Goal: Task Accomplishment & Management: Complete application form

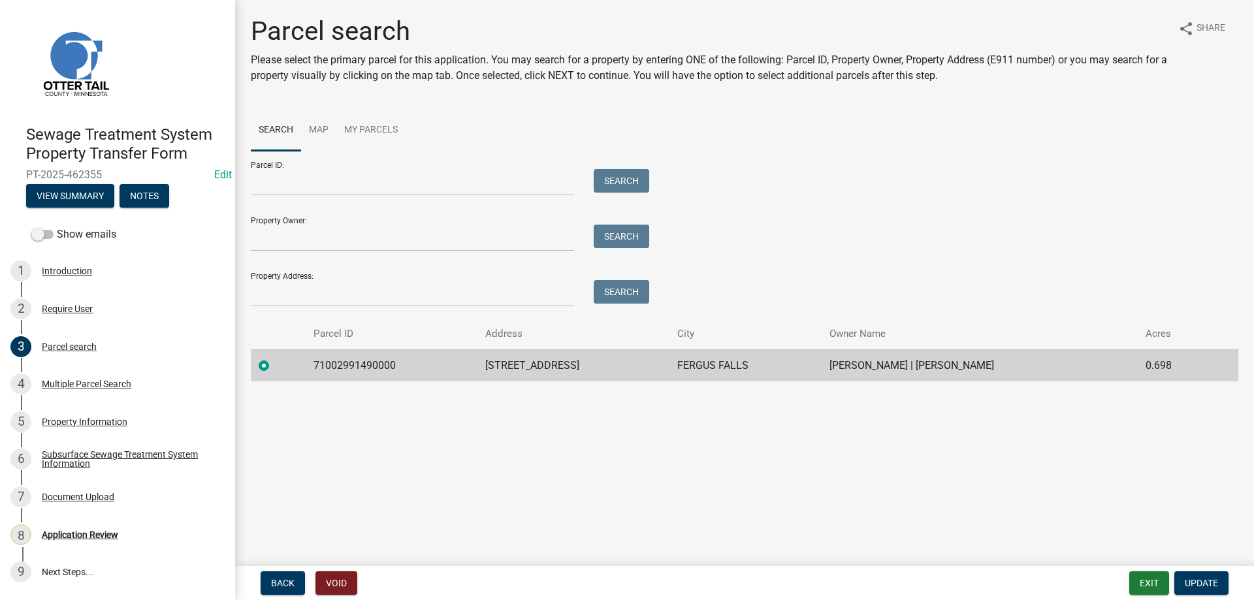
click at [576, 456] on main "Parcel search Please select the primary parcel for this application. You may se…" at bounding box center [744, 280] width 1019 height 561
click at [63, 417] on div "Property Information" at bounding box center [85, 421] width 86 height 9
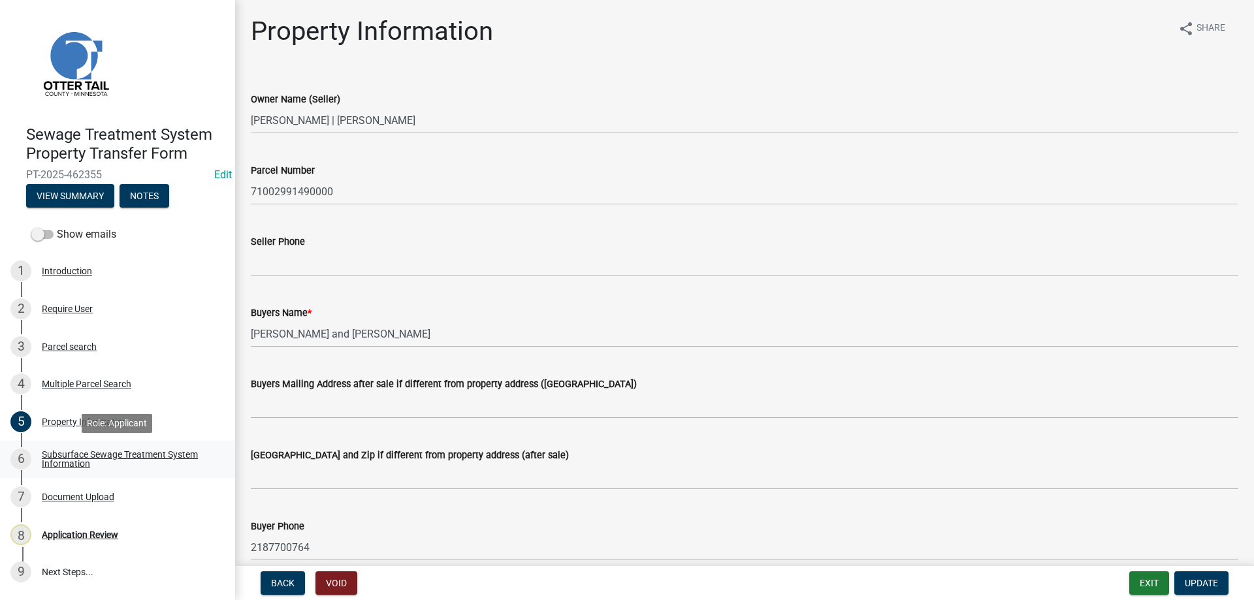
click at [65, 456] on div "Subsurface Sewage Treatment System Information" at bounding box center [128, 459] width 172 height 18
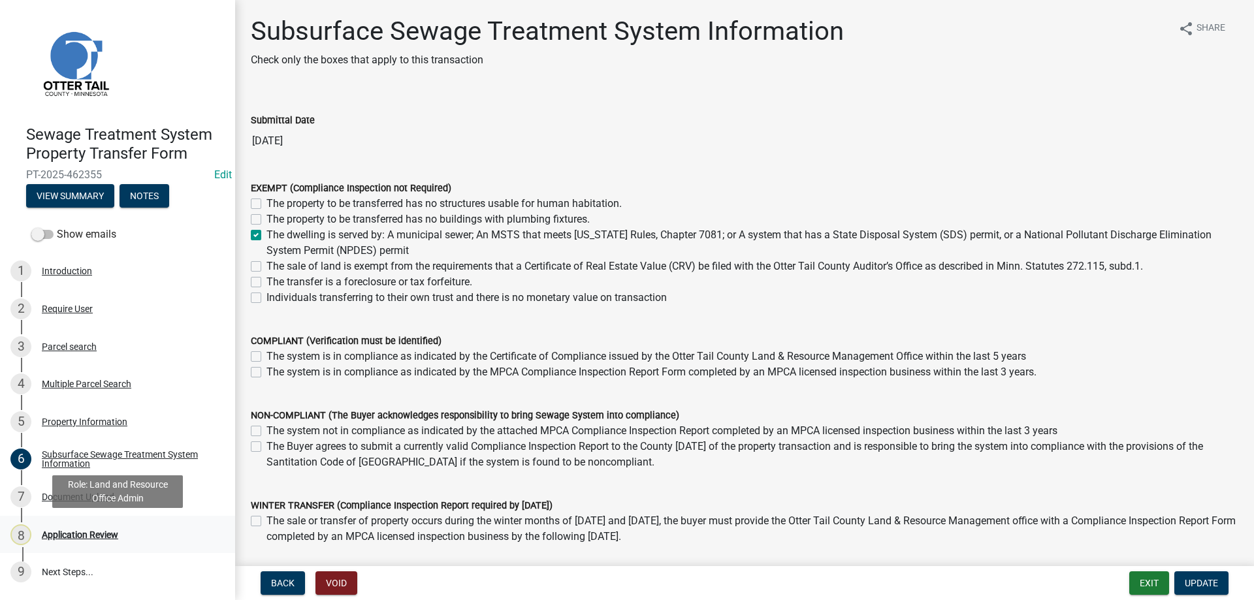
click at [73, 537] on div "Application Review" at bounding box center [80, 534] width 76 height 9
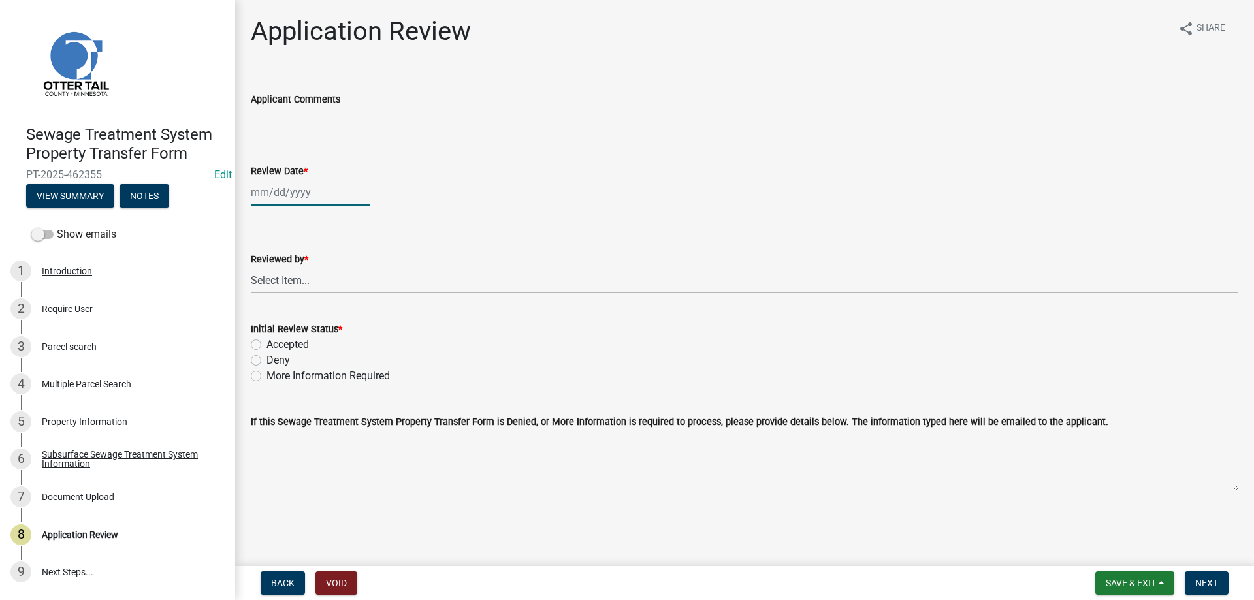
click at [281, 189] on input "Review Date *" at bounding box center [310, 192] width 119 height 27
select select "8"
select select "2025"
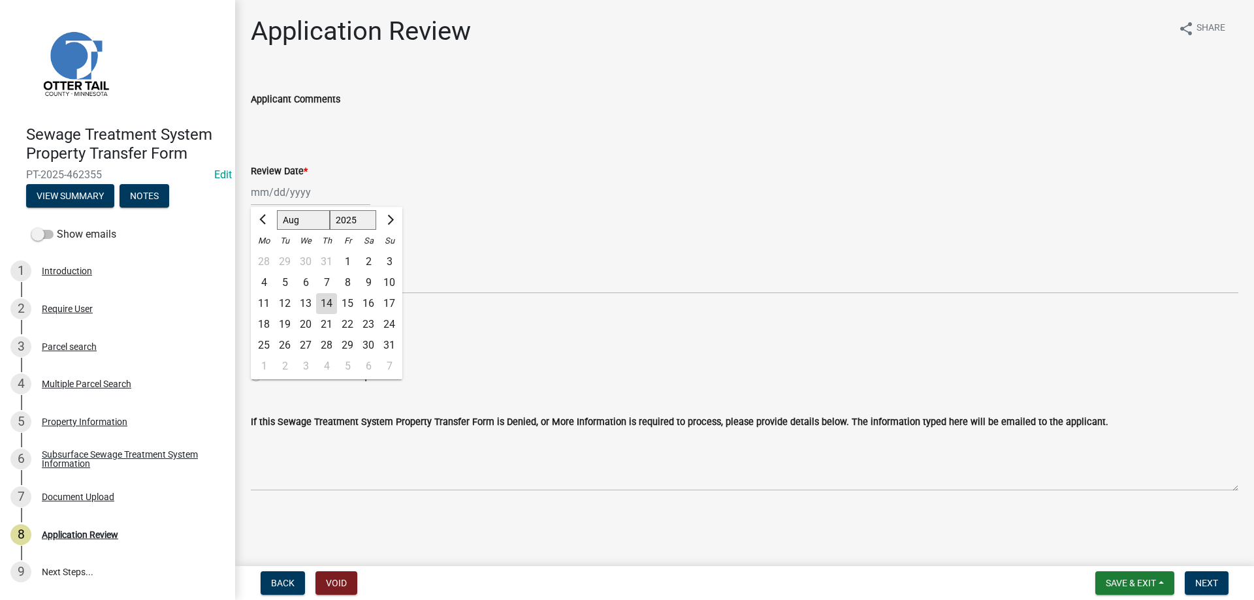
click at [329, 305] on div "14" at bounding box center [326, 303] width 21 height 21
type input "08/14/2025"
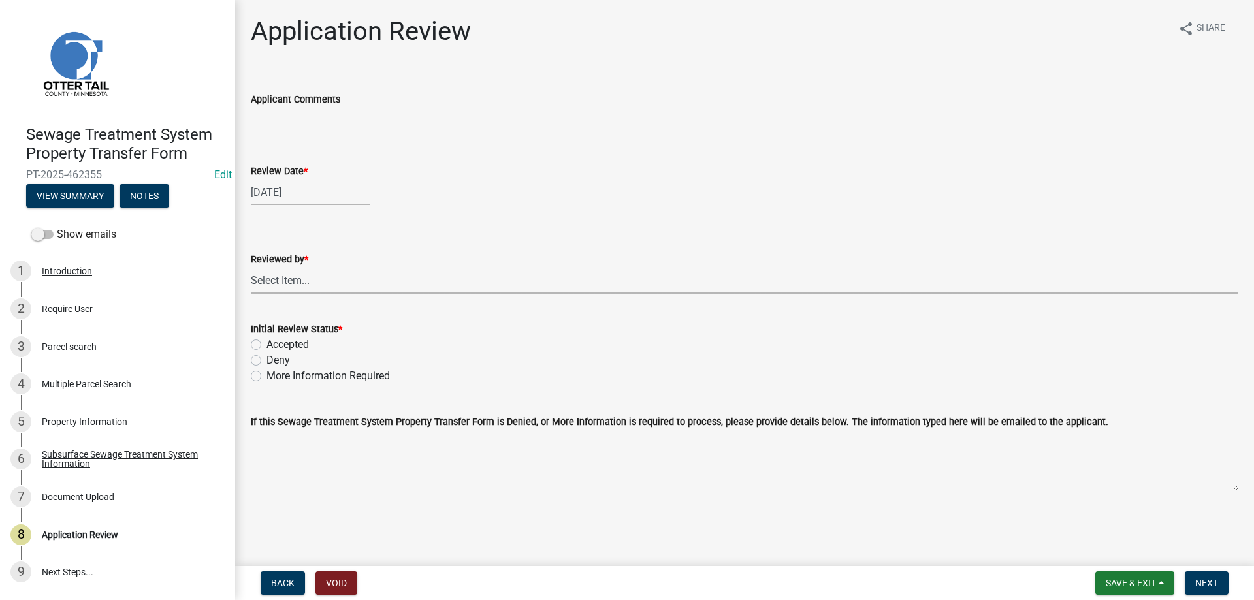
click at [251, 267] on select "Select Item... Alexis Newark Amy Busko Andrea Perales Brittany Tollefson Christ…" at bounding box center [744, 280] width 987 height 27
click option "Michelle Jevne" at bounding box center [0, 0] width 0 height 0
select select "b4c12476-3918-4c31-b34d-126d47b866fd"
click at [266, 341] on label "Accepted" at bounding box center [287, 345] width 42 height 16
click at [266, 341] on input "Accepted" at bounding box center [270, 341] width 8 height 8
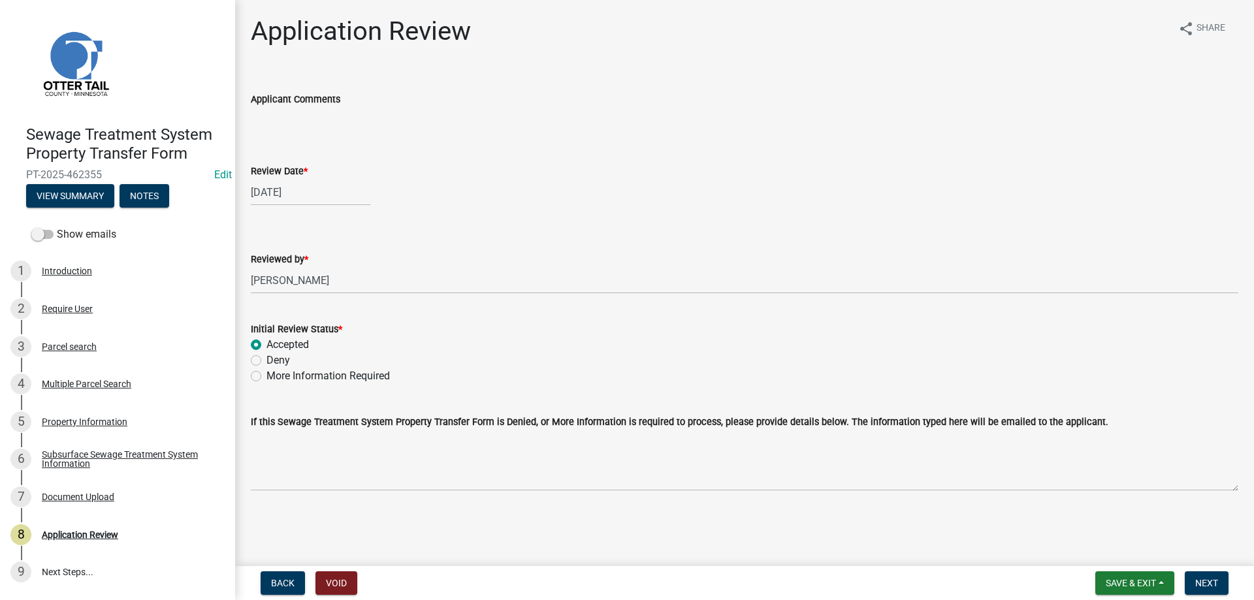
radio input "true"
click at [1209, 587] on span "Next" at bounding box center [1206, 583] width 23 height 10
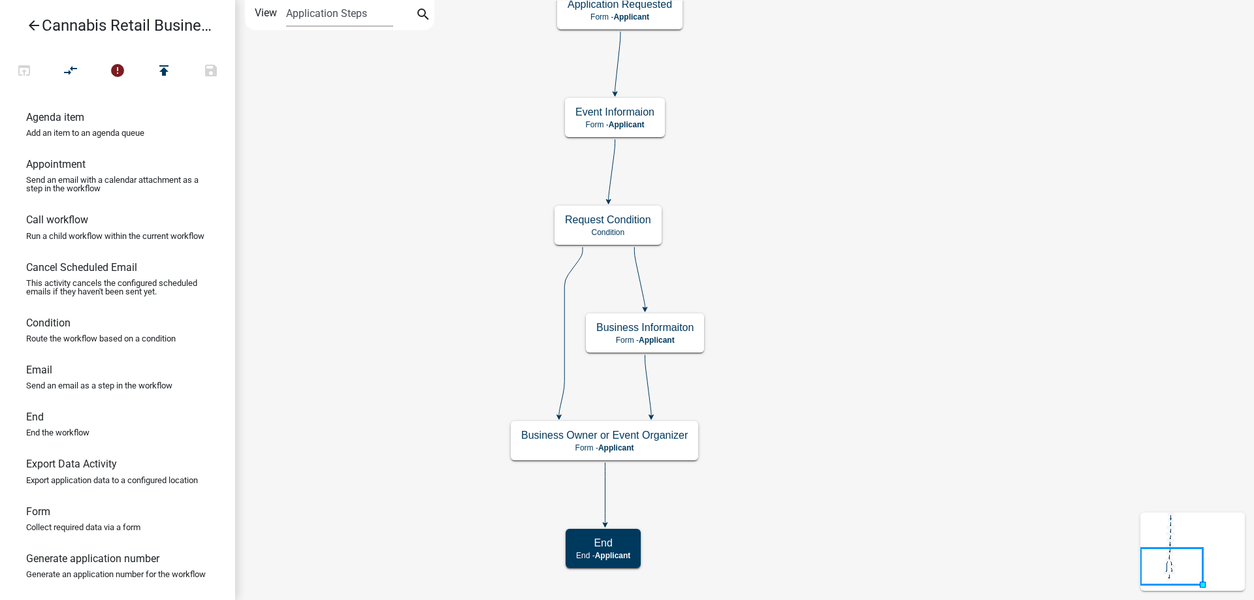
click at [827, 255] on div "start Start - Applicant Application Introduction Form - Applicant Parcel search…" at bounding box center [744, 300] width 1019 height 600
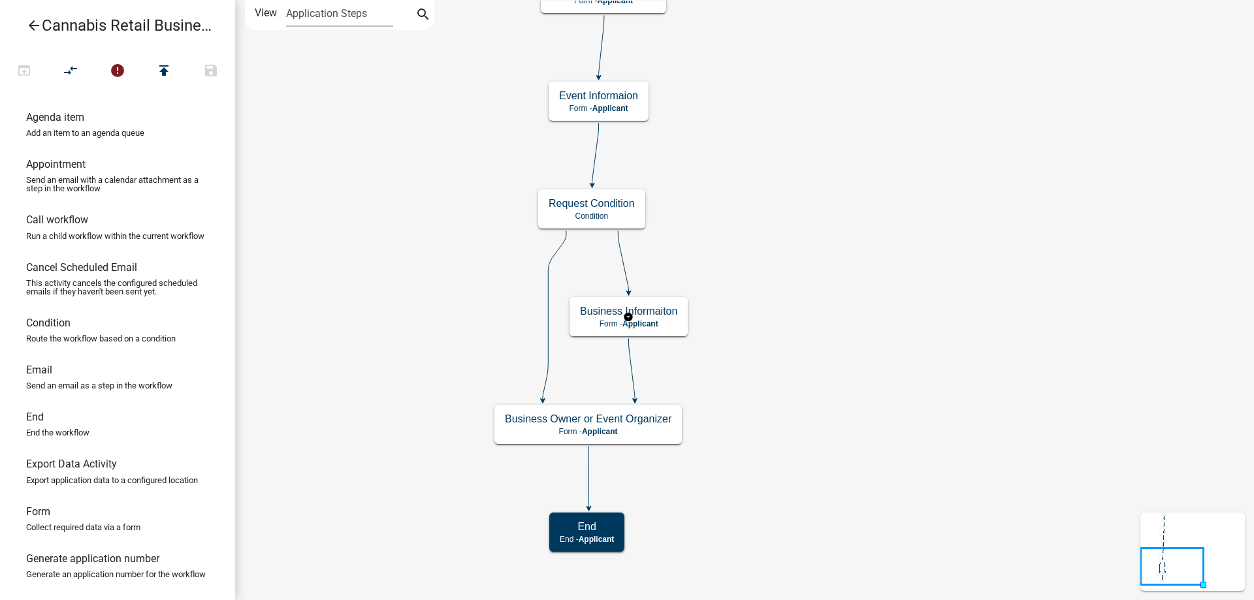
click at [660, 321] on g "Business Informaiton Form - Applicant" at bounding box center [628, 316] width 118 height 38
click at [660, 321] on p "Form - Applicant" at bounding box center [628, 323] width 97 height 9
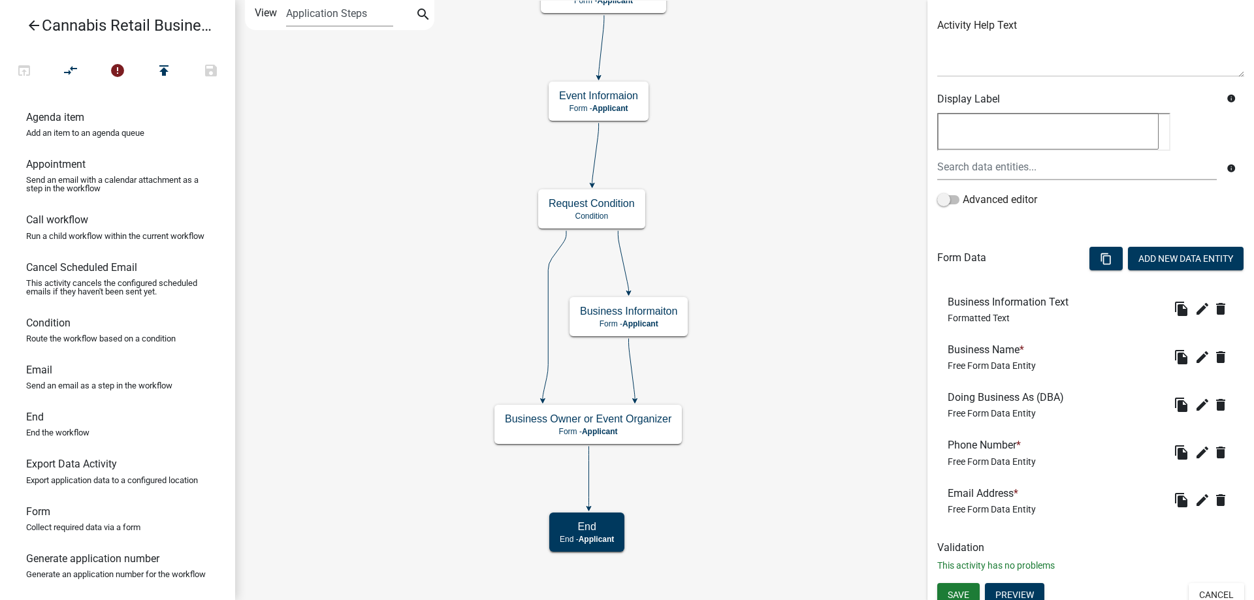
scroll to position [159, 0]
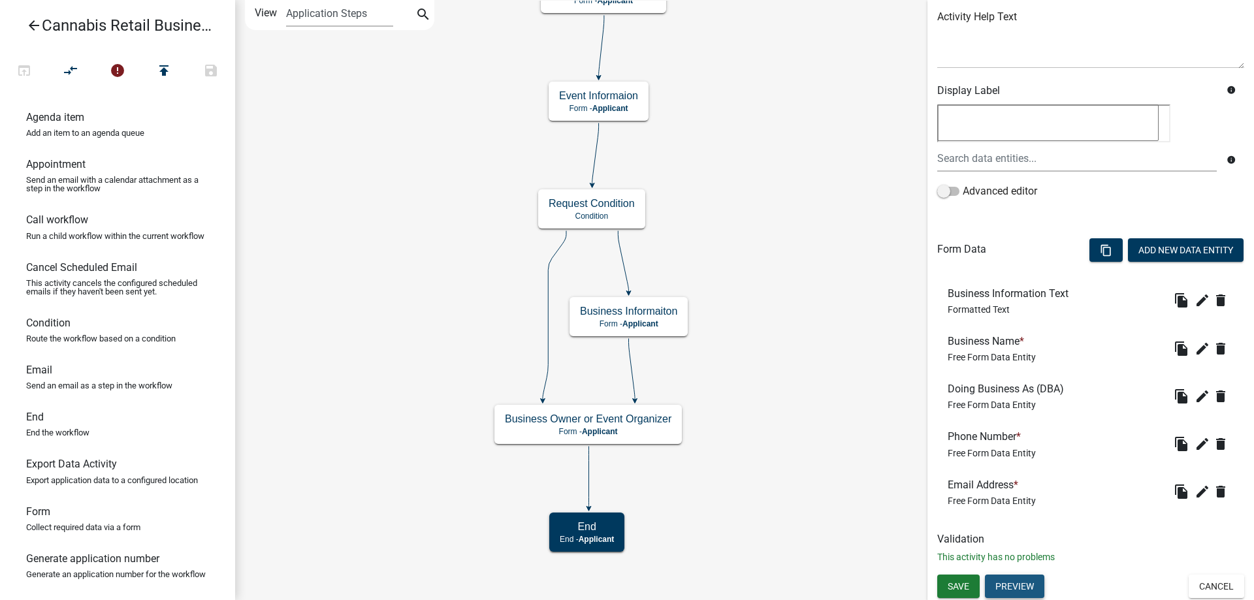
click at [1007, 584] on button "Preview" at bounding box center [1014, 587] width 59 height 24
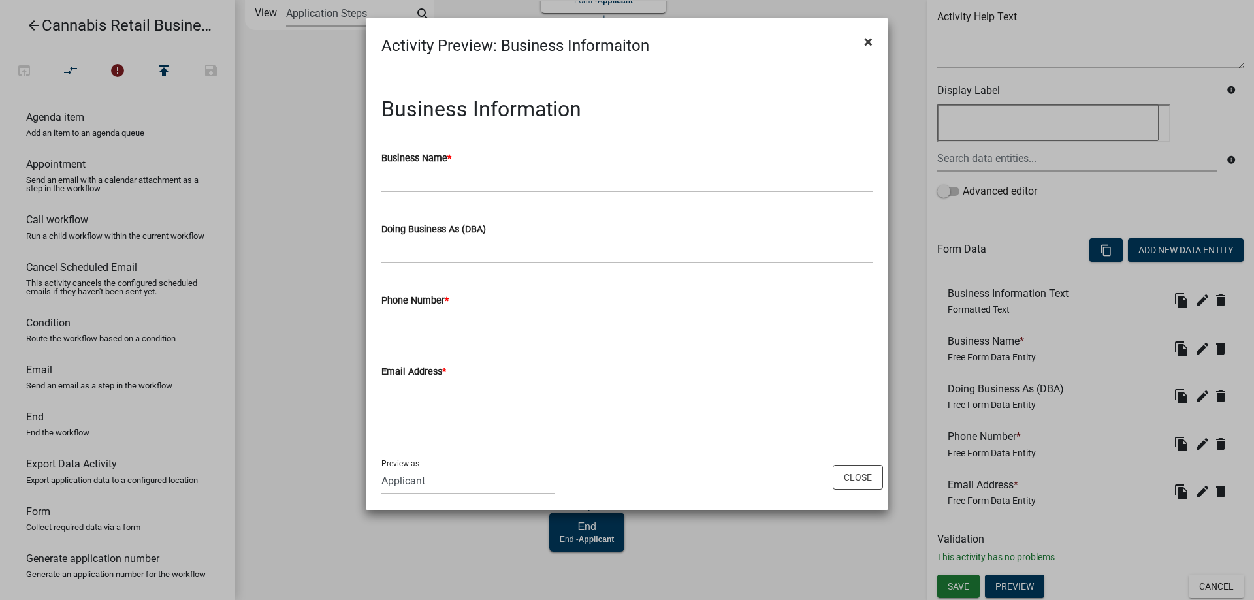
click at [874, 45] on button "×" at bounding box center [867, 42] width 29 height 37
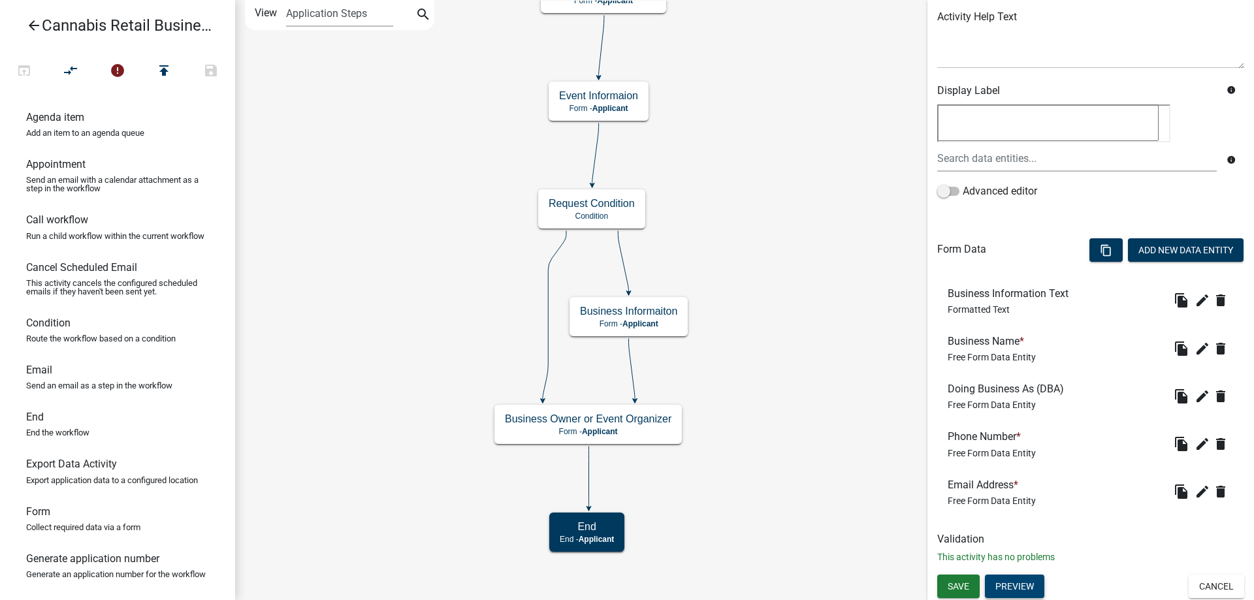
click at [1021, 585] on button "Preview" at bounding box center [1014, 587] width 59 height 24
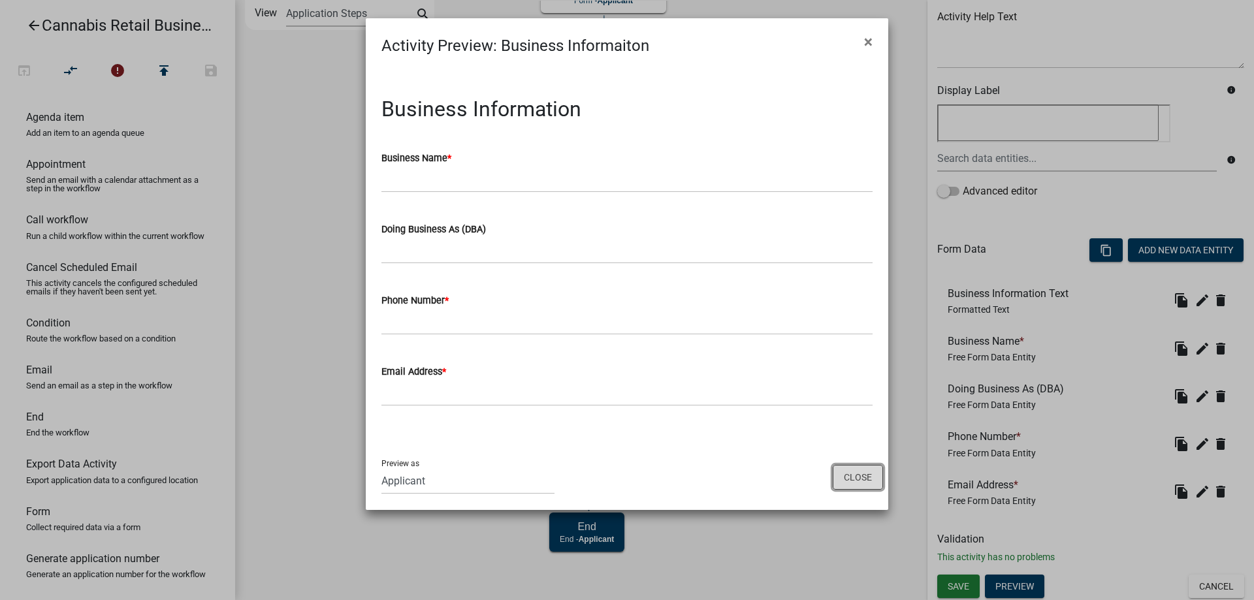
click at [861, 481] on button "Close" at bounding box center [858, 477] width 50 height 25
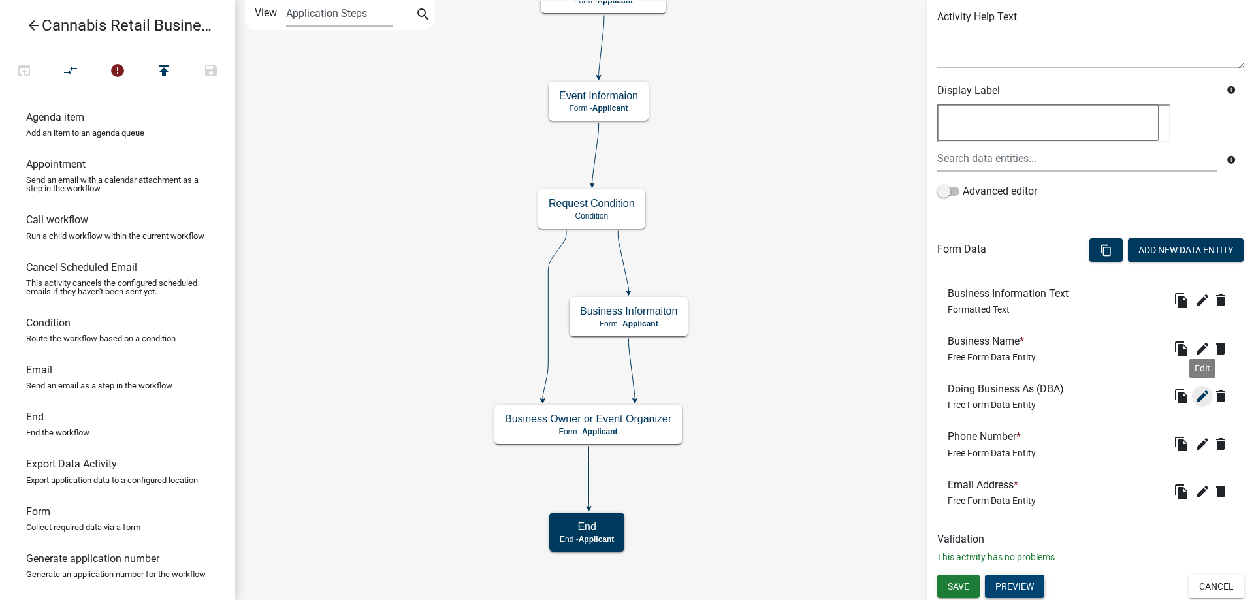
click at [1198, 396] on icon "edit" at bounding box center [1202, 397] width 16 height 16
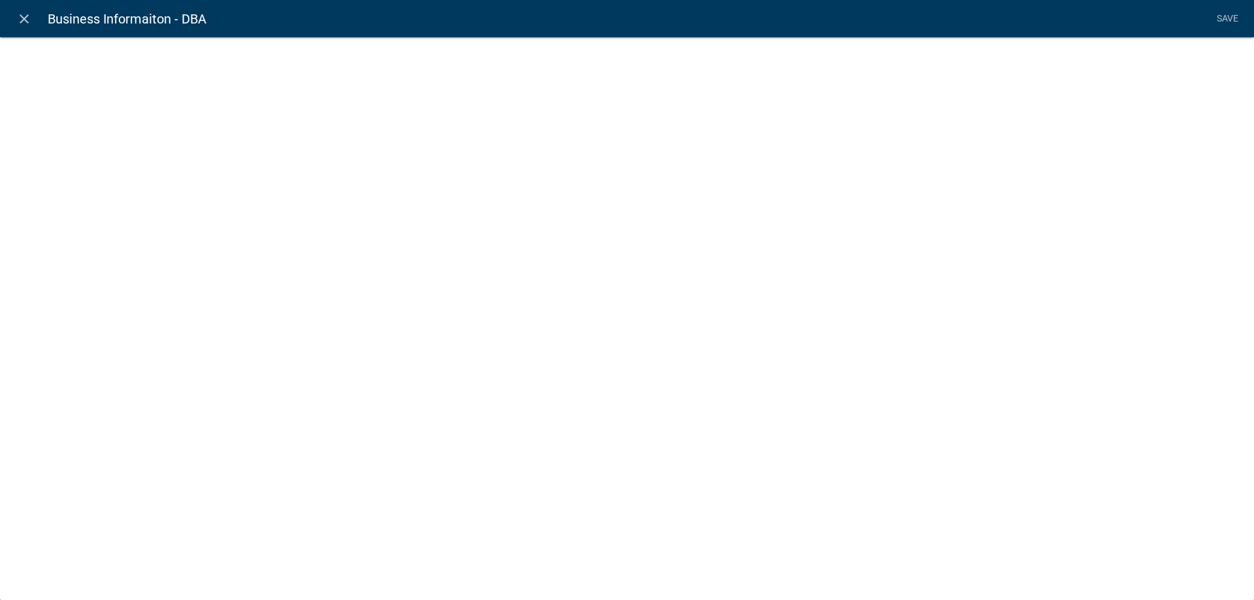
select select "2: Object"
select select "1: true"
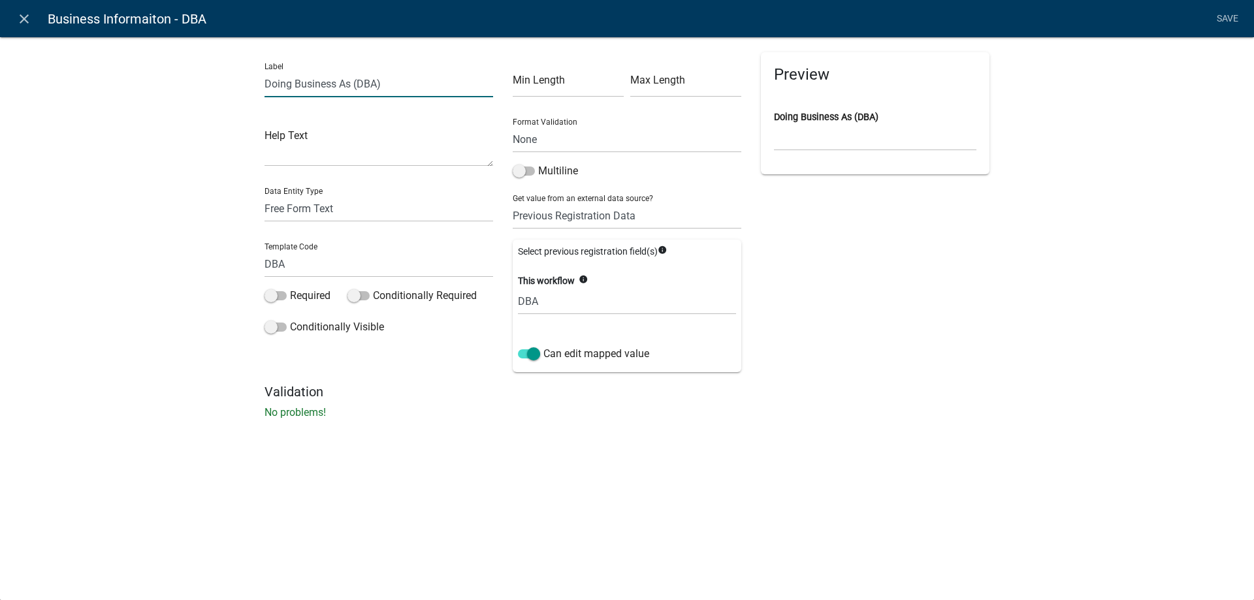
click at [386, 84] on input "Doing Business As (DBA)" at bounding box center [378, 84] width 229 height 27
click at [376, 85] on input "Doing Business As (DBA)" at bounding box center [378, 84] width 229 height 27
type input "Doing Business As (DBA if applicable)"
click at [513, 202] on select "None Parcel search Previous Registration Data Applicant Data" at bounding box center [627, 215] width 229 height 27
select select "0: null"
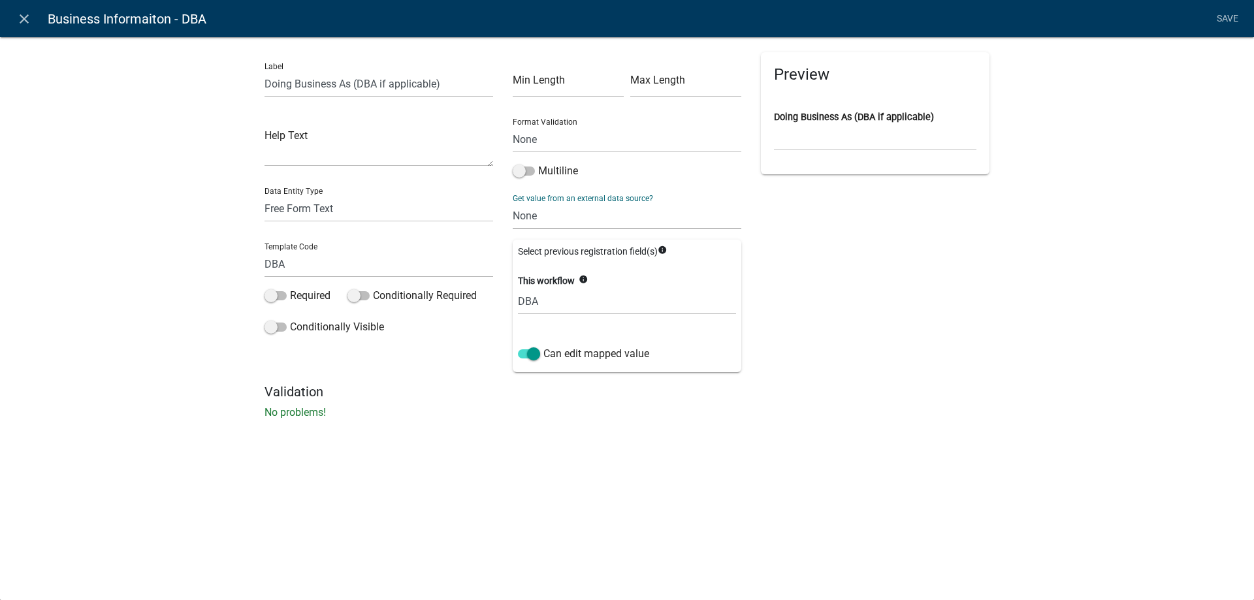
click option "None" at bounding box center [0, 0] width 0 height 0
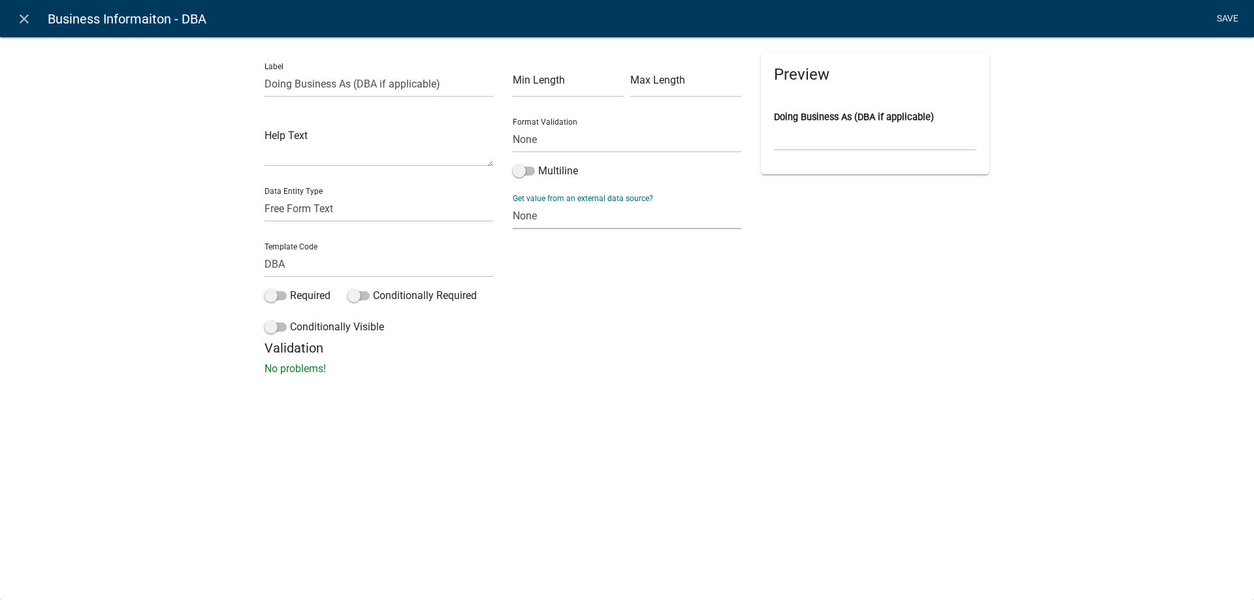
click at [1220, 16] on link "Save" at bounding box center [1227, 19] width 33 height 25
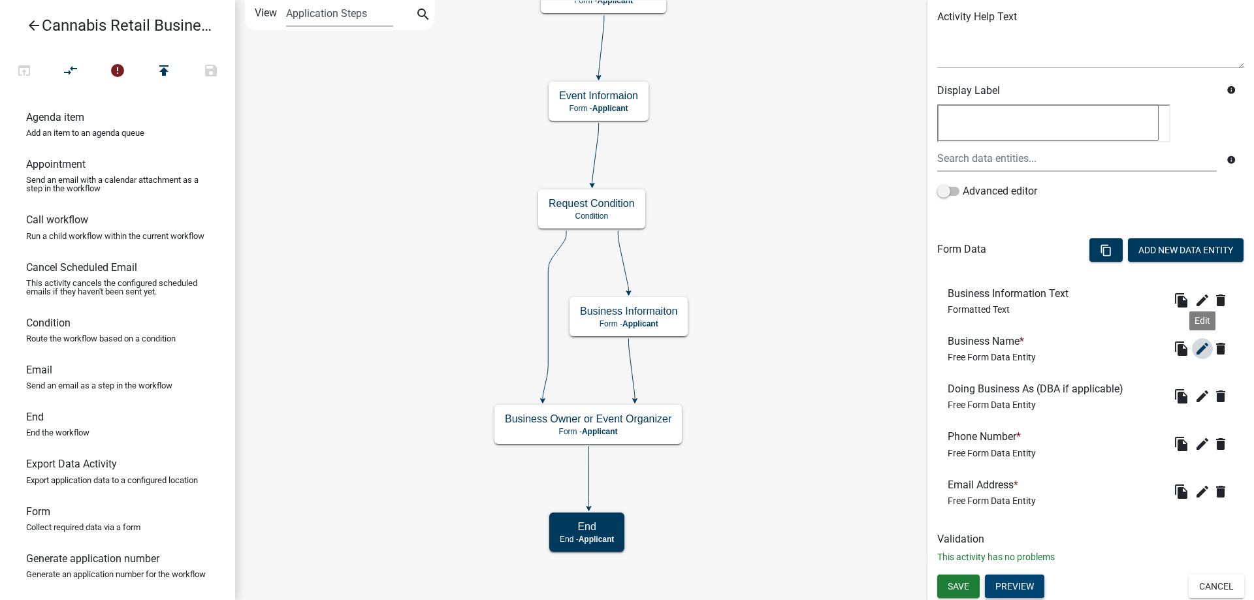
click at [1201, 342] on icon "edit" at bounding box center [1202, 349] width 16 height 16
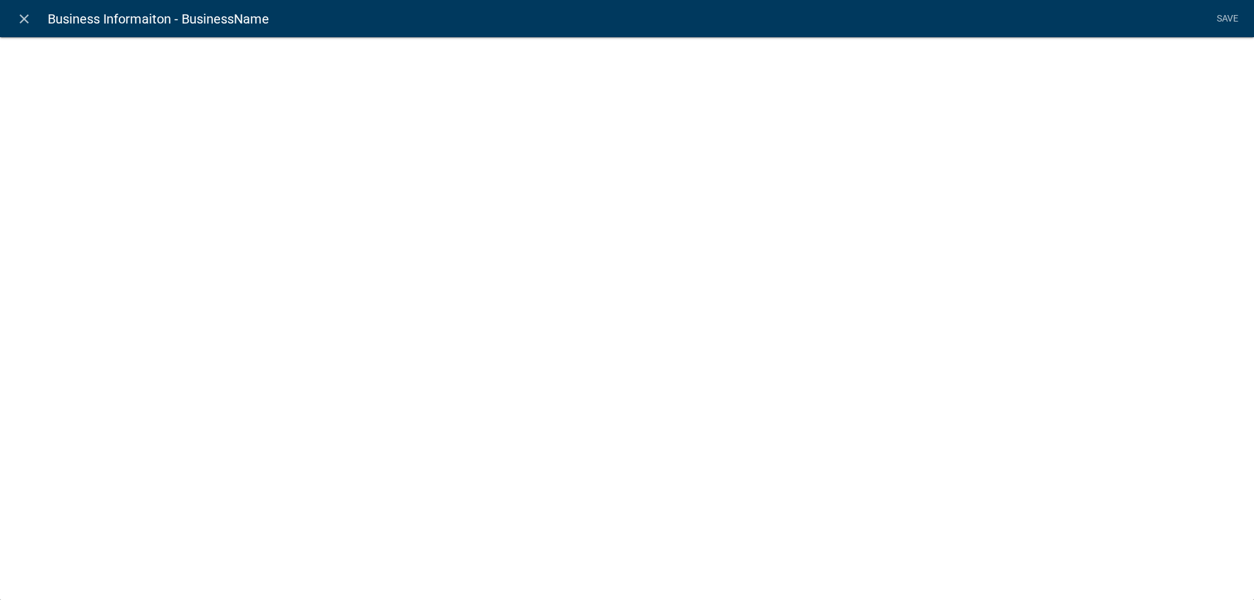
select select "2: Object"
select select "1: true"
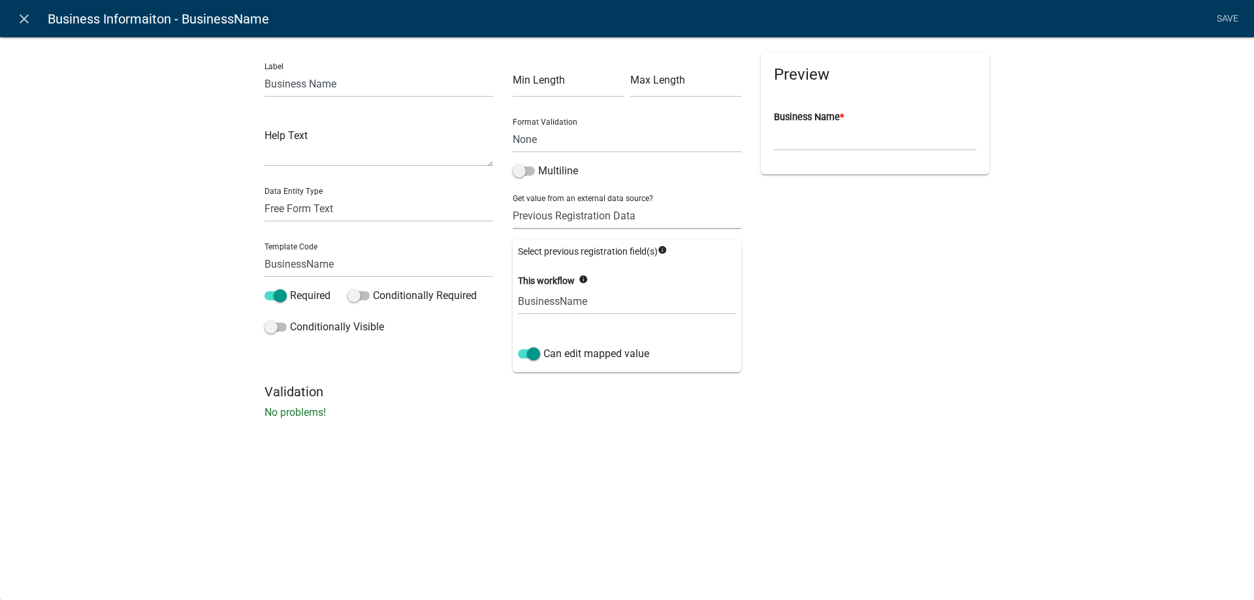
click at [513, 202] on select "None Parcel search Previous Registration Data Applicant Data" at bounding box center [627, 215] width 229 height 27
select select "0: null"
click option "None" at bounding box center [0, 0] width 0 height 0
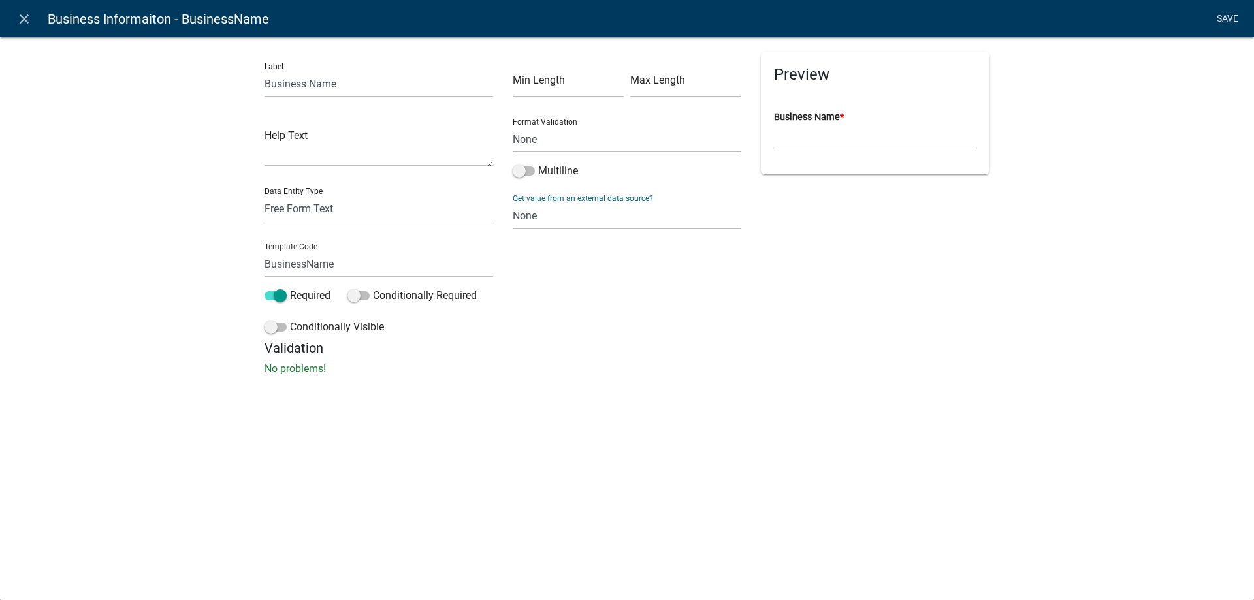
click at [1230, 16] on link "Save" at bounding box center [1227, 19] width 33 height 25
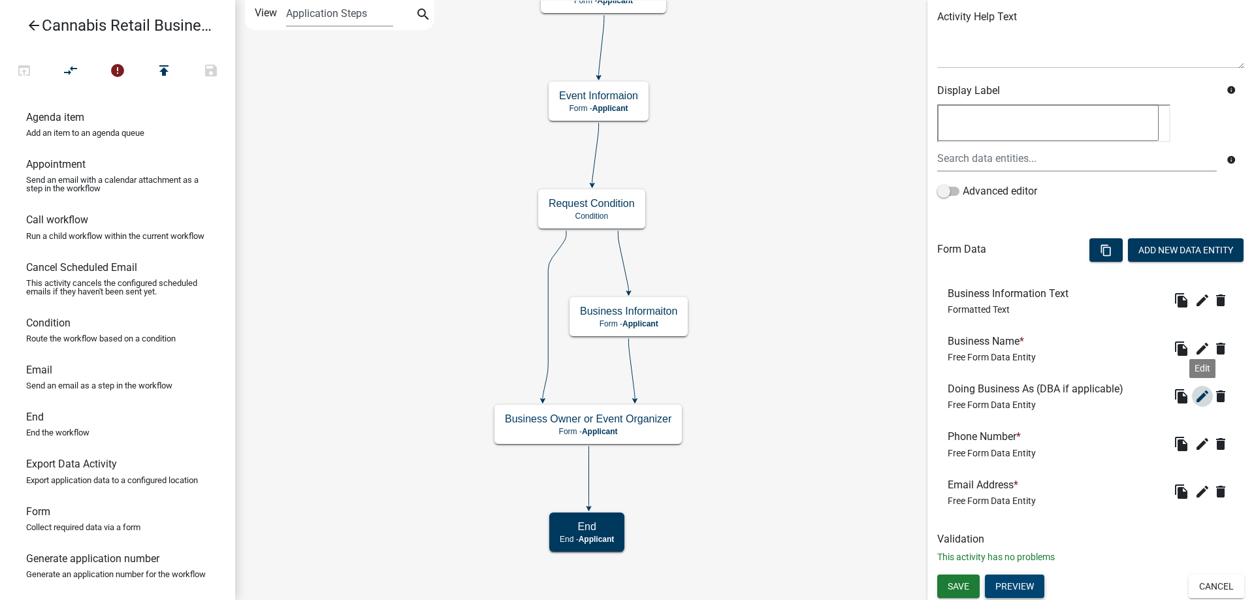
click at [1203, 394] on icon "edit" at bounding box center [1202, 397] width 16 height 16
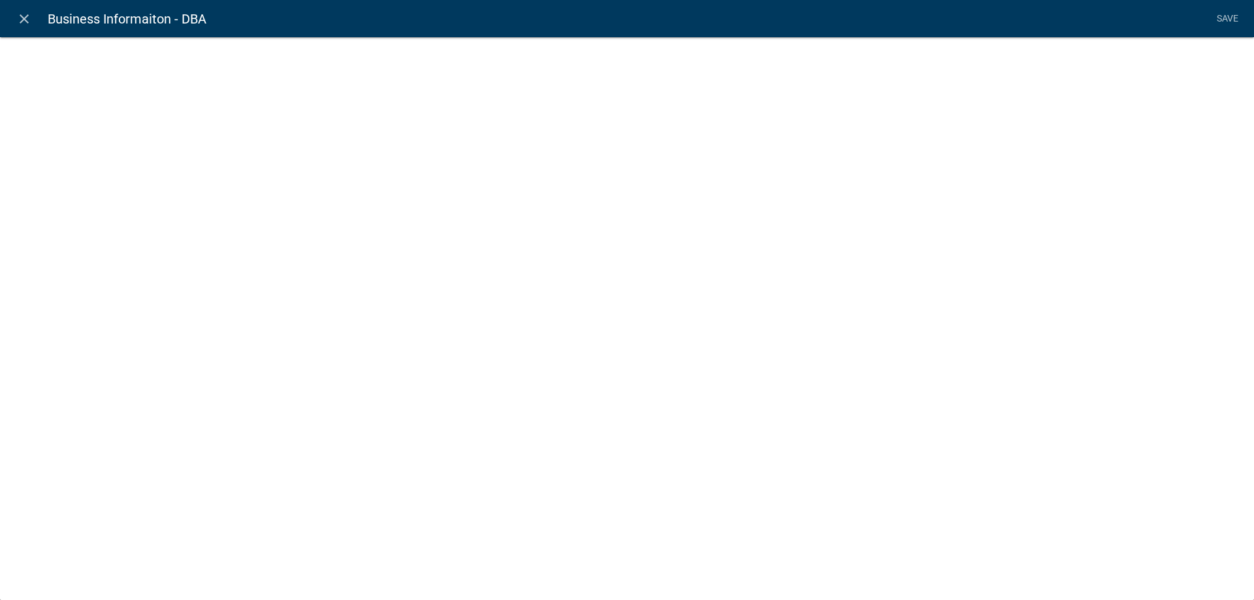
select select
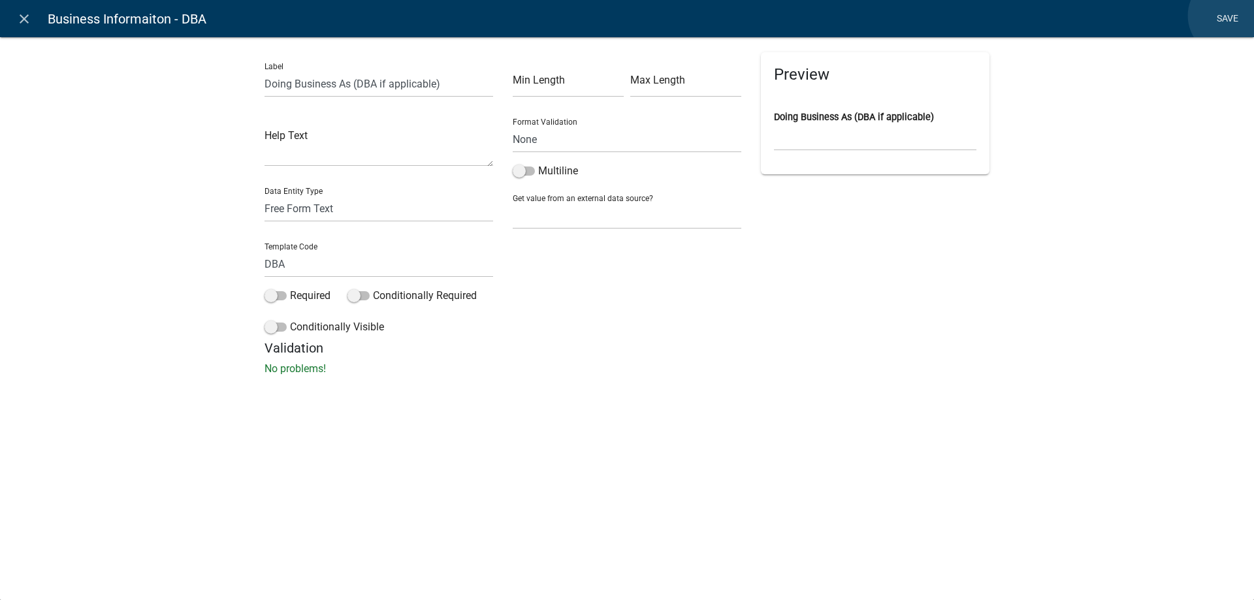
click at [1229, 16] on link "Save" at bounding box center [1227, 19] width 33 height 25
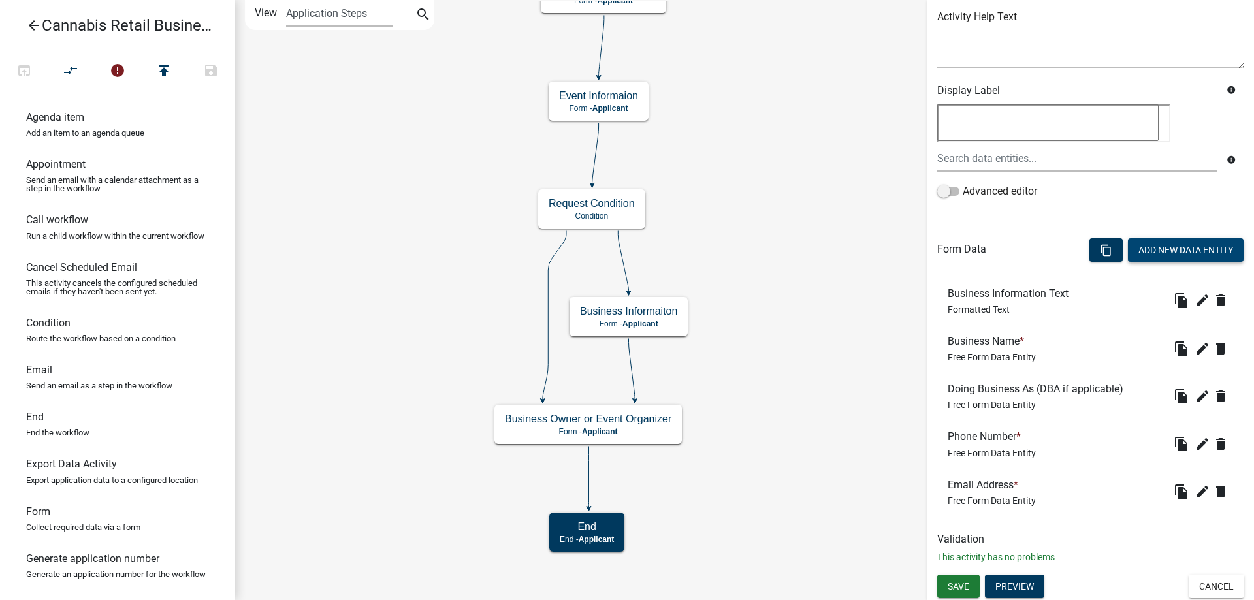
click at [1192, 253] on button "Add New Data Entity" at bounding box center [1186, 250] width 116 height 24
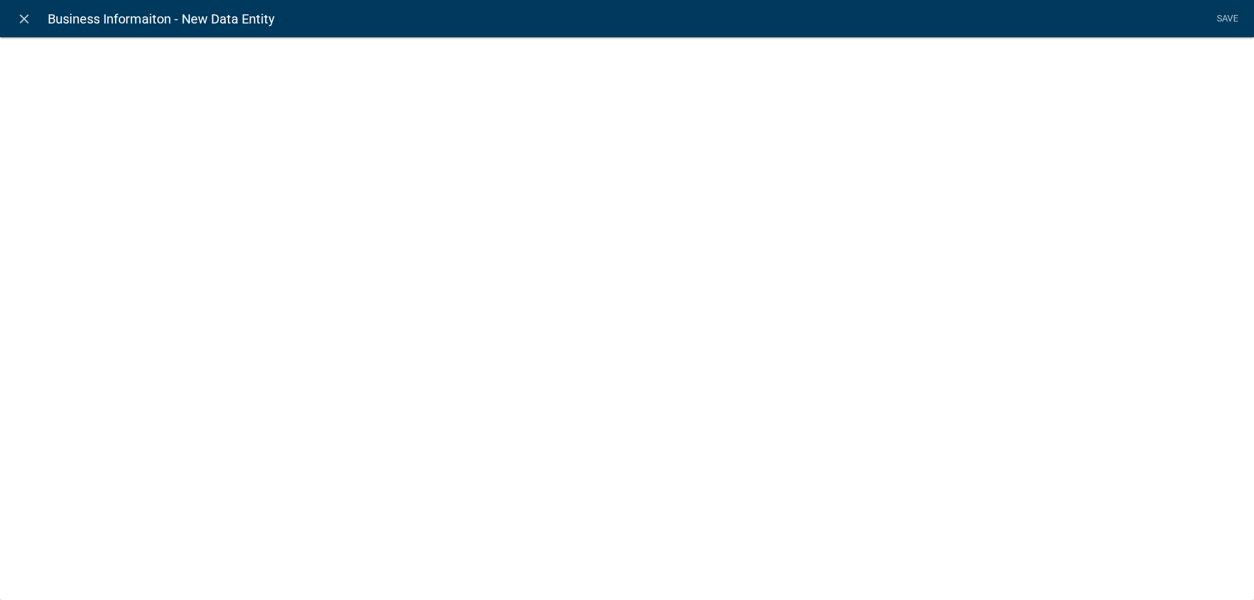
select select
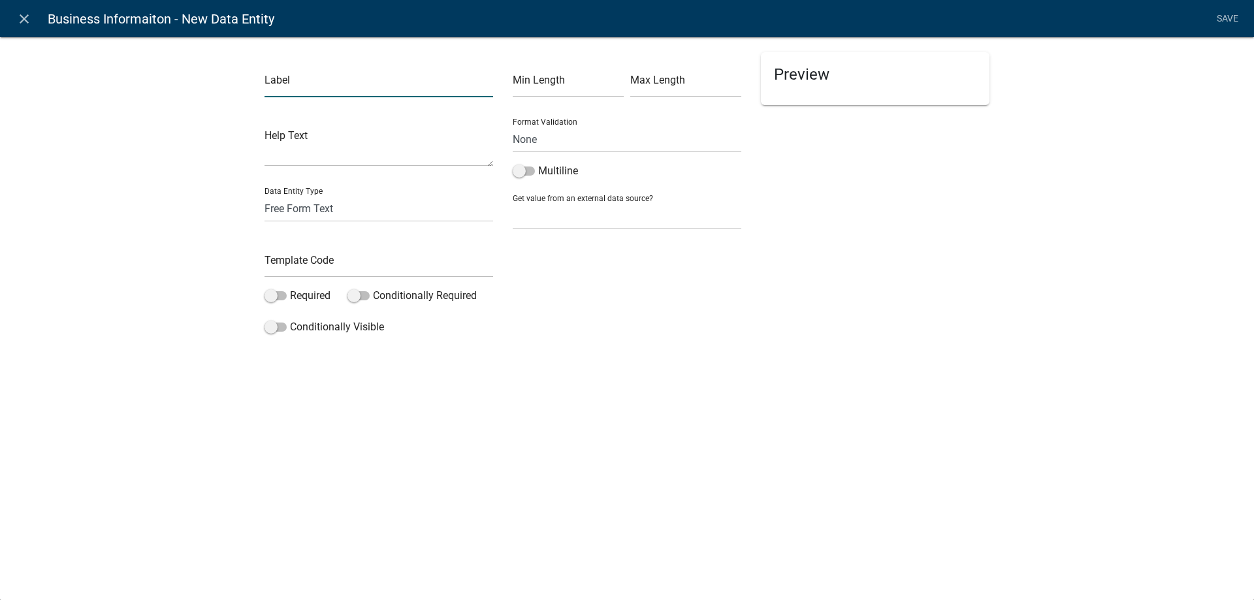
click at [308, 91] on input "text" at bounding box center [378, 84] width 229 height 27
type input "Street Address (no post office boxes)"
click at [308, 268] on input "text" at bounding box center [378, 264] width 229 height 27
type input "StAddress"
click at [281, 293] on span at bounding box center [275, 295] width 22 height 9
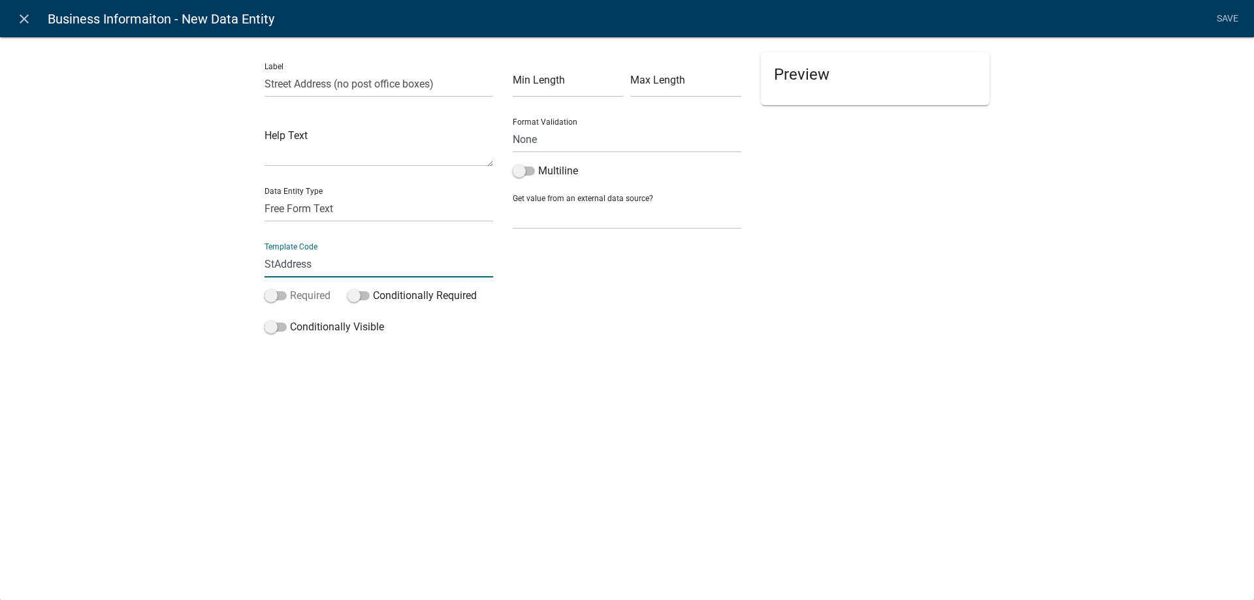
click at [290, 288] on input "Required" at bounding box center [290, 288] width 0 height 0
click at [513, 126] on select "None Email PhoneNumber" at bounding box center [627, 139] width 229 height 27
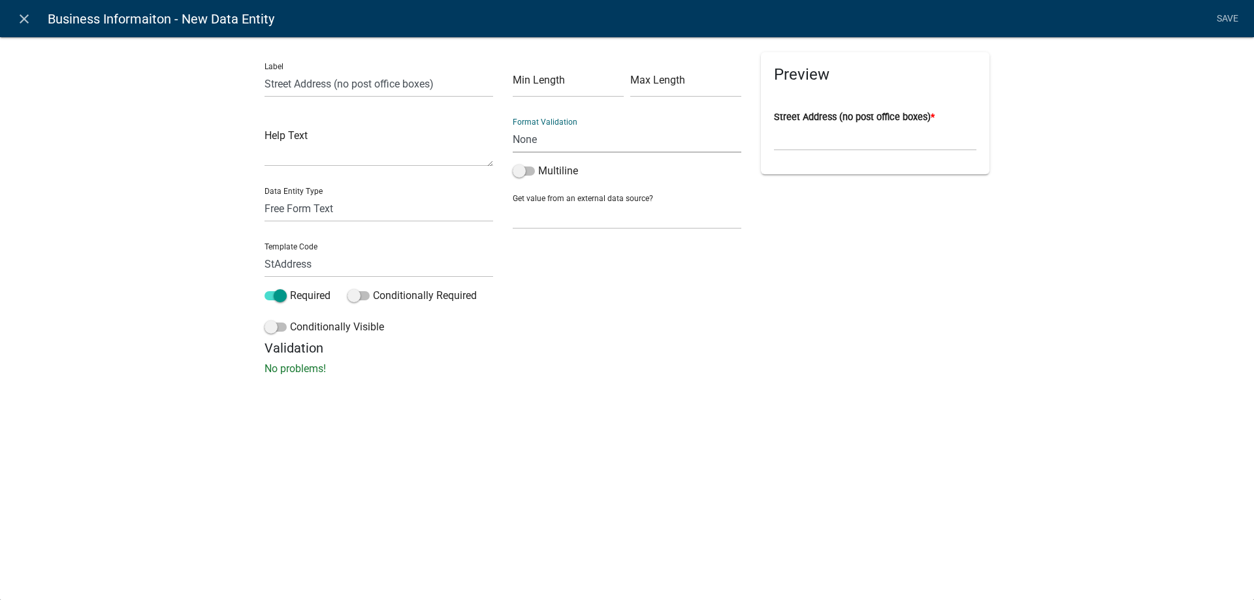
click at [764, 333] on div "[GEOGRAPHIC_DATA] Address (no post office boxes) *" at bounding box center [875, 196] width 248 height 288
click at [1223, 16] on link "Save" at bounding box center [1227, 19] width 33 height 25
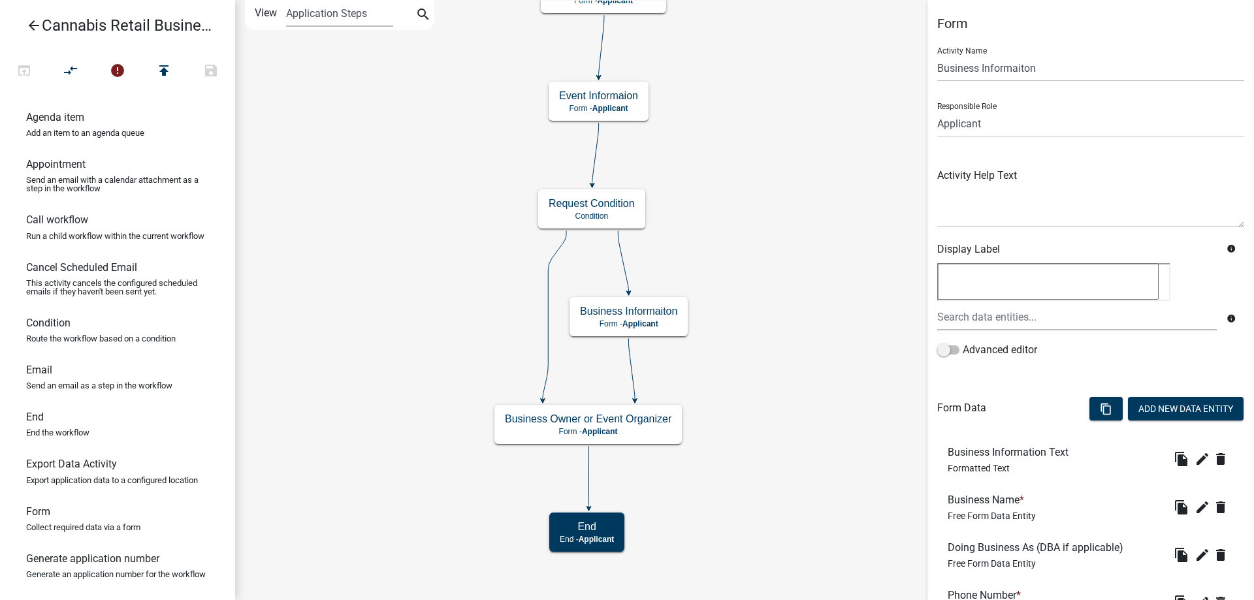
scroll to position [206, 0]
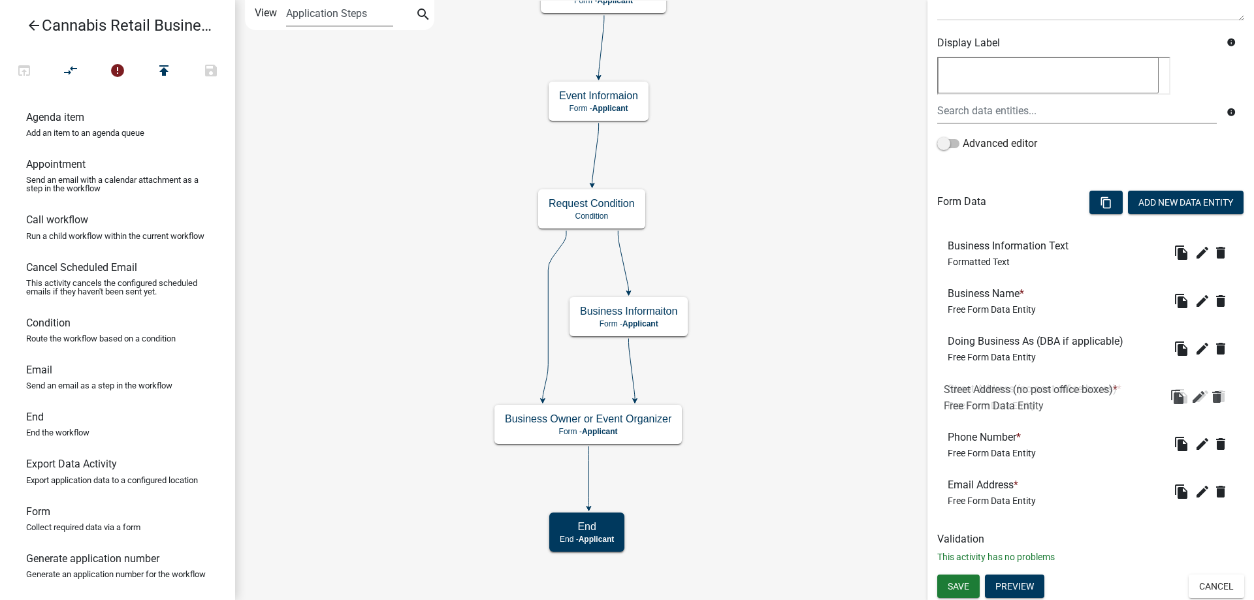
drag, startPoint x: 994, startPoint y: 494, endPoint x: 991, endPoint y: 400, distance: 94.1
click at [991, 400] on div "Street Address (no post office boxes) * Free Form Data Entity" at bounding box center [1036, 396] width 179 height 27
click at [1168, 200] on button "Add New Data Entity" at bounding box center [1186, 203] width 116 height 24
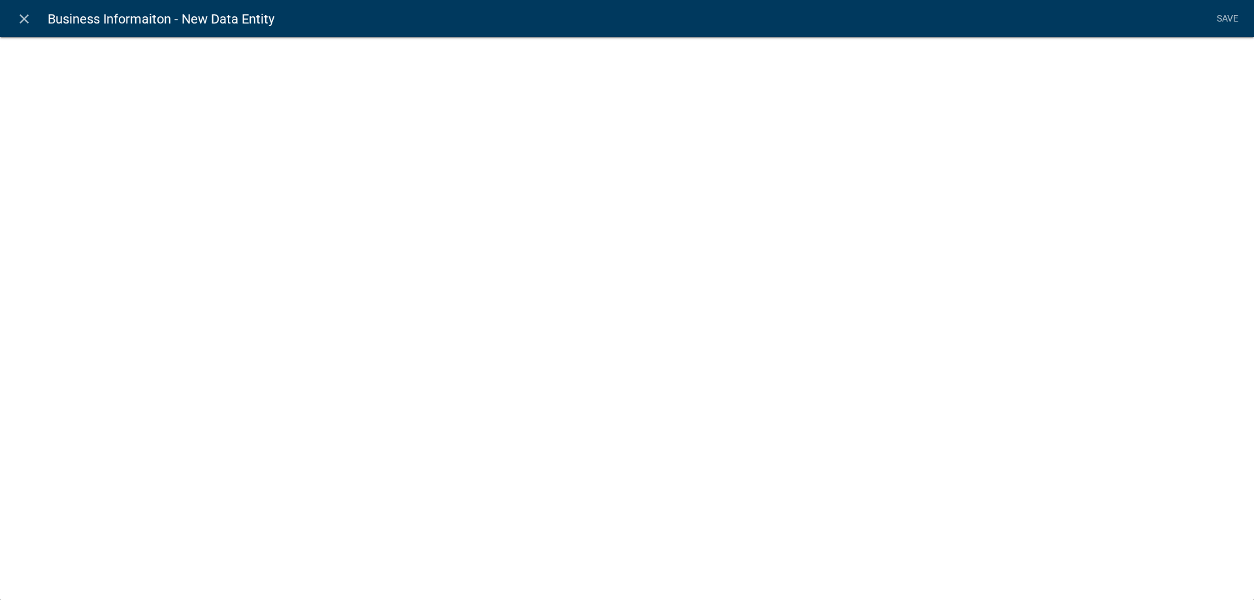
select select
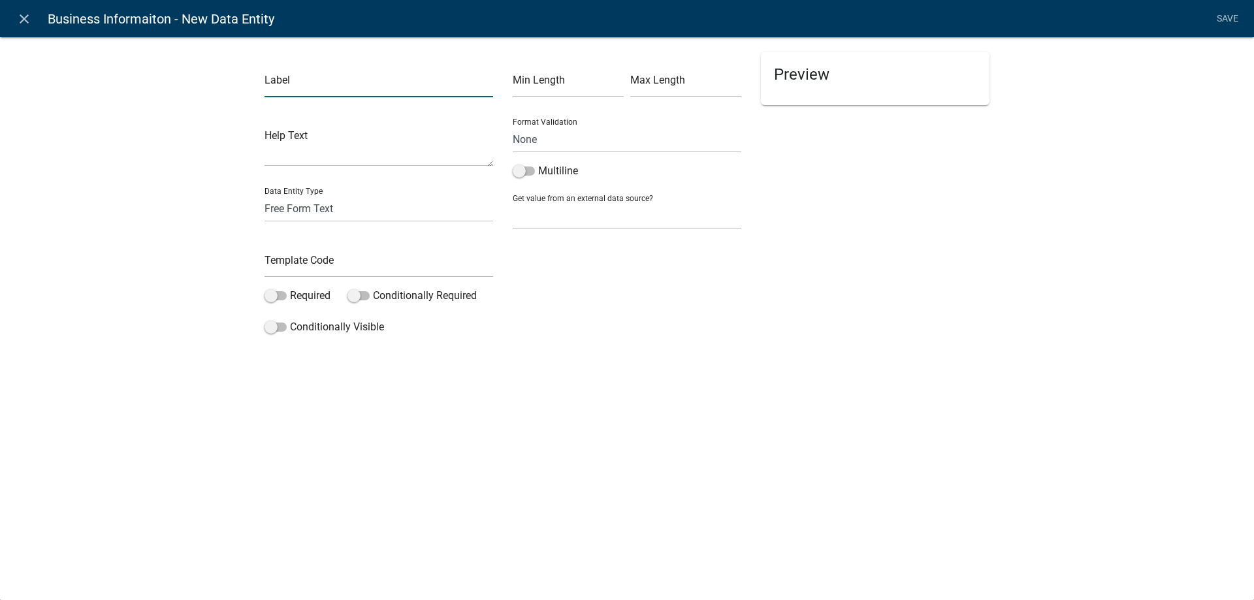
click at [313, 81] on input "text" at bounding box center [378, 84] width 229 height 27
type input "City"
click at [282, 298] on span at bounding box center [275, 295] width 22 height 9
click at [290, 288] on input "Required" at bounding box center [290, 288] width 0 height 0
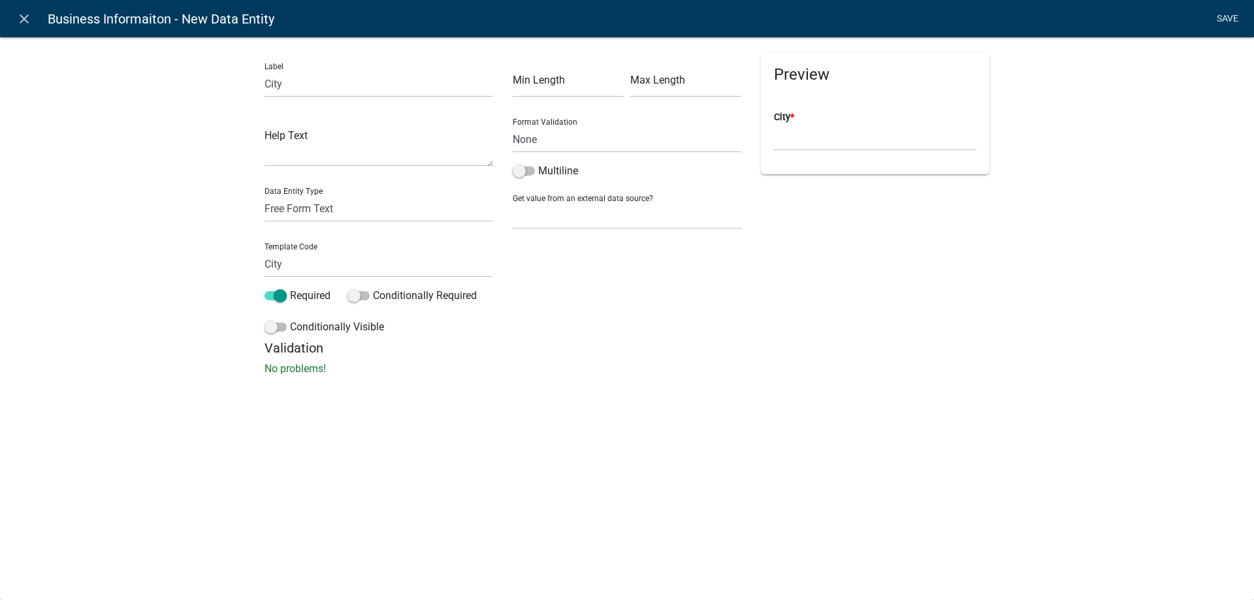
click at [1231, 16] on link "Save" at bounding box center [1227, 19] width 33 height 25
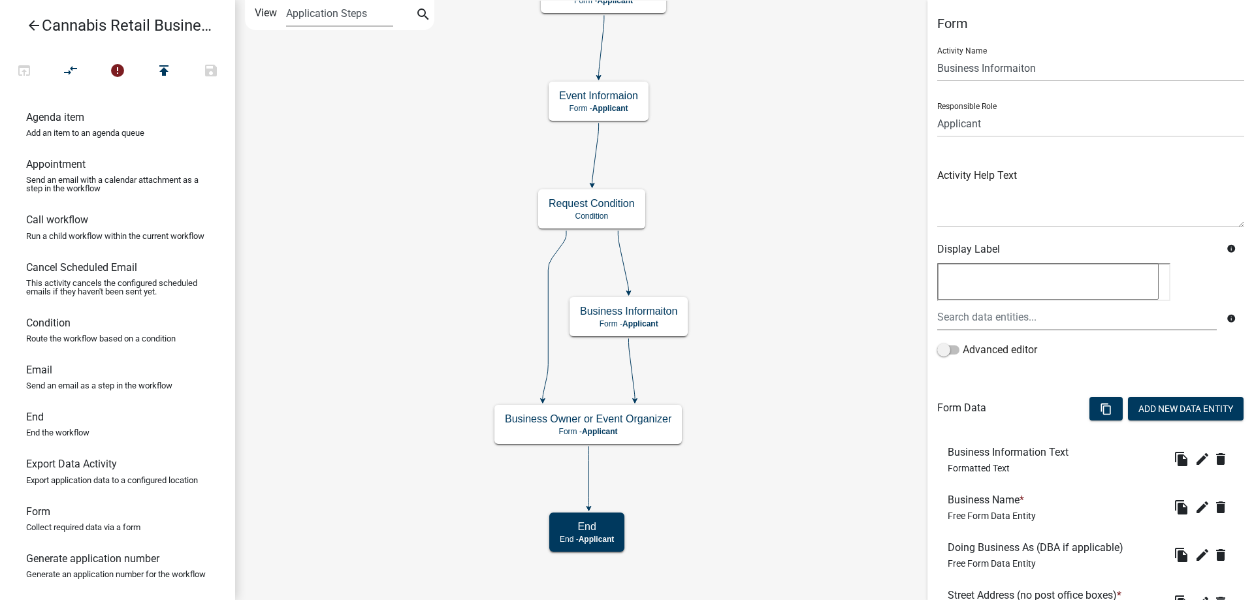
scroll to position [254, 0]
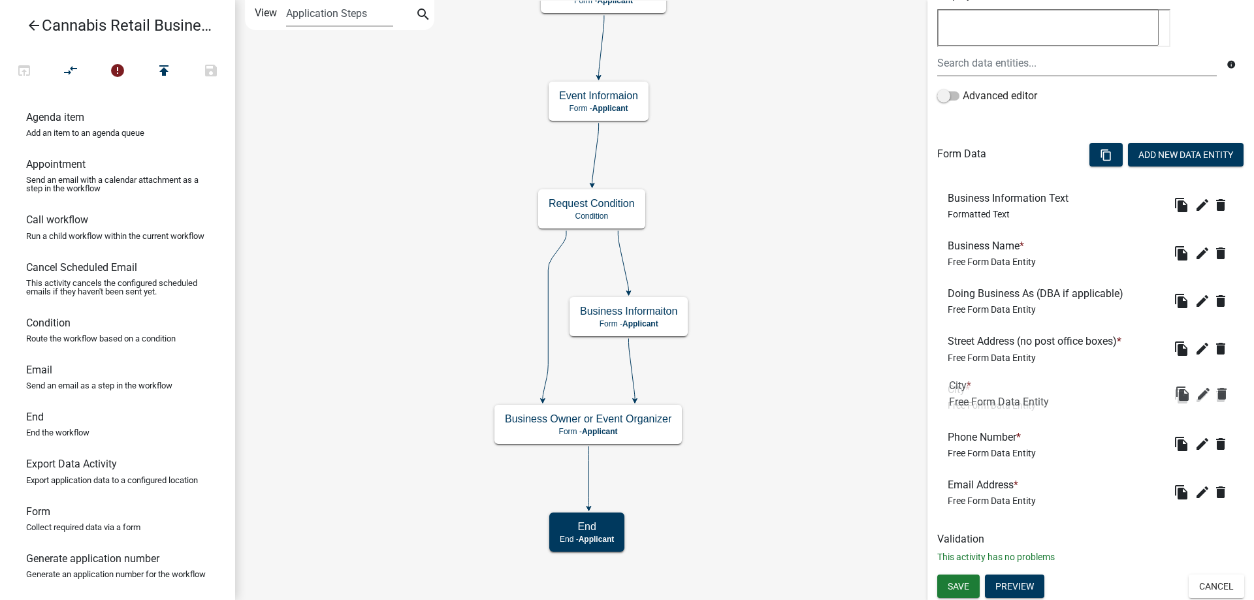
drag, startPoint x: 967, startPoint y: 496, endPoint x: 968, endPoint y: 397, distance: 98.6
click at [968, 397] on div "City * Free Form Data Entity" at bounding box center [991, 396] width 88 height 27
click at [1194, 152] on button "Add New Data Entity" at bounding box center [1186, 155] width 116 height 24
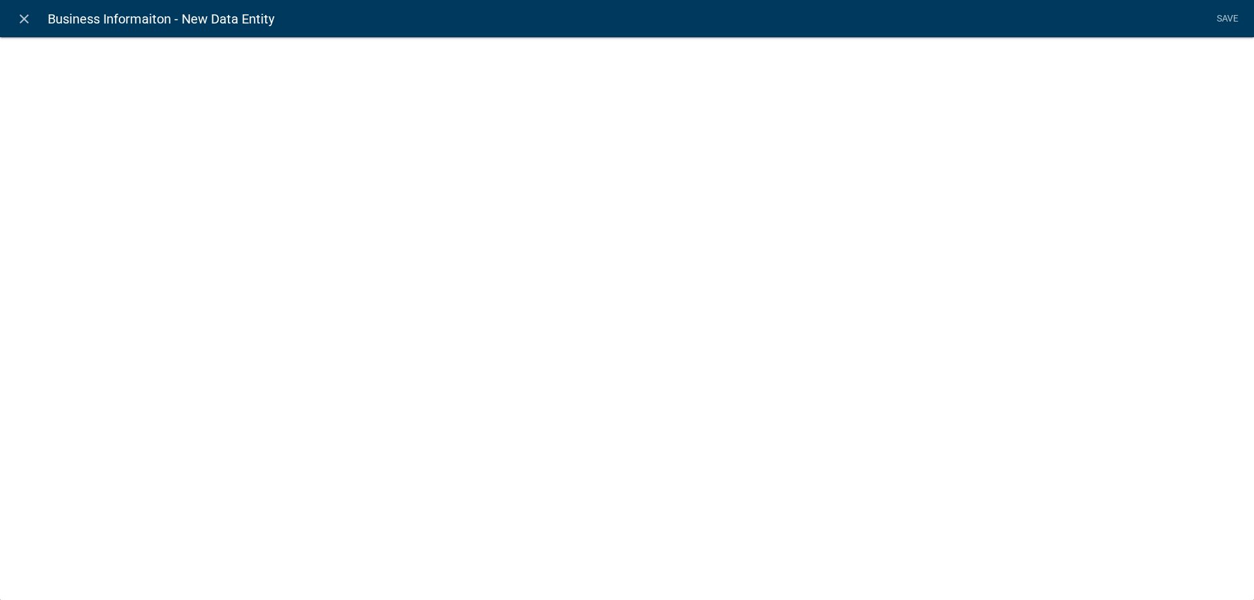
select select
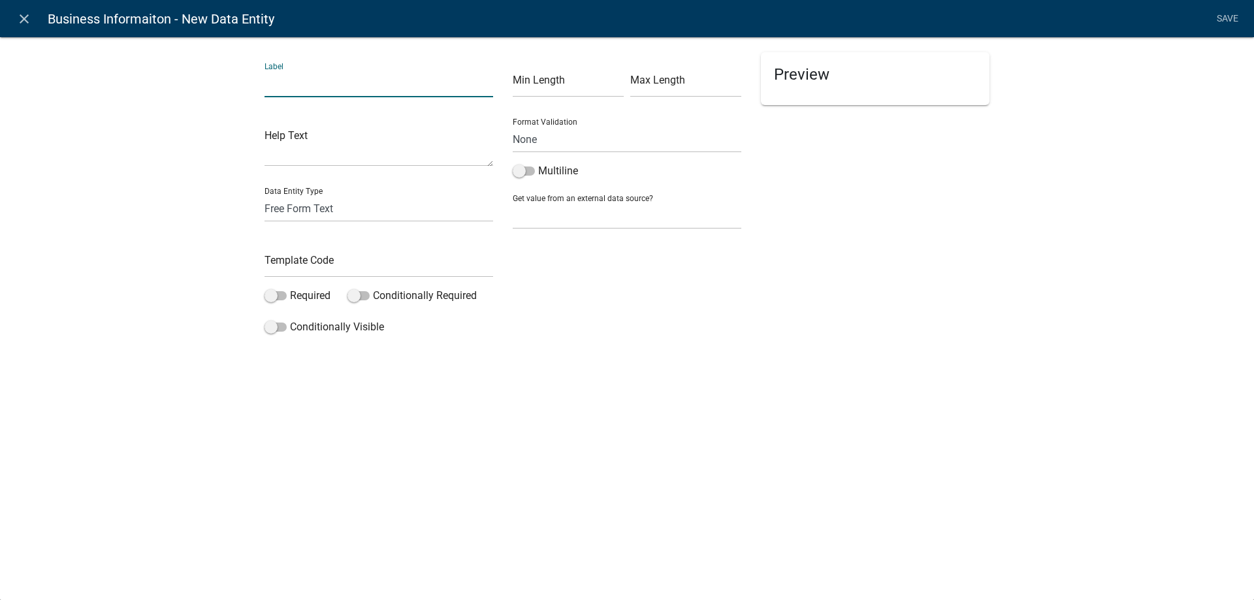
click at [304, 91] on input "text" at bounding box center [378, 84] width 229 height 27
type input "X"
type input "Zip Code"
click at [264, 195] on select "Free Form Text Document Display Entity Value Fee Numeric Data Date Map Sketch D…" at bounding box center [378, 208] width 229 height 27
select select "numeric-data"
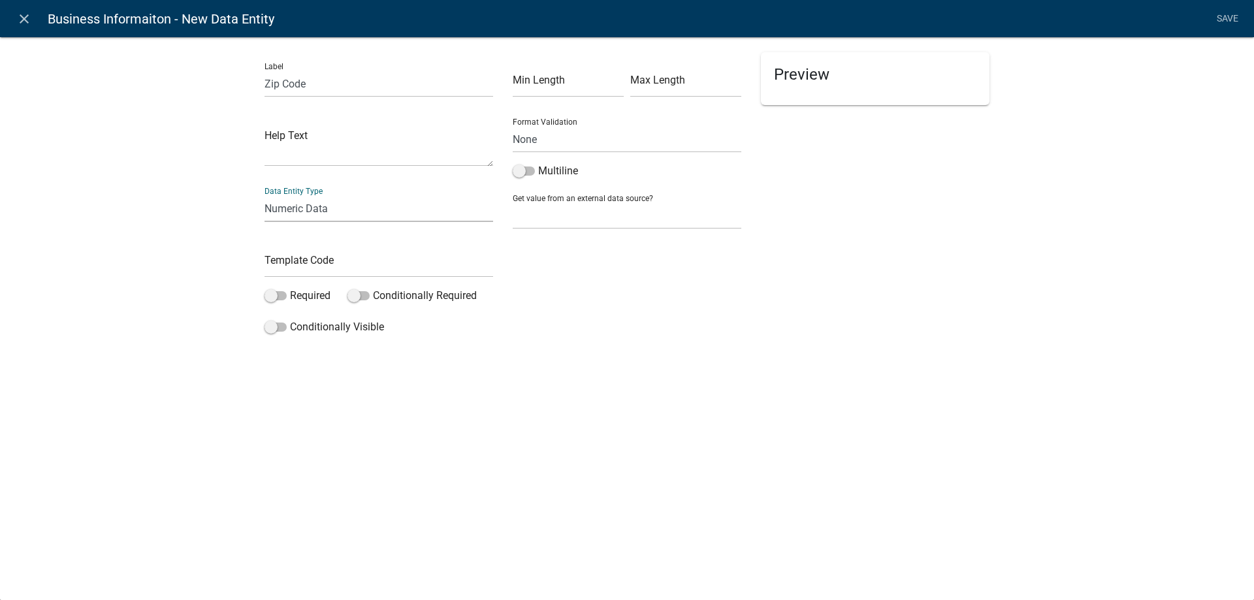
click option "Numeric Data" at bounding box center [0, 0] width 0 height 0
select select "numeric-data"
select select
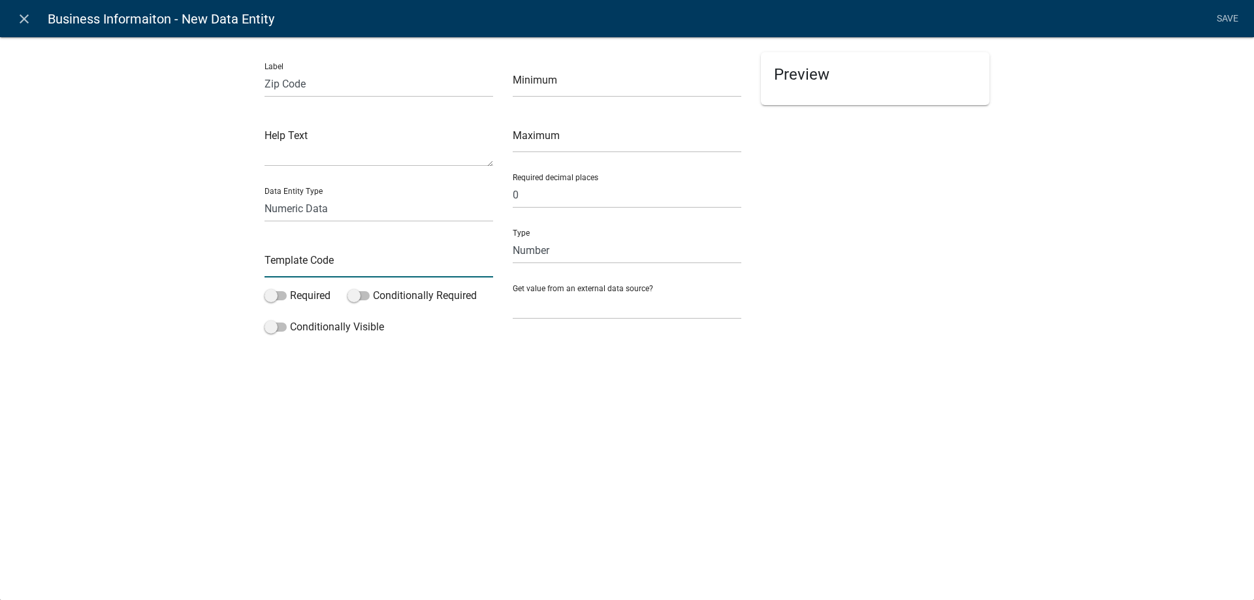
click at [293, 272] on input "text" at bounding box center [378, 264] width 229 height 27
type input "ZipCode"
click at [287, 296] on label "Required" at bounding box center [297, 296] width 66 height 16
click at [290, 288] on input "Required" at bounding box center [290, 288] width 0 height 0
click at [1230, 17] on link "Save" at bounding box center [1227, 19] width 33 height 25
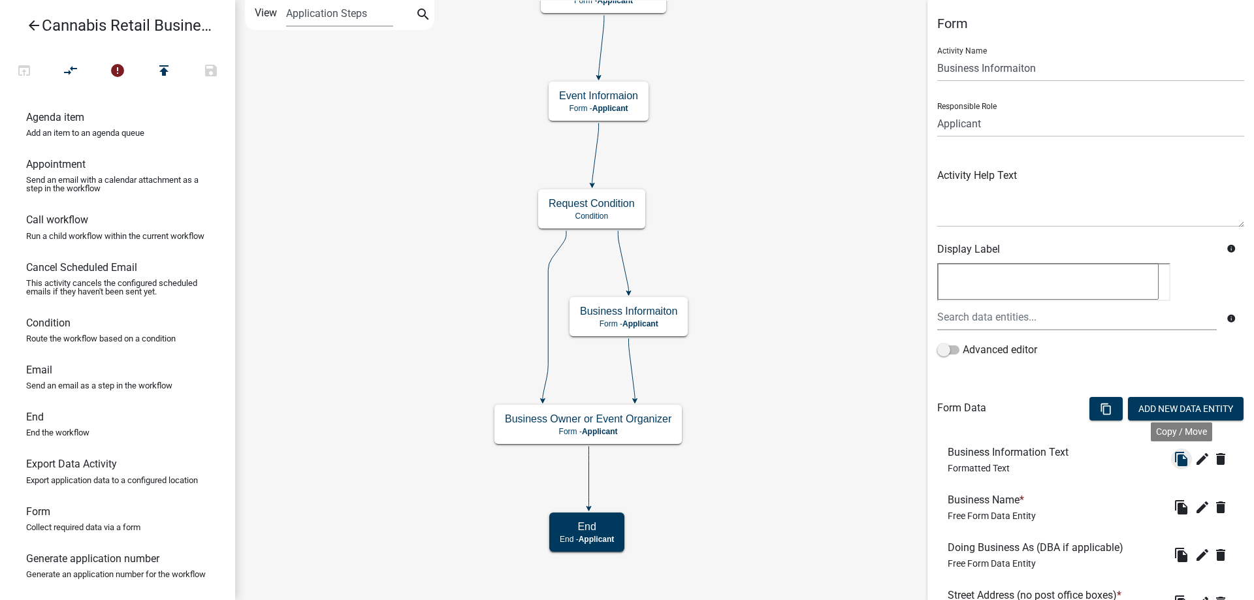
scroll to position [302, 0]
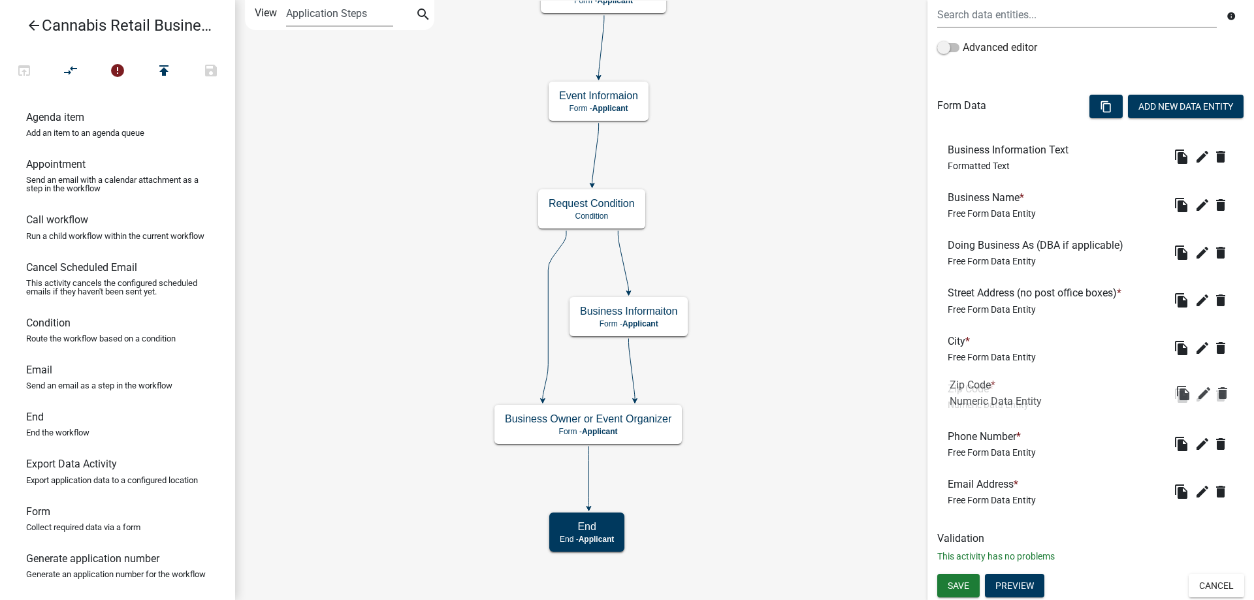
drag, startPoint x: 976, startPoint y: 493, endPoint x: 978, endPoint y: 394, distance: 98.6
click at [978, 394] on div "Zip Code * Numeric Data Entity" at bounding box center [987, 396] width 81 height 27
click at [1205, 443] on icon "edit" at bounding box center [1202, 444] width 16 height 16
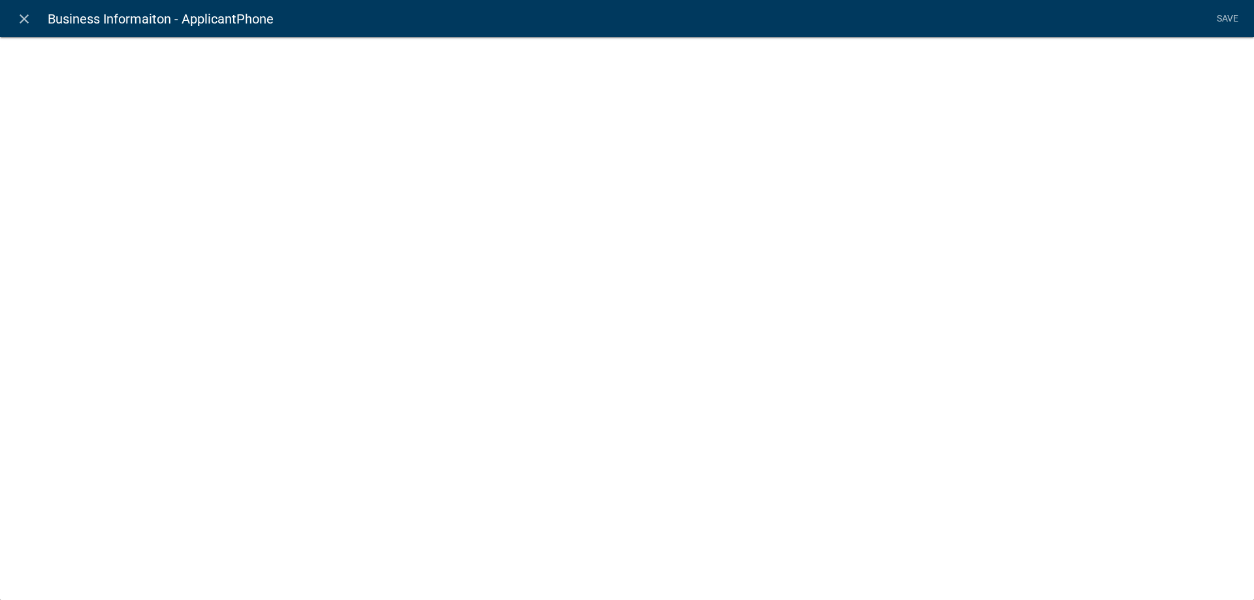
select select "1"
select select "2: Object"
select select "1: true"
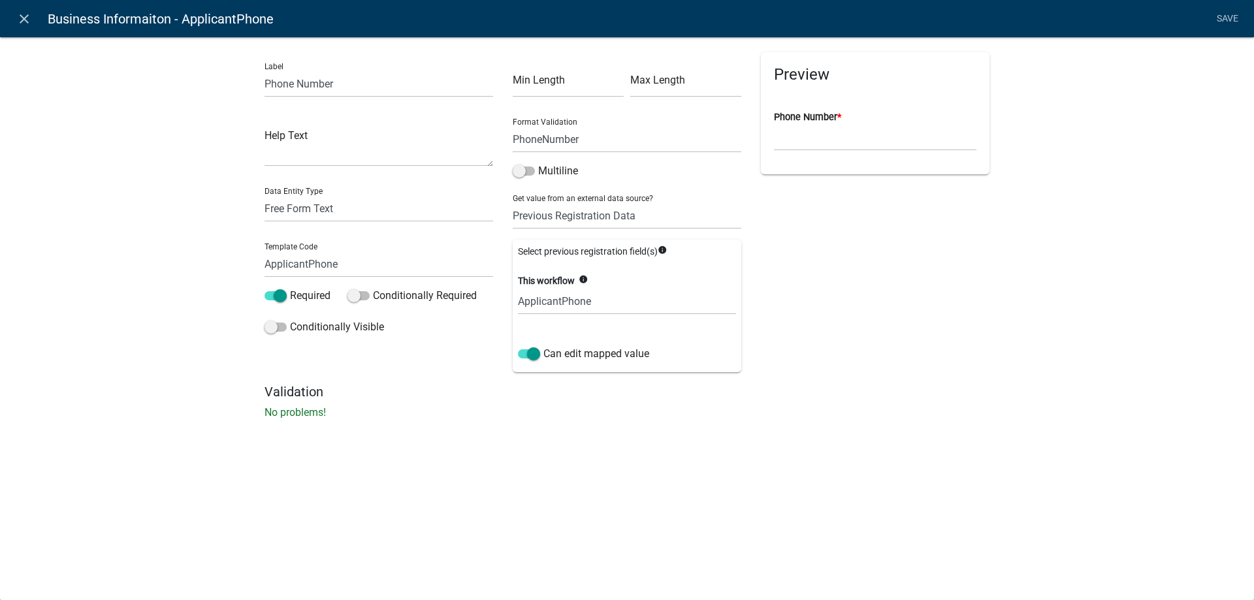
click at [263, 80] on div "Label Phone Number Help Text Data Entity Type Free Form Text Document Display E…" at bounding box center [379, 218] width 248 height 332
click at [268, 81] on input "Phone Number" at bounding box center [378, 84] width 229 height 27
type input "Business Phone Number"
click at [264, 195] on select "Free Form Text Document Display Entity Value Fee Numeric Data Date Map Sketch D…" at bounding box center [378, 208] width 229 height 27
select select "numeric-data"
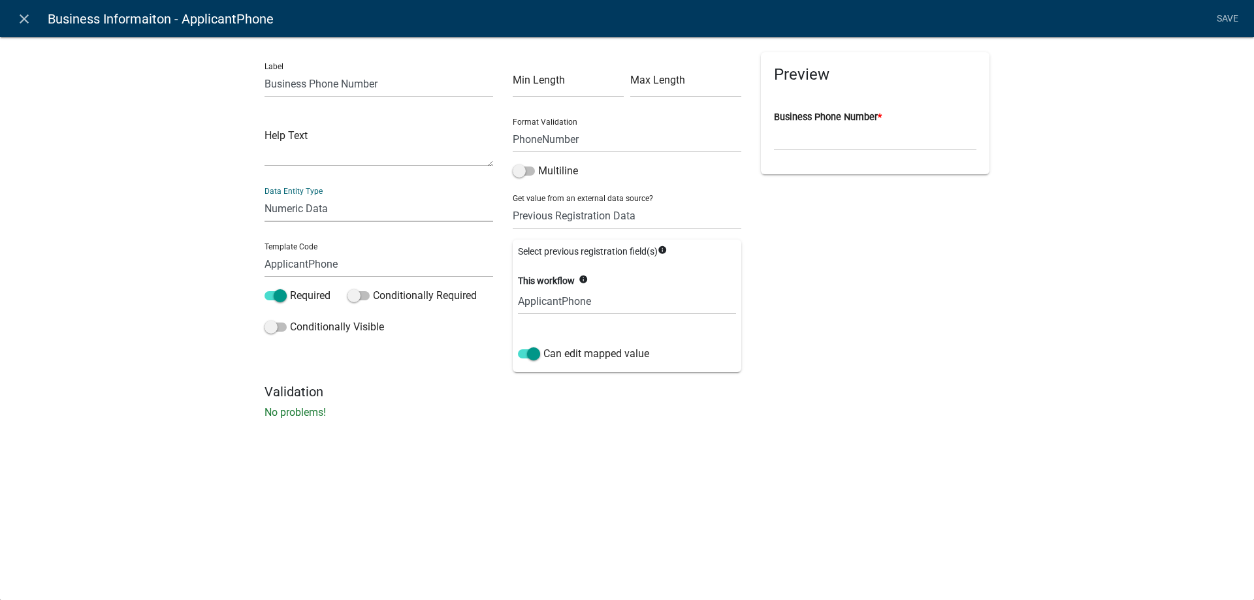
click option "Numeric Data" at bounding box center [0, 0] width 0 height 0
select select "numeric-data"
select select
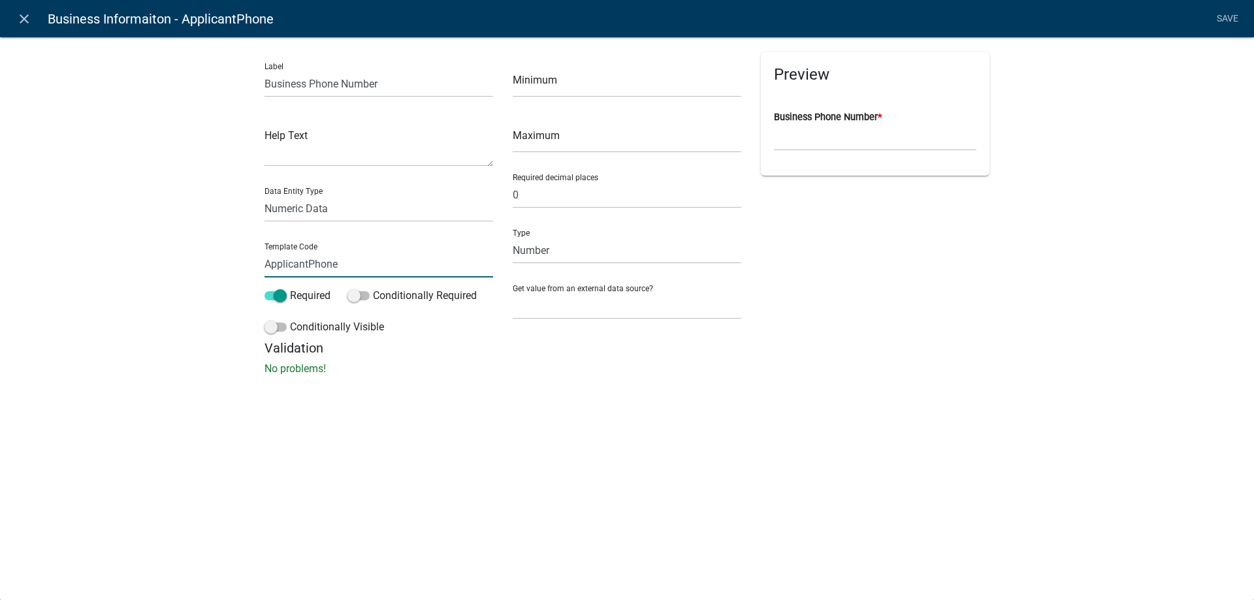
click at [308, 265] on input "ApplicantPhone" at bounding box center [378, 264] width 229 height 27
type input "BusinessPhone"
click at [513, 237] on select "Number Currency" at bounding box center [627, 250] width 229 height 27
click option "Number" at bounding box center [0, 0] width 0 height 0
click at [594, 387] on div "Label Business Phone Number Help Text Data Entity Type Free Form Text Document …" at bounding box center [627, 210] width 1254 height 389
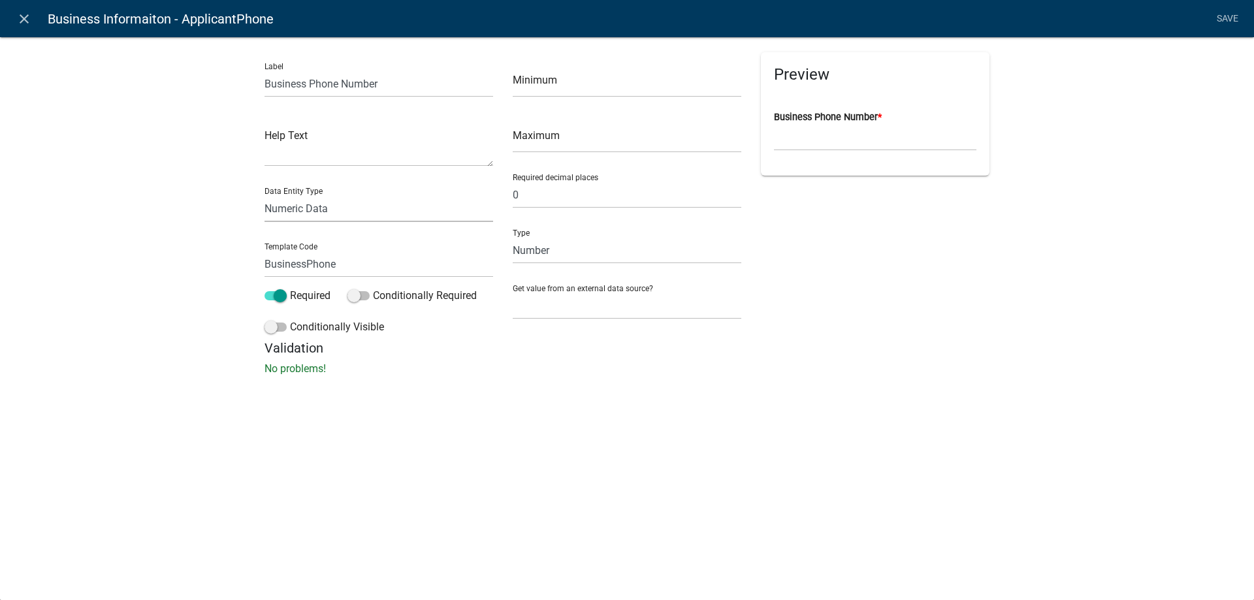
click at [264, 195] on select "Free Form Text Document Display Entity Value Fee Numeric Data Date Map Sketch D…" at bounding box center [378, 208] width 229 height 27
select select "free-form-text"
click option "Free Form Text" at bounding box center [0, 0] width 0 height 0
select select
click at [1231, 16] on link "Save" at bounding box center [1227, 19] width 33 height 25
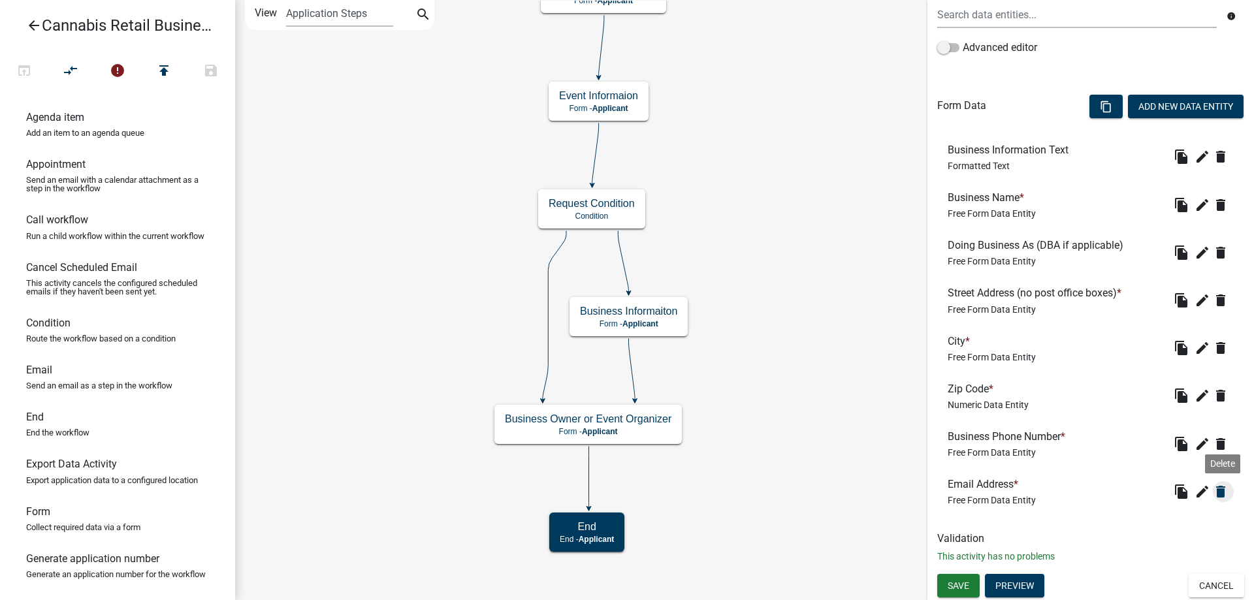
click at [1220, 490] on icon "delete" at bounding box center [1221, 492] width 16 height 16
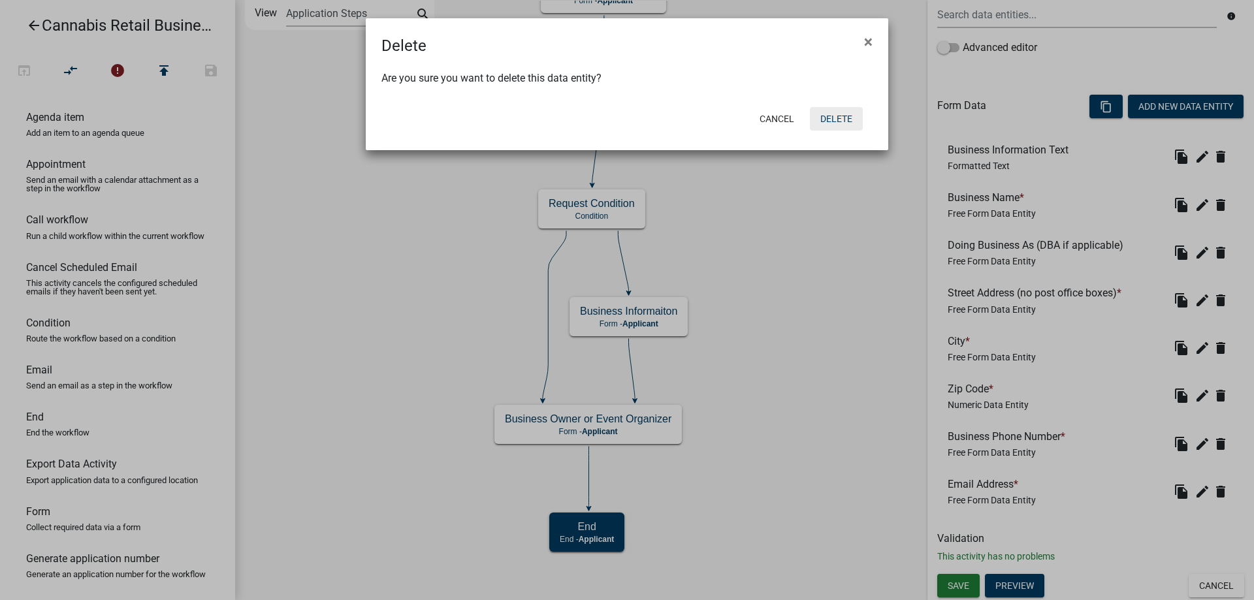
click at [842, 118] on button "Delete" at bounding box center [836, 119] width 53 height 24
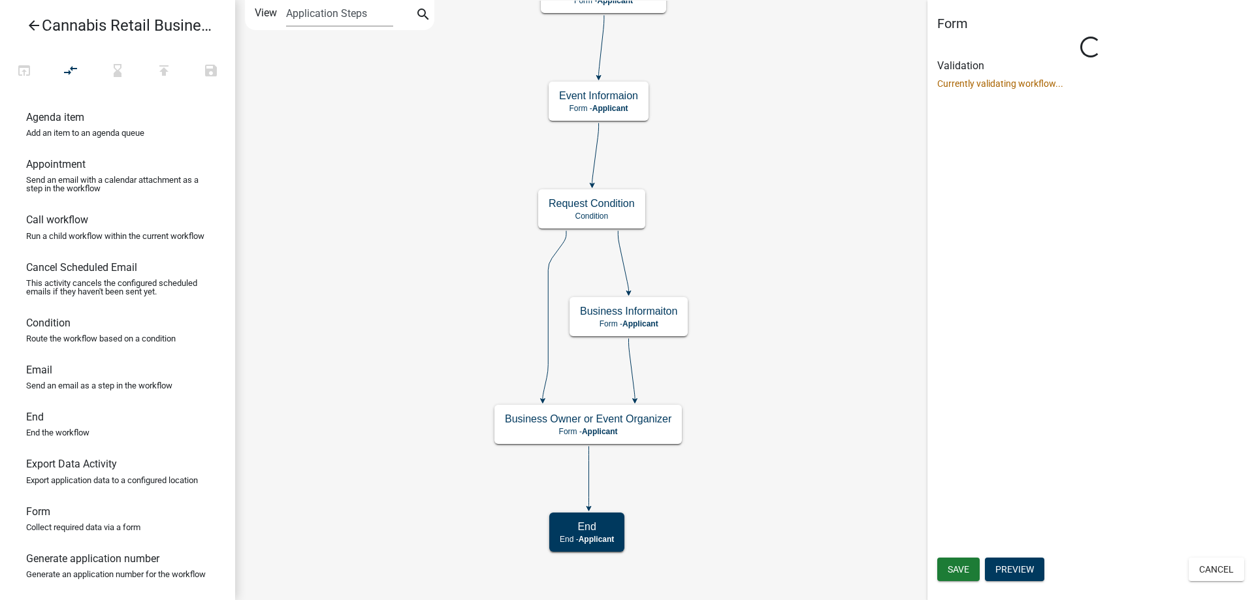
scroll to position [0, 0]
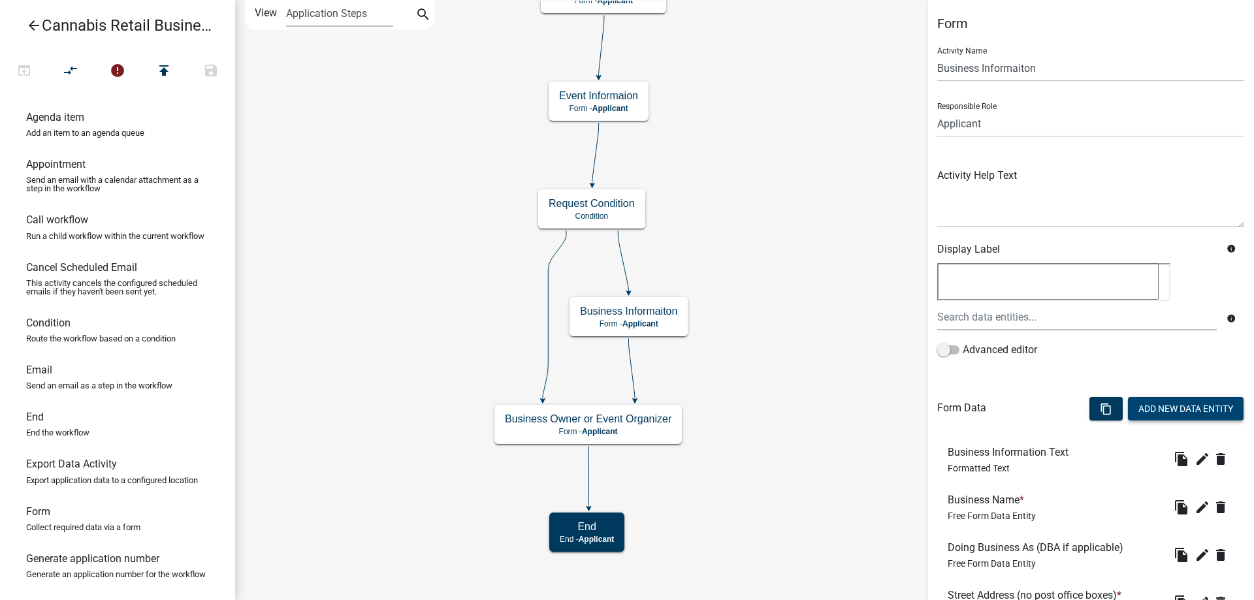
click at [1181, 407] on button "Add New Data Entity" at bounding box center [1186, 409] width 116 height 24
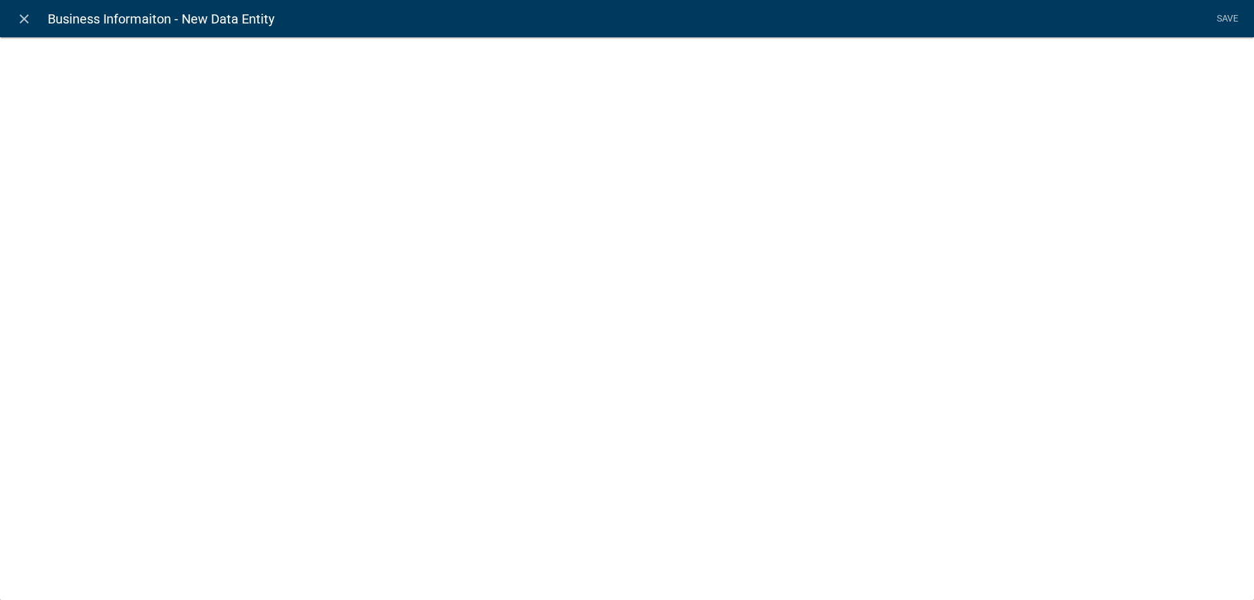
select select
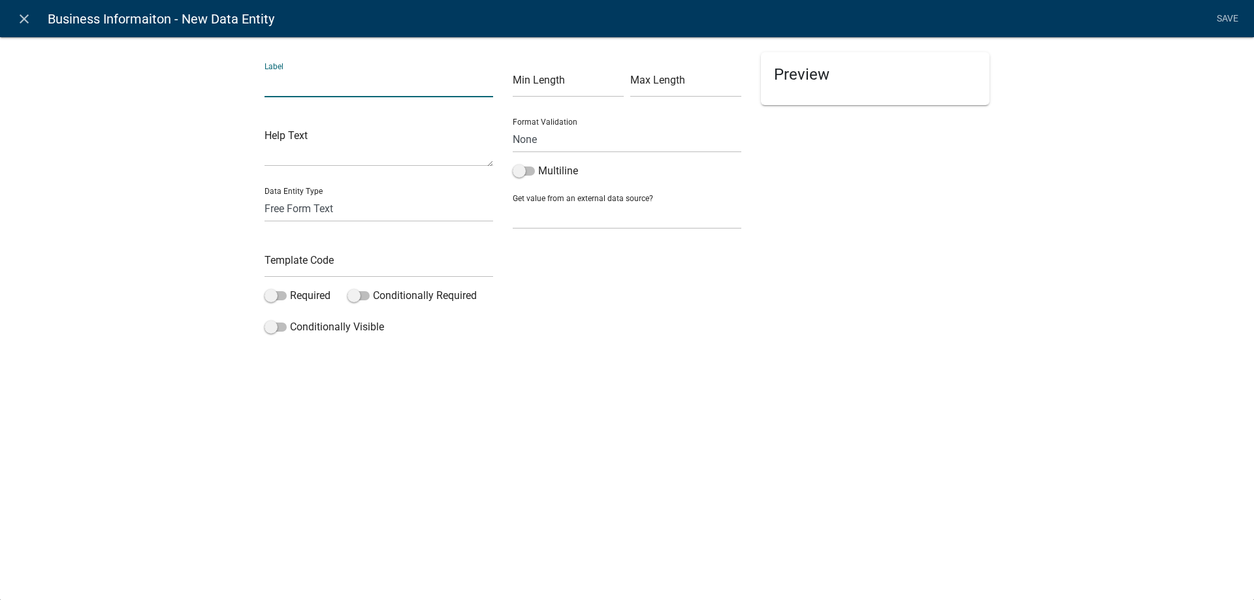
click at [308, 93] on input "text" at bounding box center [378, 84] width 229 height 27
type input "Website"
click at [264, 195] on select "Free Form Text Document Display Entity Value Fee Numeric Data Date Map Sketch D…" at bounding box center [378, 208] width 229 height 27
click at [545, 335] on div "Min Length Max Length Format Validation None Email PhoneNumber Multiline Get va…" at bounding box center [627, 196] width 248 height 288
click at [326, 85] on input "Website" at bounding box center [378, 84] width 229 height 27
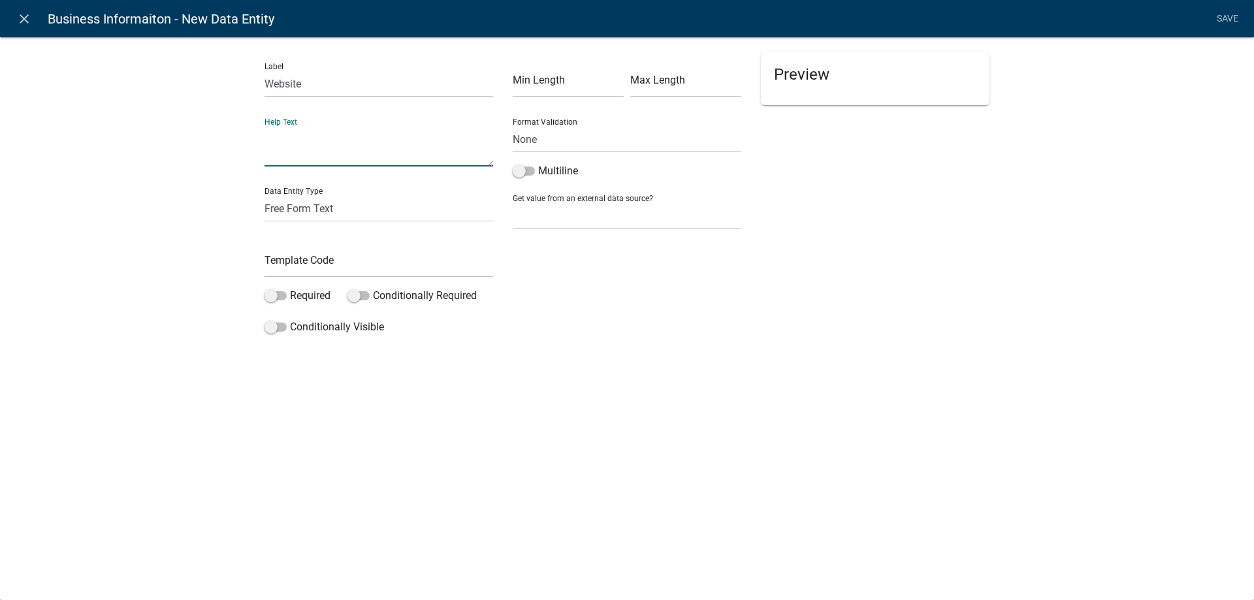
click at [294, 153] on textarea at bounding box center [378, 146] width 229 height 40
type textarea "enter a URL"
click at [291, 269] on input "text" at bounding box center [378, 264] width 229 height 27
type input "Website"
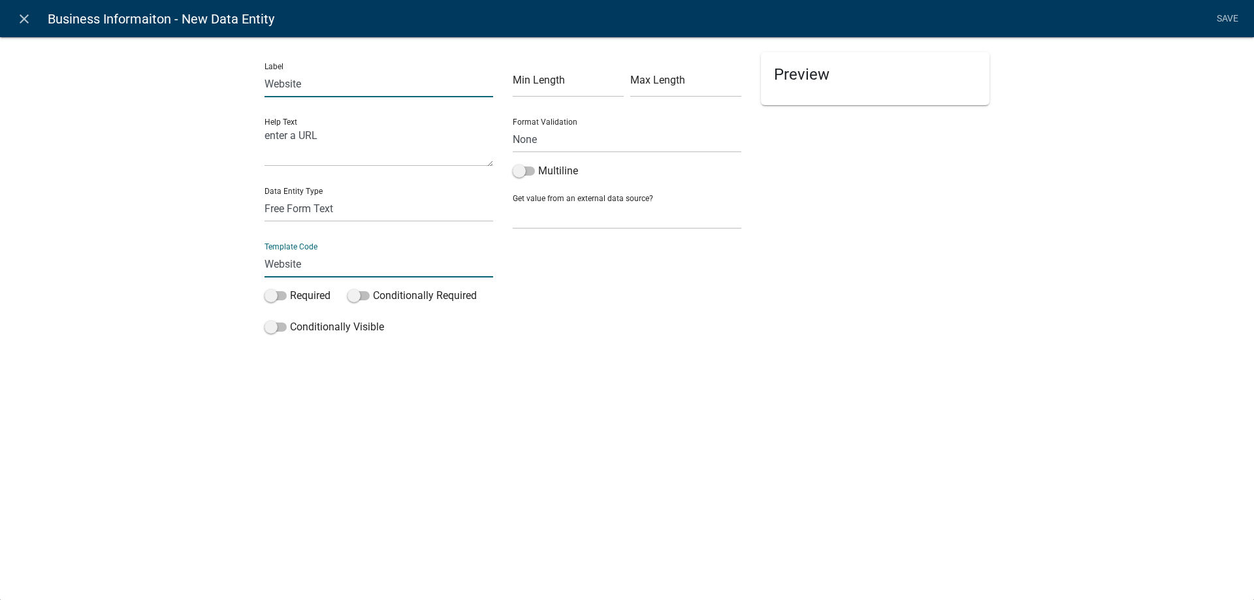
click at [315, 81] on input "Website" at bounding box center [378, 84] width 229 height 27
type input "Website (enter a URL)"
click at [879, 114] on icon "info" at bounding box center [874, 115] width 9 height 9
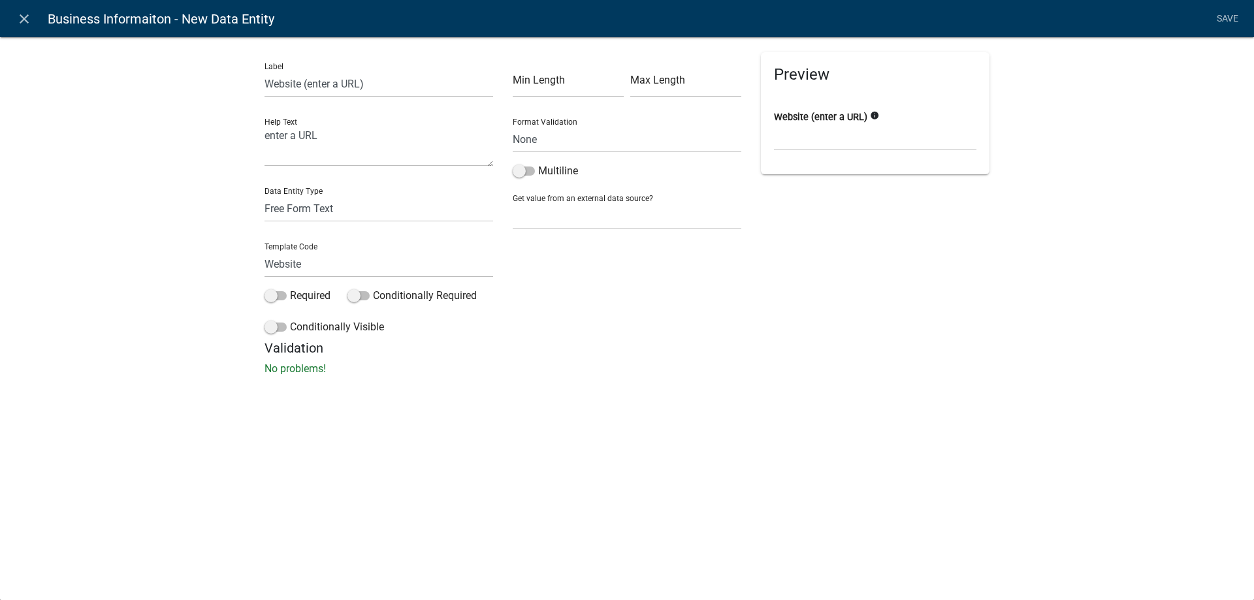
click at [879, 118] on icon "info" at bounding box center [874, 115] width 9 height 9
click at [896, 226] on div "Preview Website (enter a URL) info" at bounding box center [875, 196] width 248 height 288
drag, startPoint x: 323, startPoint y: 139, endPoint x: 234, endPoint y: 136, distance: 88.2
click at [264, 136] on textarea "enter a URL" at bounding box center [378, 146] width 229 height 40
type textarea "URL"
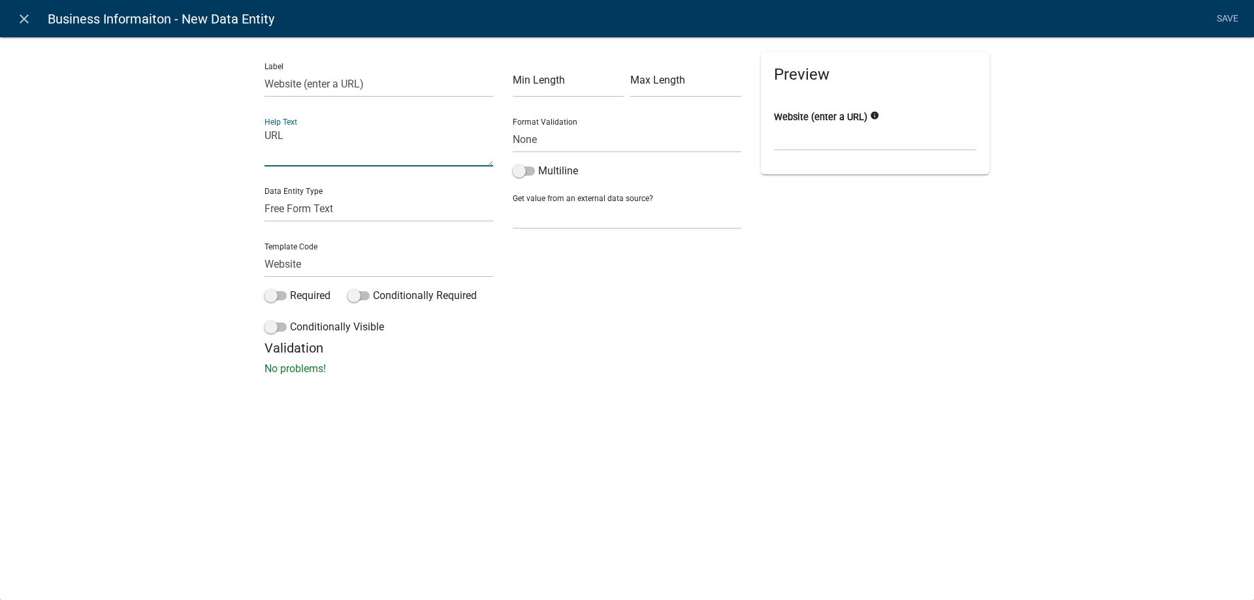
click at [907, 300] on div "Preview Website (enter a URL) info" at bounding box center [875, 196] width 248 height 288
click at [1228, 11] on link "Save" at bounding box center [1227, 19] width 33 height 25
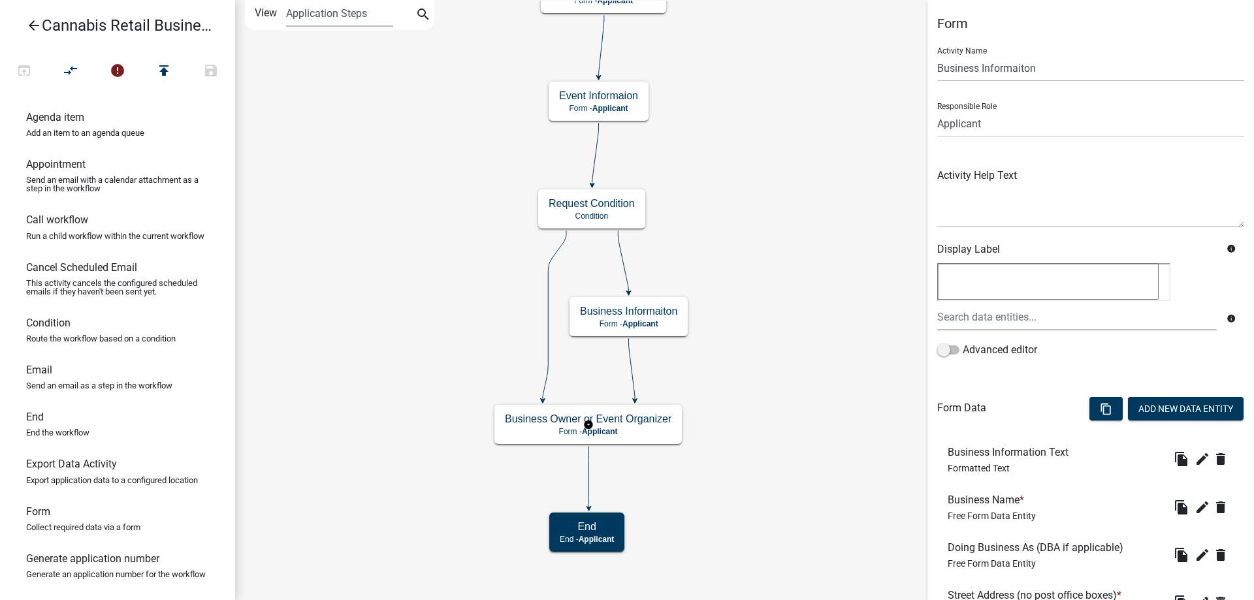
click at [547, 427] on g "Business Owner or Event Organizer Form - Applicant" at bounding box center [587, 424] width 187 height 38
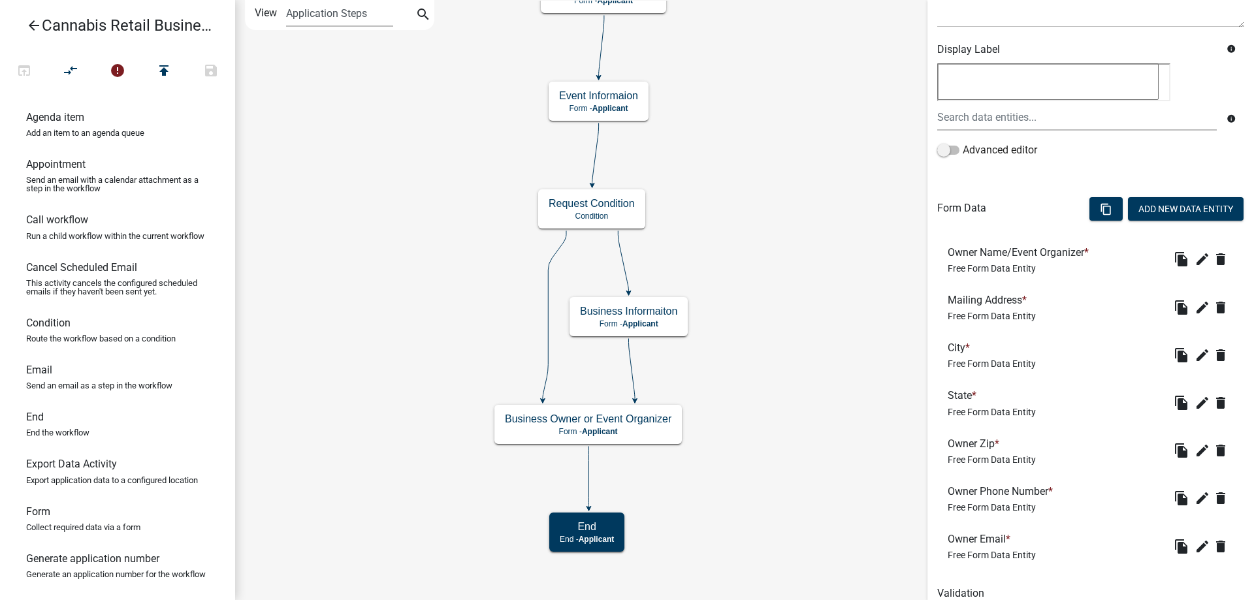
scroll to position [254, 0]
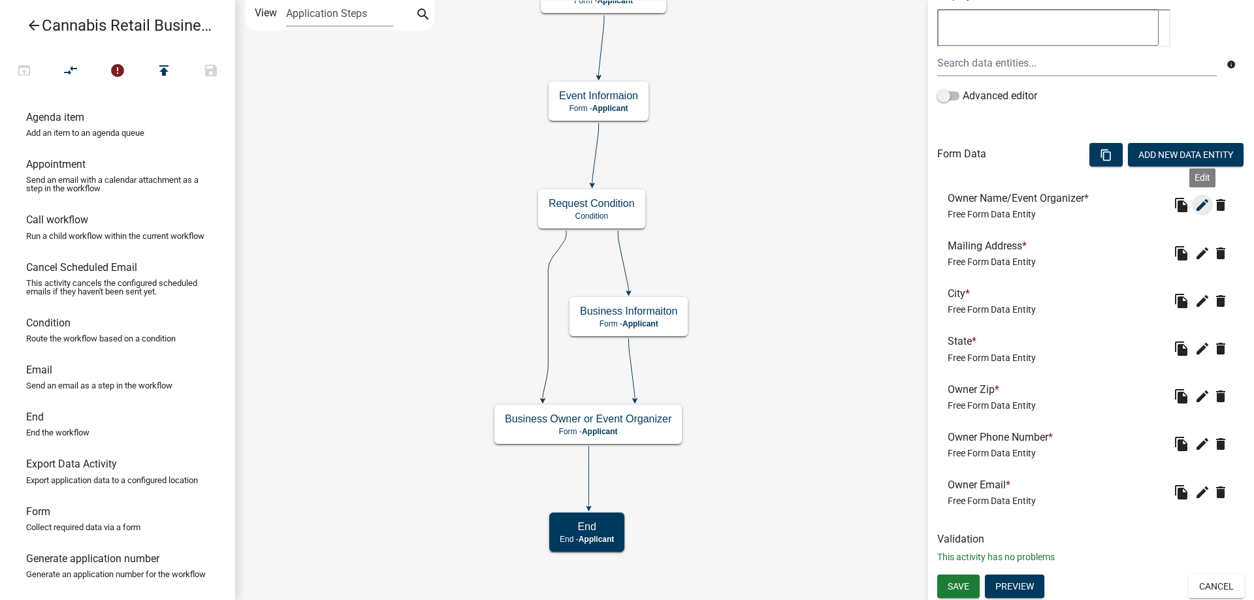
click at [1205, 202] on icon "edit" at bounding box center [1202, 205] width 16 height 16
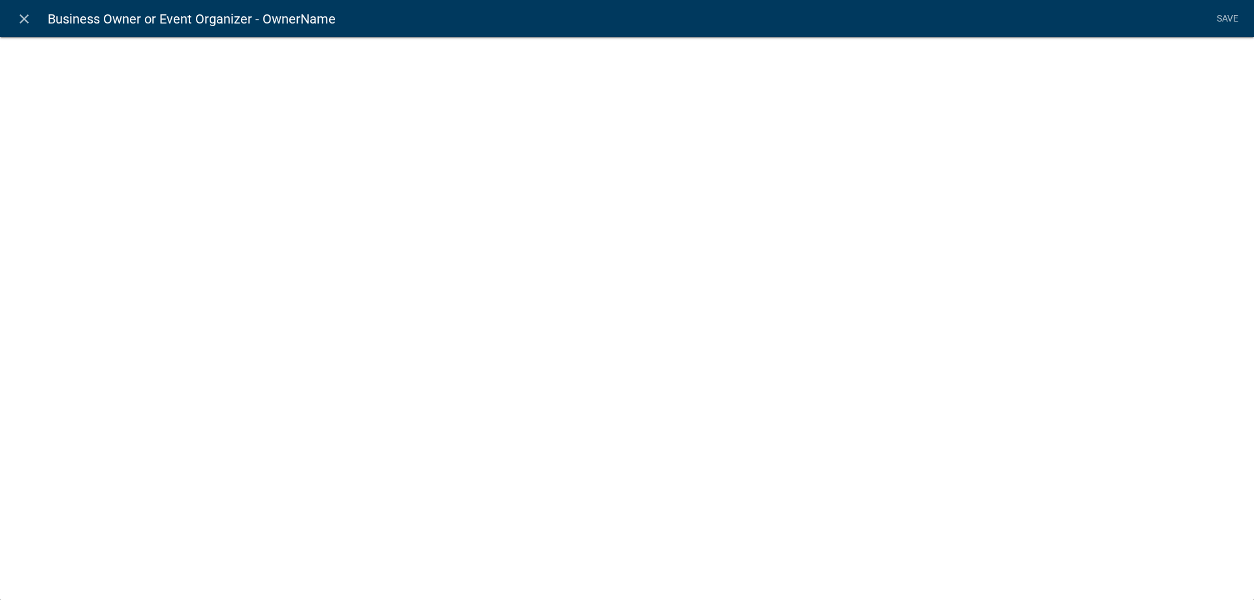
select select "2: Object"
select select "1: true"
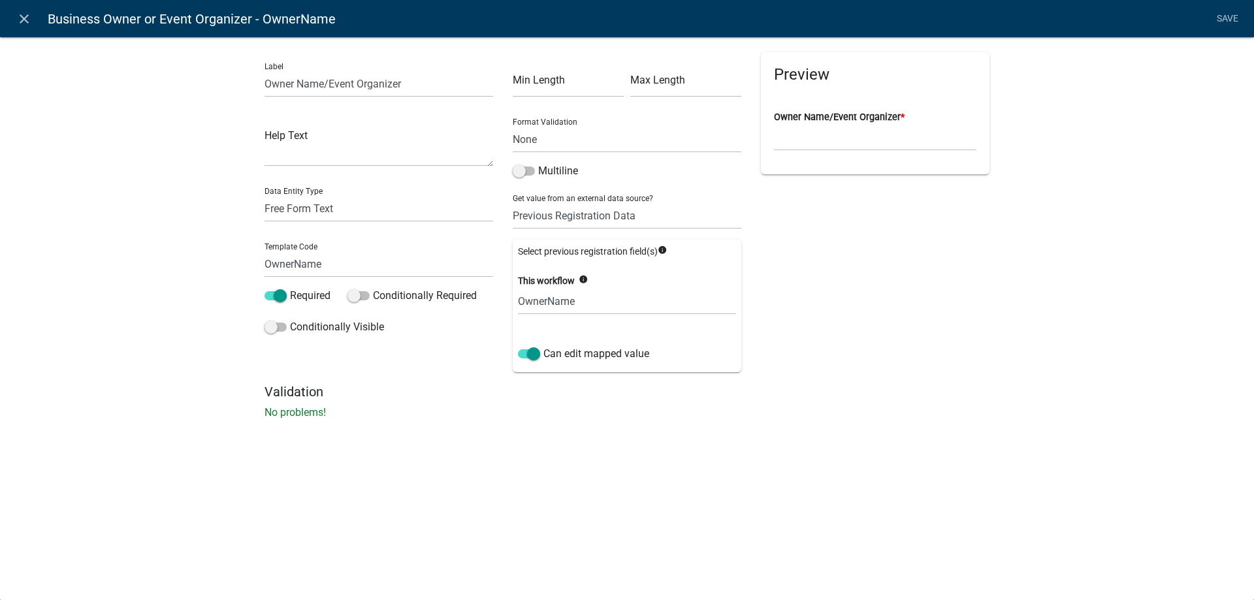
click at [586, 278] on icon "info" at bounding box center [583, 279] width 9 height 9
click at [969, 372] on div "Preview Owner Name/Event Organizer *" at bounding box center [875, 218] width 248 height 332
click at [667, 248] on icon "info" at bounding box center [662, 250] width 9 height 9
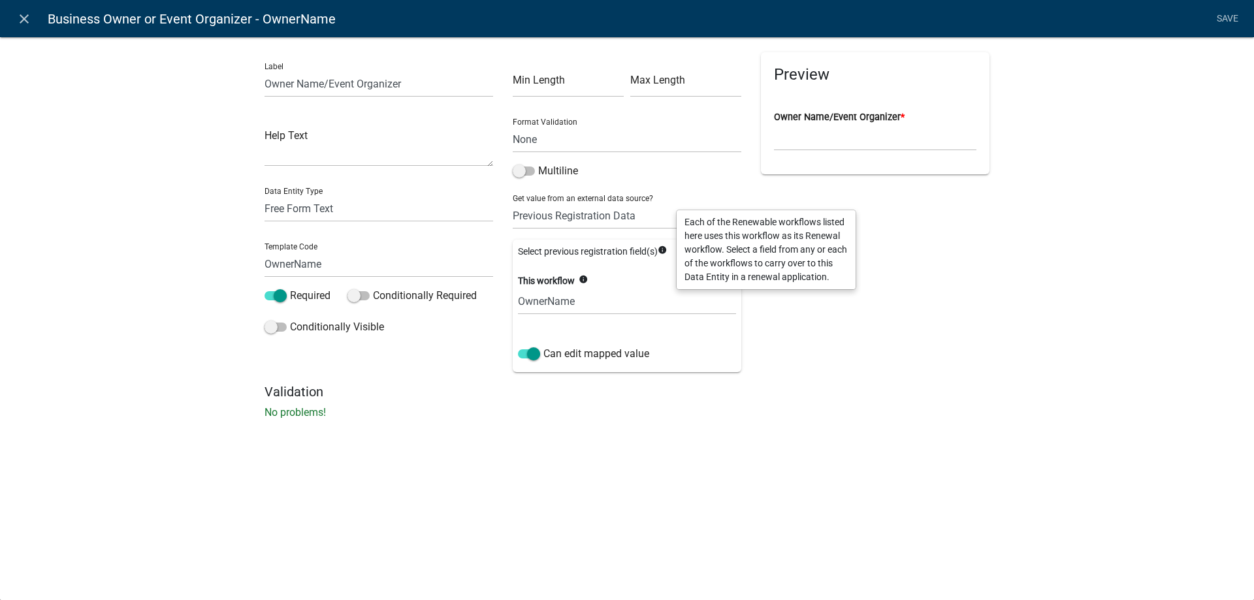
click at [961, 383] on div "Preview Owner Name/Event Organizer *" at bounding box center [875, 218] width 248 height 332
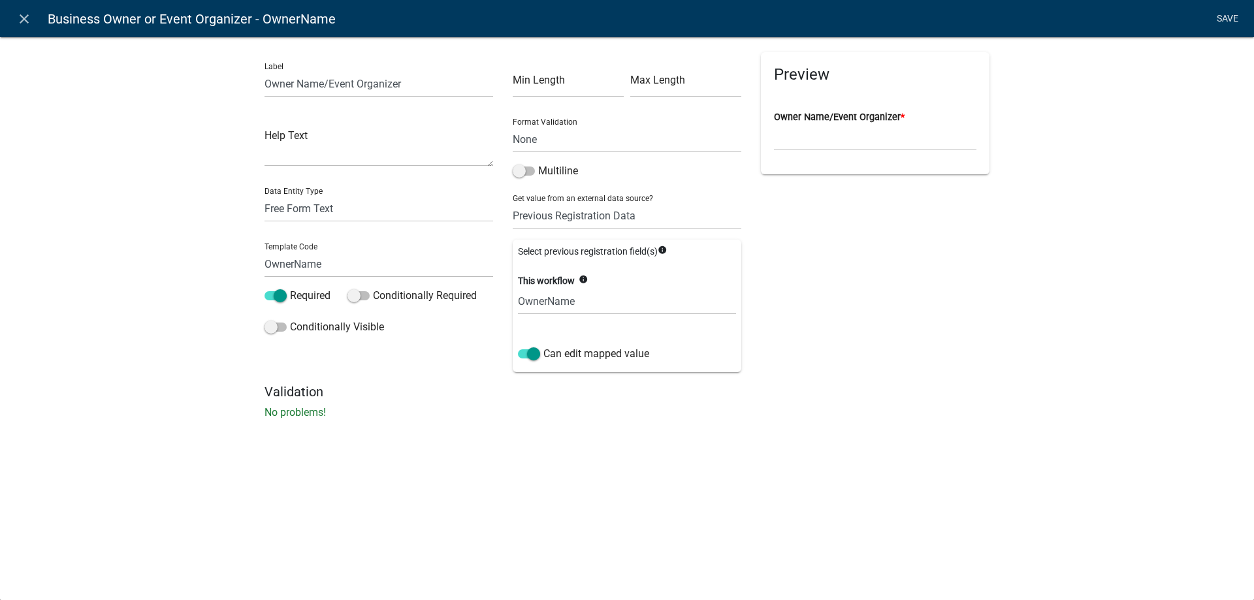
click at [1226, 16] on link "Save" at bounding box center [1227, 19] width 33 height 25
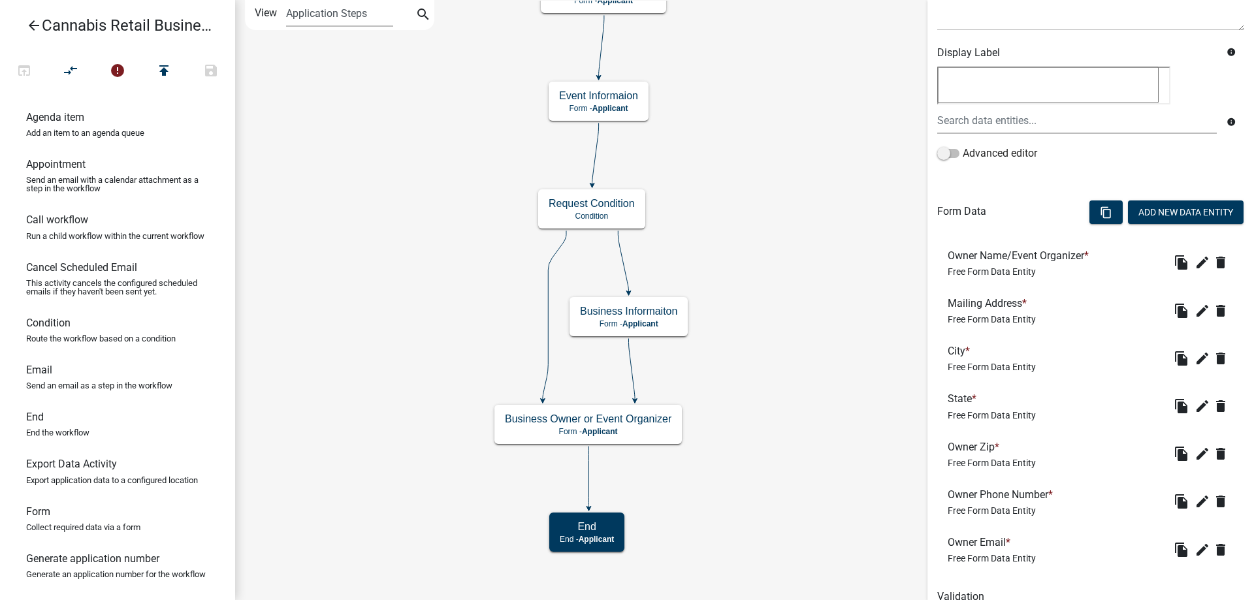
scroll to position [200, 0]
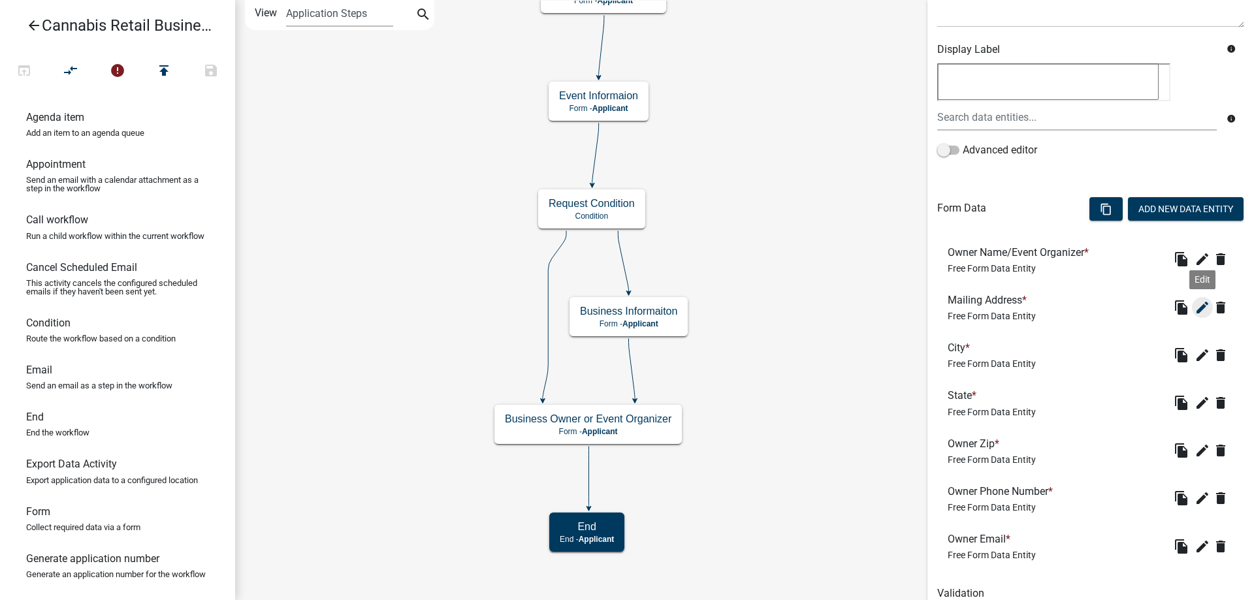
click at [1203, 310] on icon "edit" at bounding box center [1202, 308] width 16 height 16
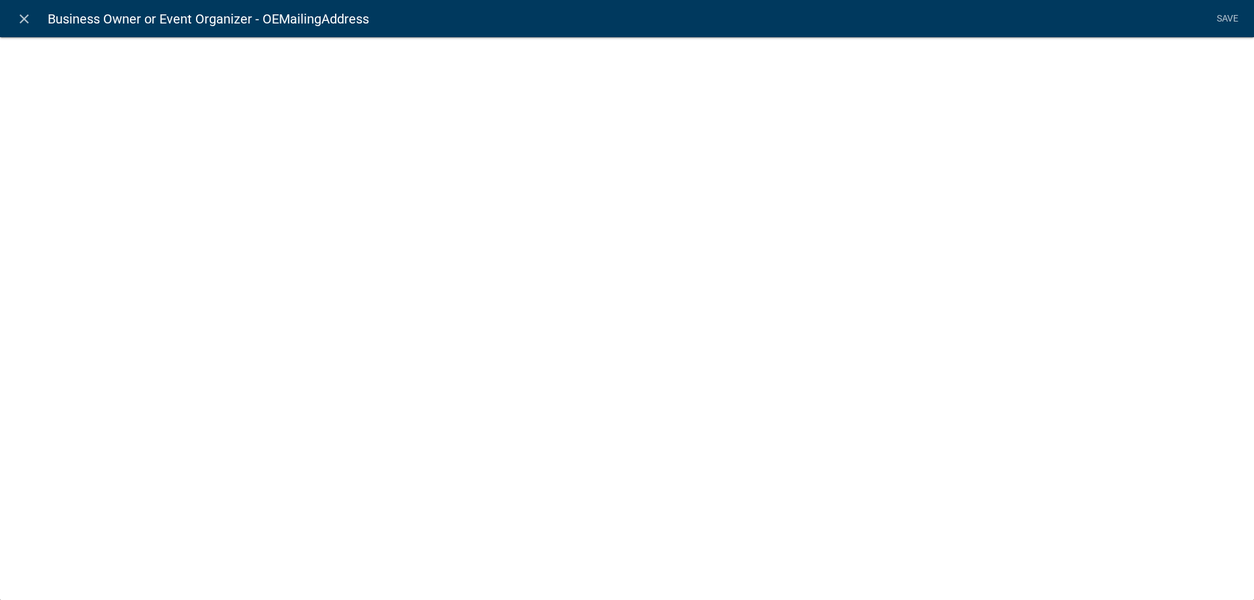
select select "2: Object"
select select "1: true"
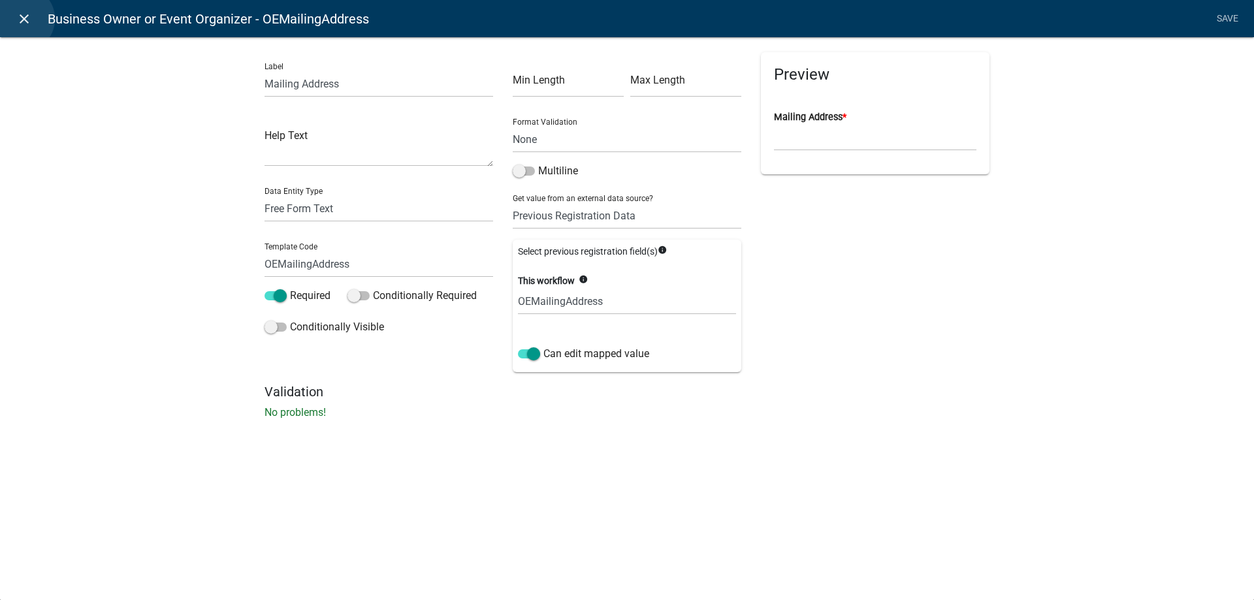
click at [22, 19] on icon "close" at bounding box center [24, 19] width 16 height 16
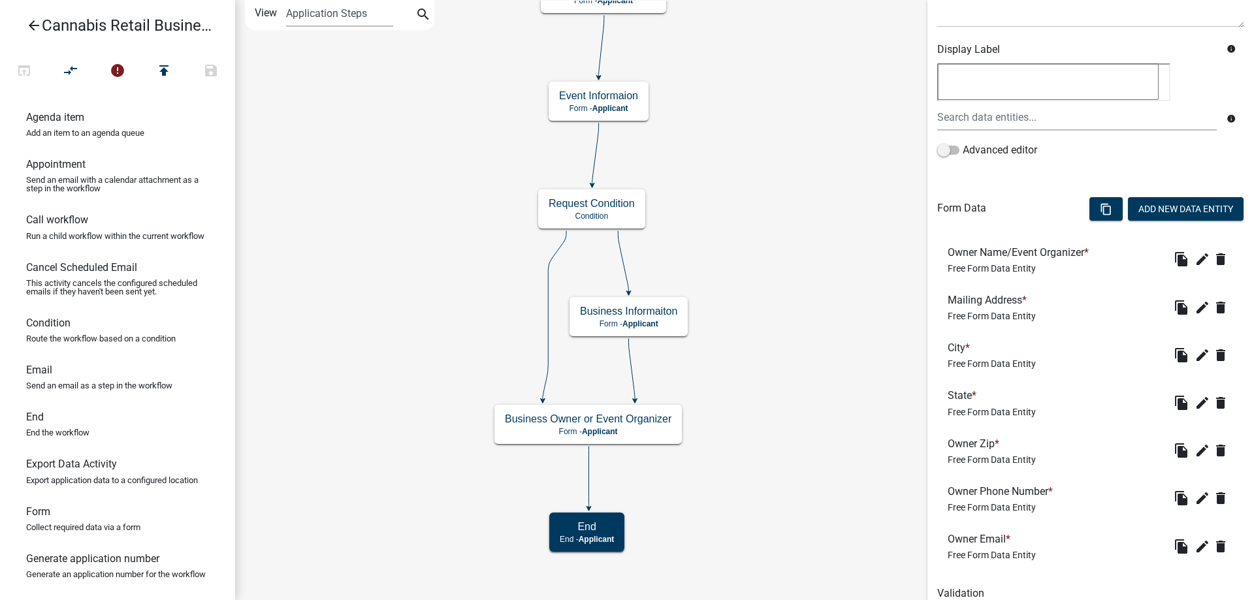
scroll to position [254, 0]
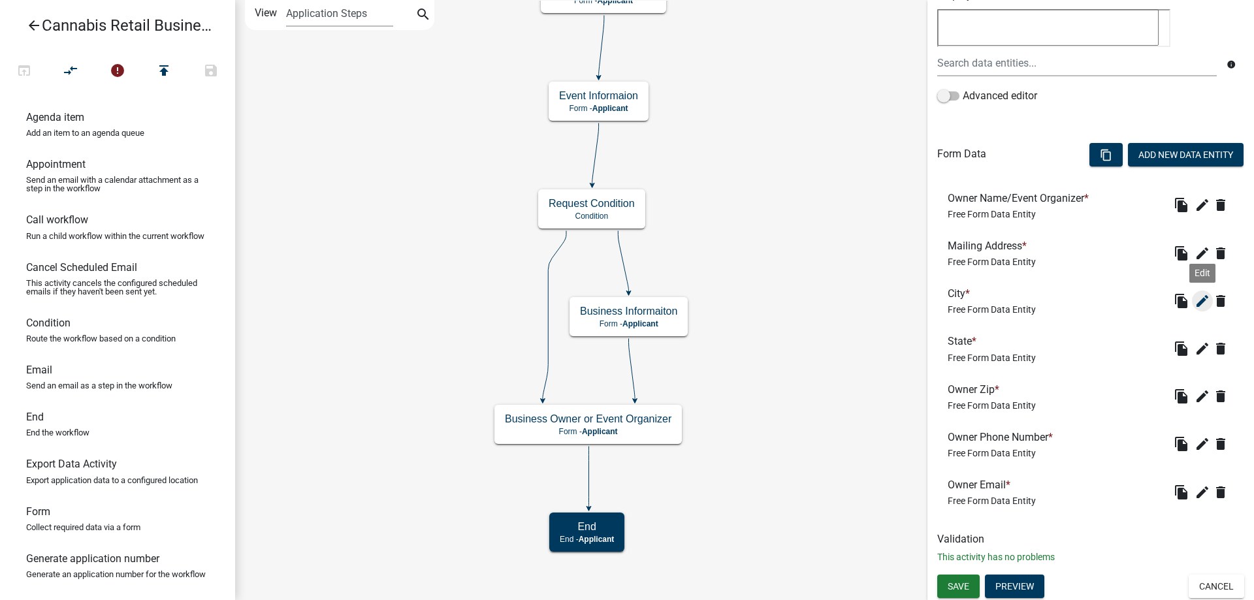
click at [1204, 298] on icon "edit" at bounding box center [1202, 301] width 16 height 16
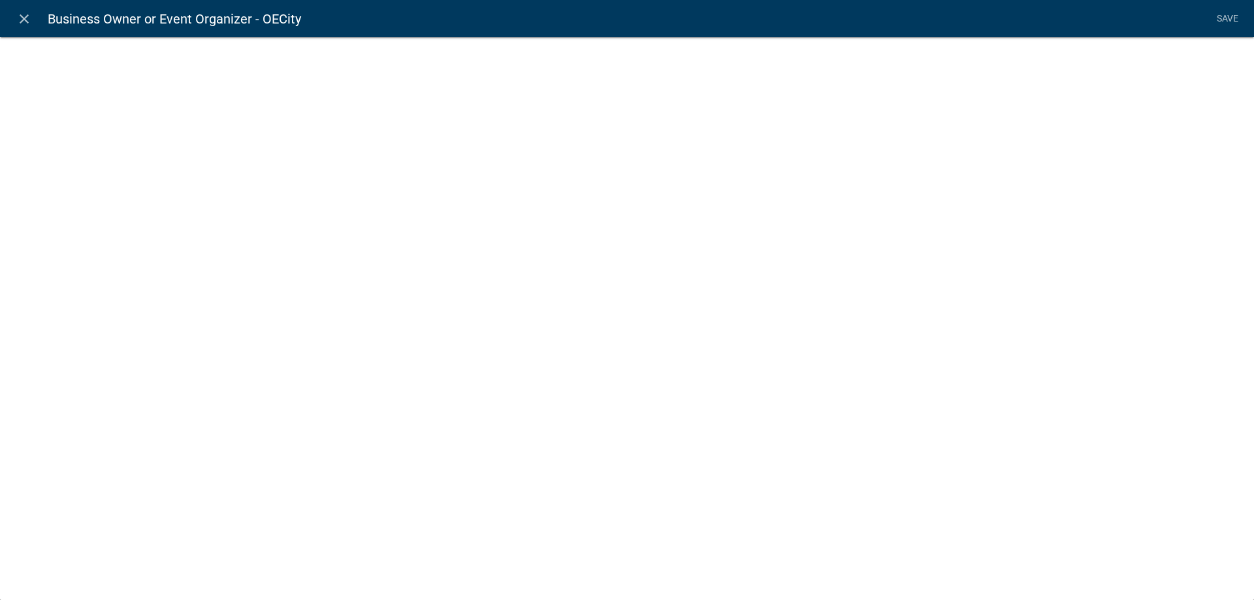
select select "2: Object"
select select "1: true"
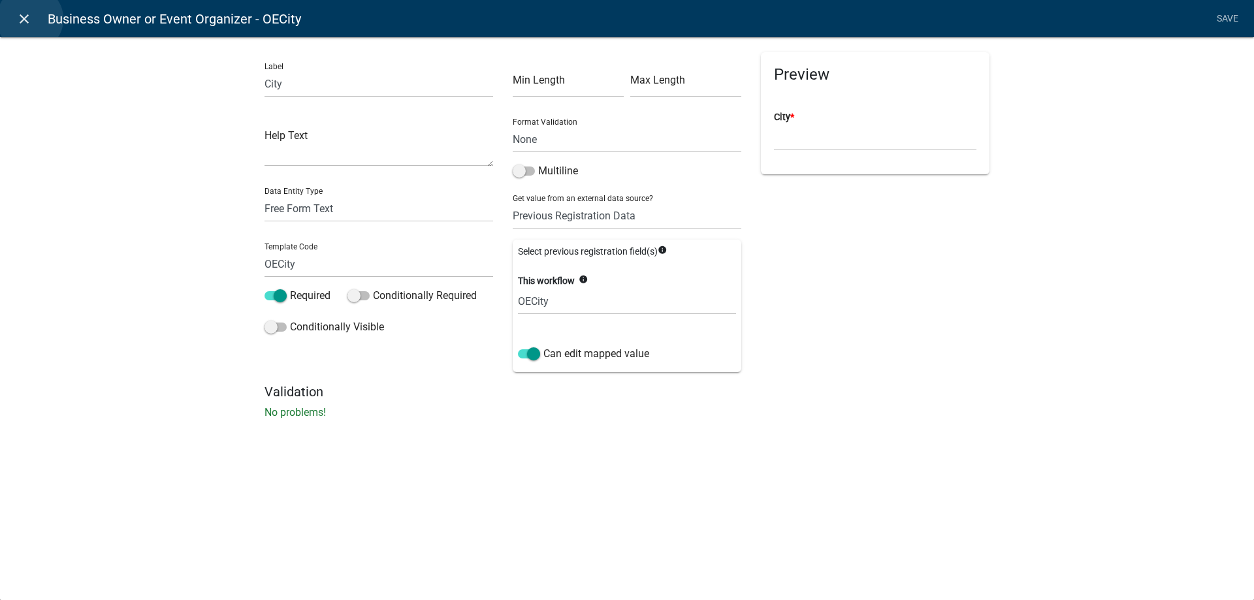
click at [30, 19] on icon "close" at bounding box center [24, 19] width 16 height 16
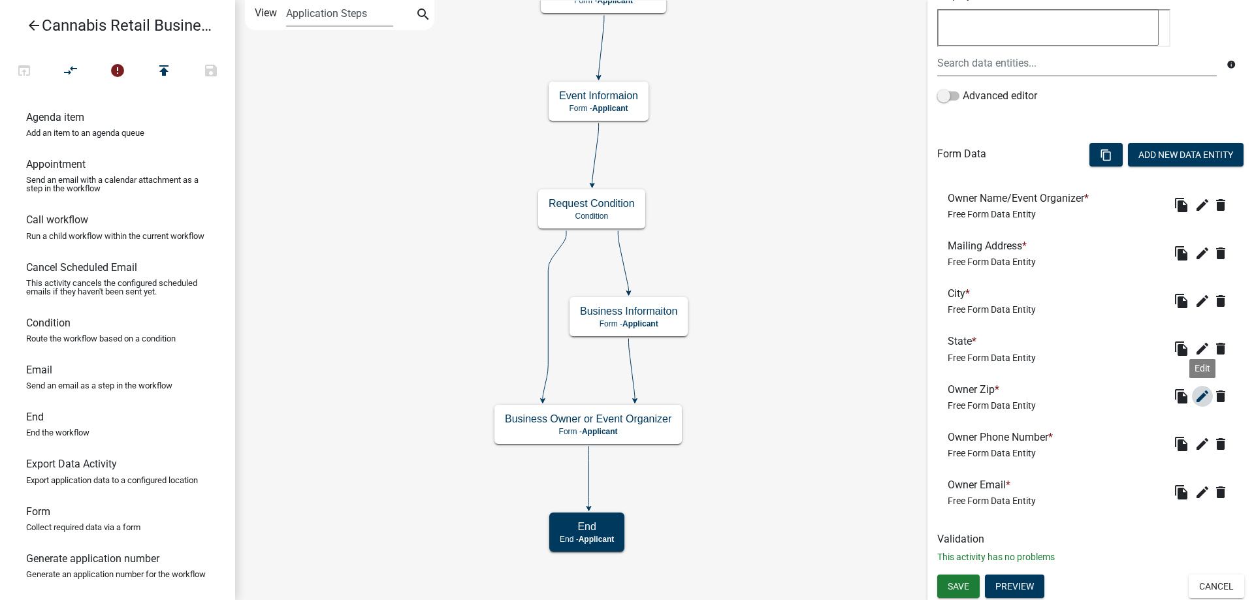
click at [1202, 395] on icon "edit" at bounding box center [1202, 397] width 16 height 16
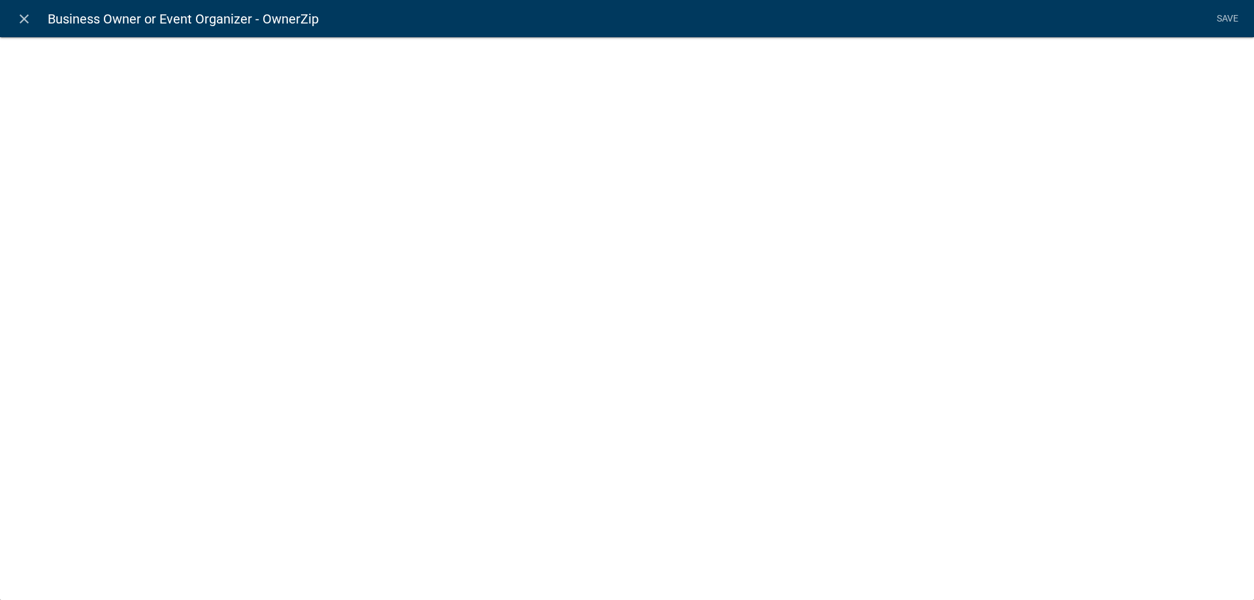
select select "2: Object"
select select "1: true"
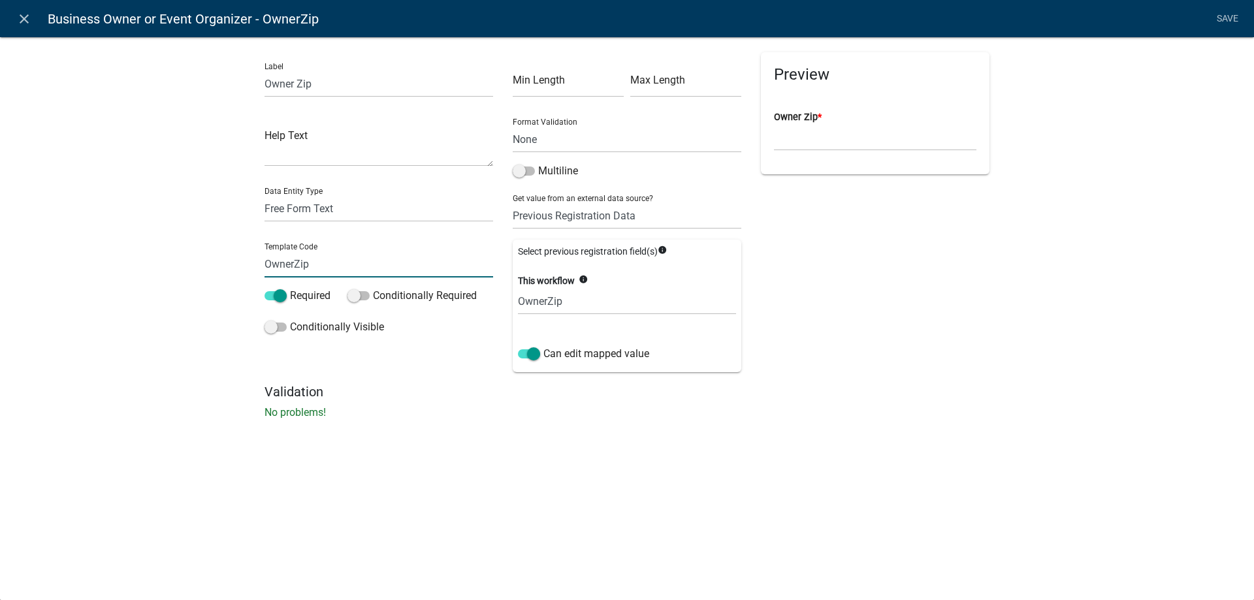
click at [297, 262] on input "OwnerZip" at bounding box center [378, 264] width 229 height 27
type input "OEZip"
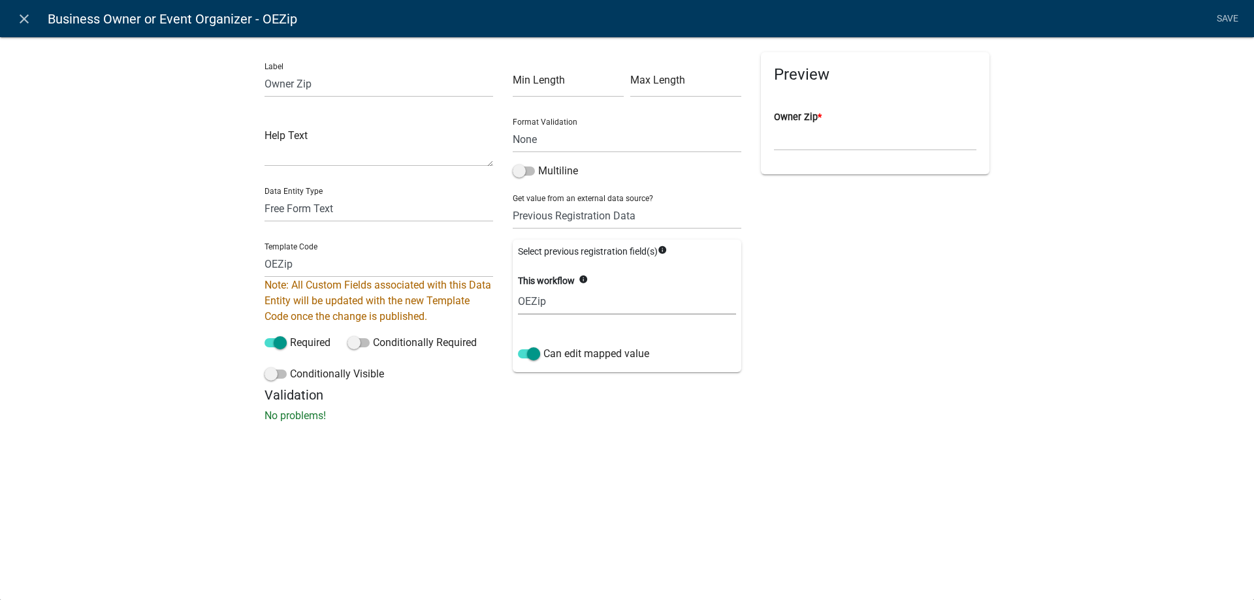
click at [518, 288] on select "(Do not map to this workflow) OEZip" at bounding box center [627, 301] width 218 height 27
click at [591, 467] on div "close Business Owner or Event Organizer - OEZip Save Label Owner Zip Help Text …" at bounding box center [627, 300] width 1254 height 600
click at [1227, 19] on link "Save" at bounding box center [1227, 19] width 33 height 25
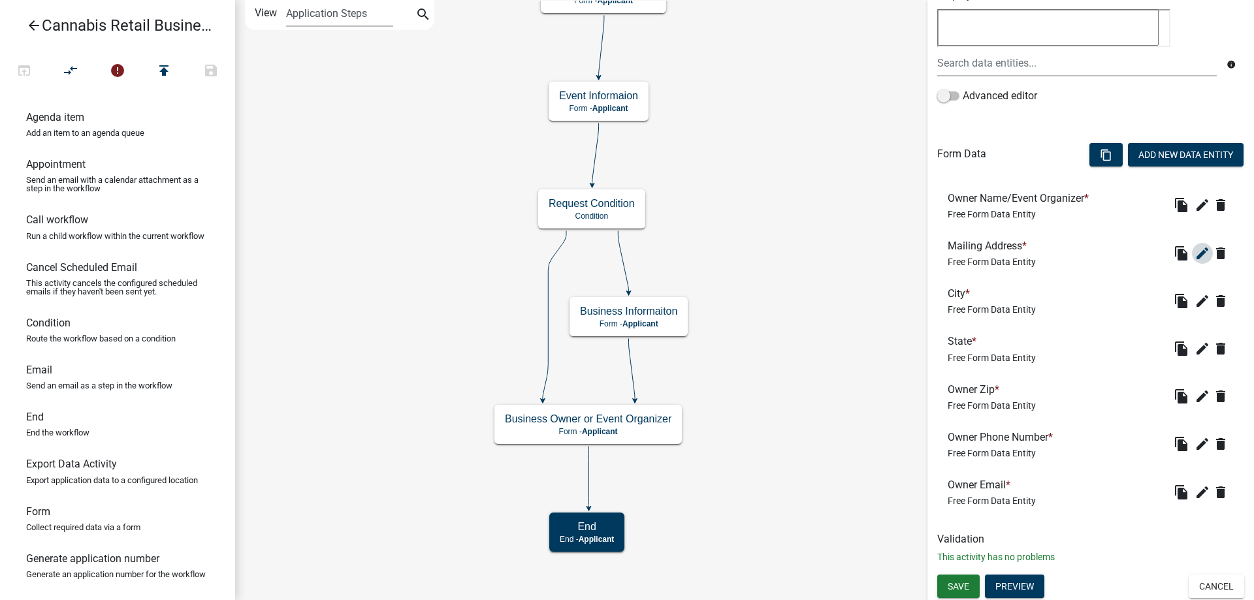
click at [1201, 250] on icon "edit" at bounding box center [1202, 254] width 16 height 16
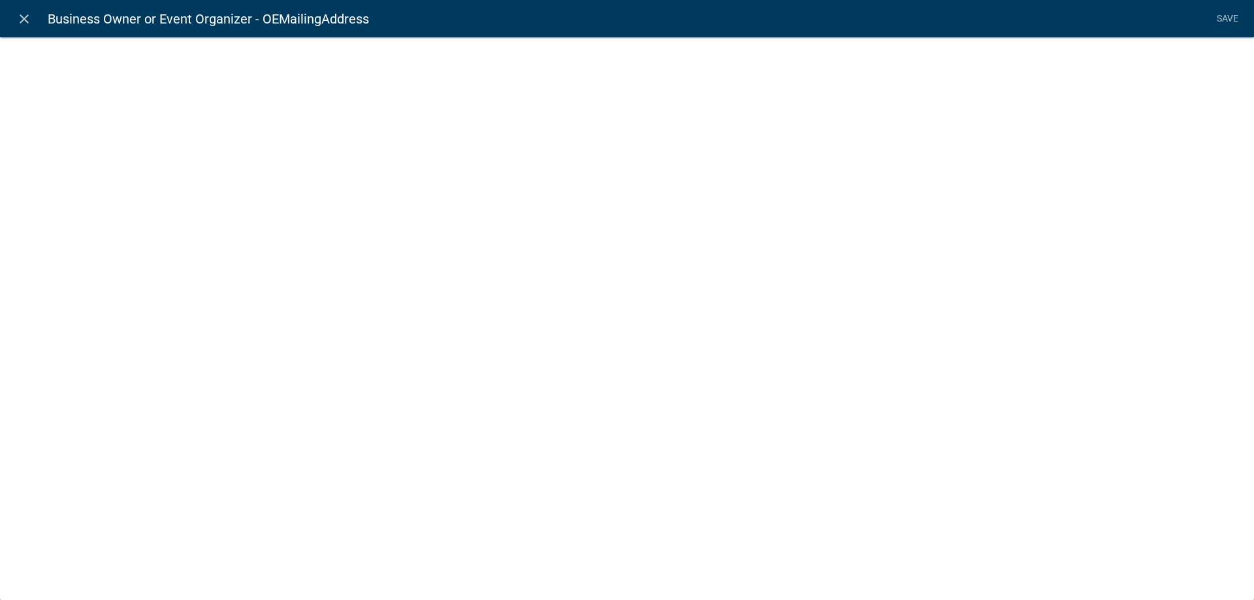
select select "2: Object"
select select "1: true"
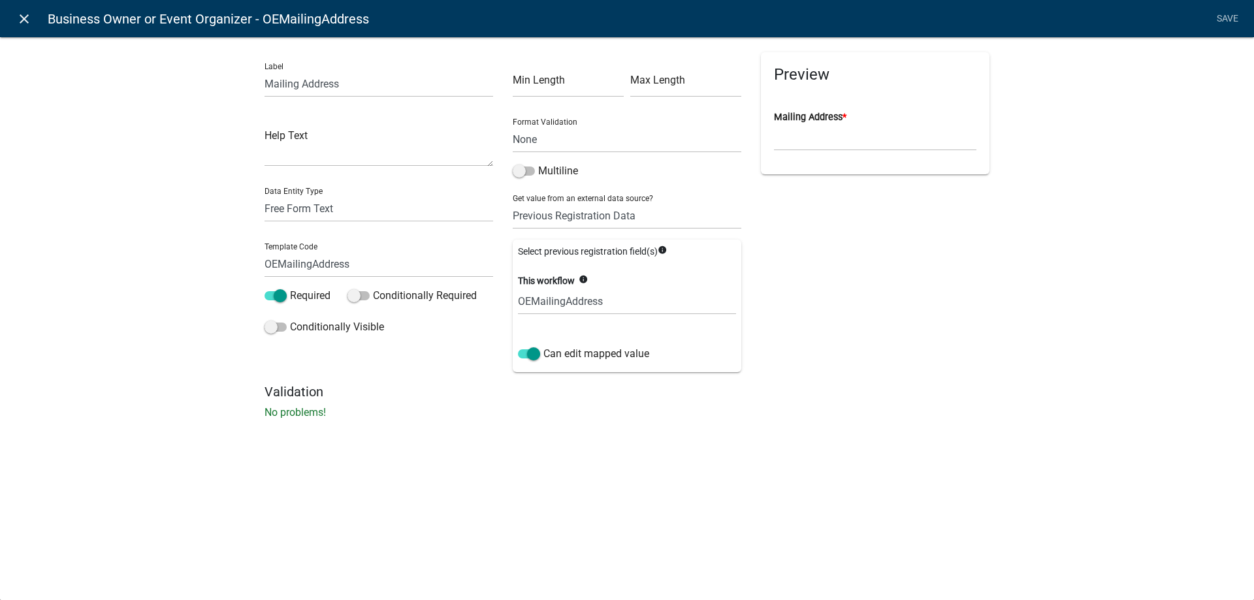
click at [24, 20] on icon "close" at bounding box center [24, 19] width 16 height 16
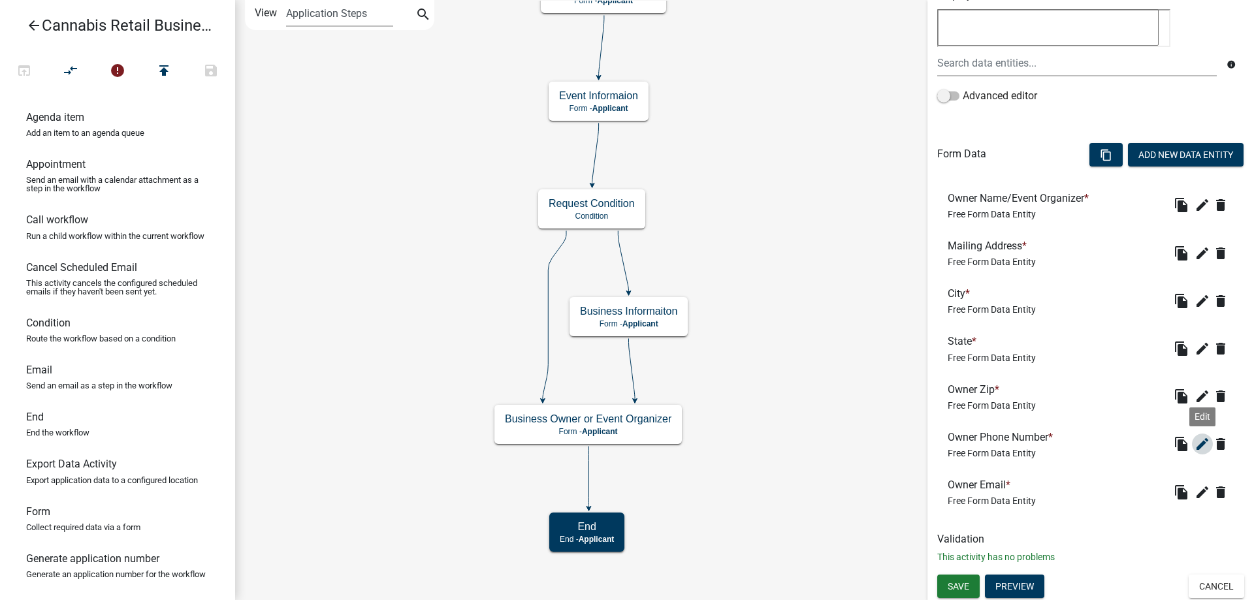
click at [1203, 441] on icon "edit" at bounding box center [1202, 444] width 16 height 16
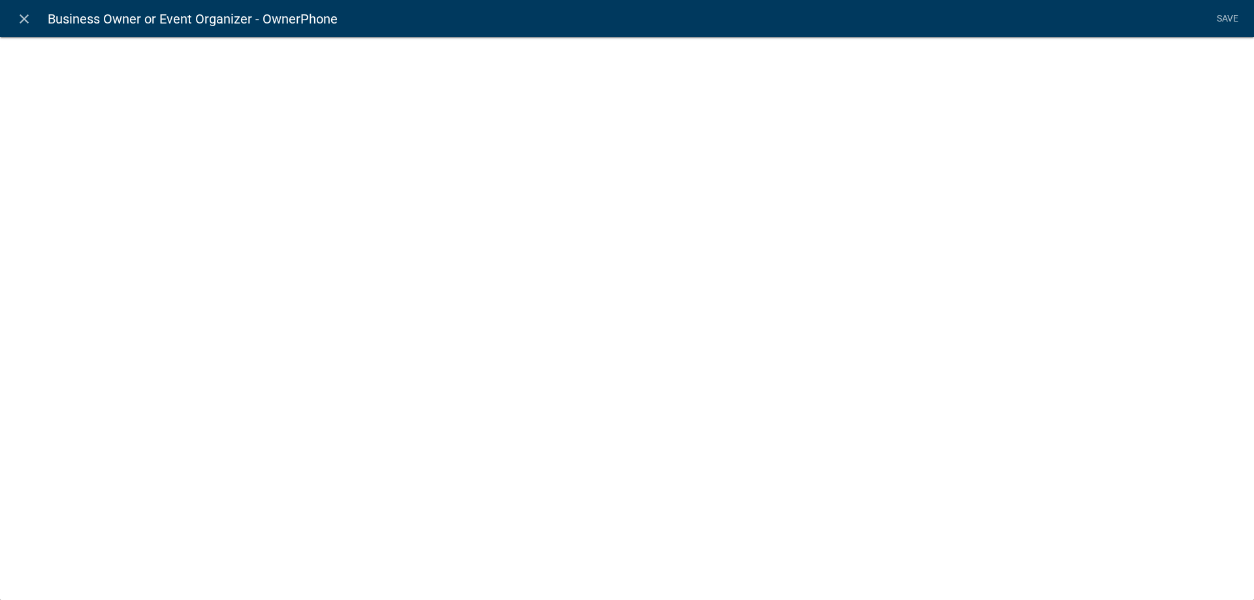
select select "1"
select select "2: Object"
select select "1: true"
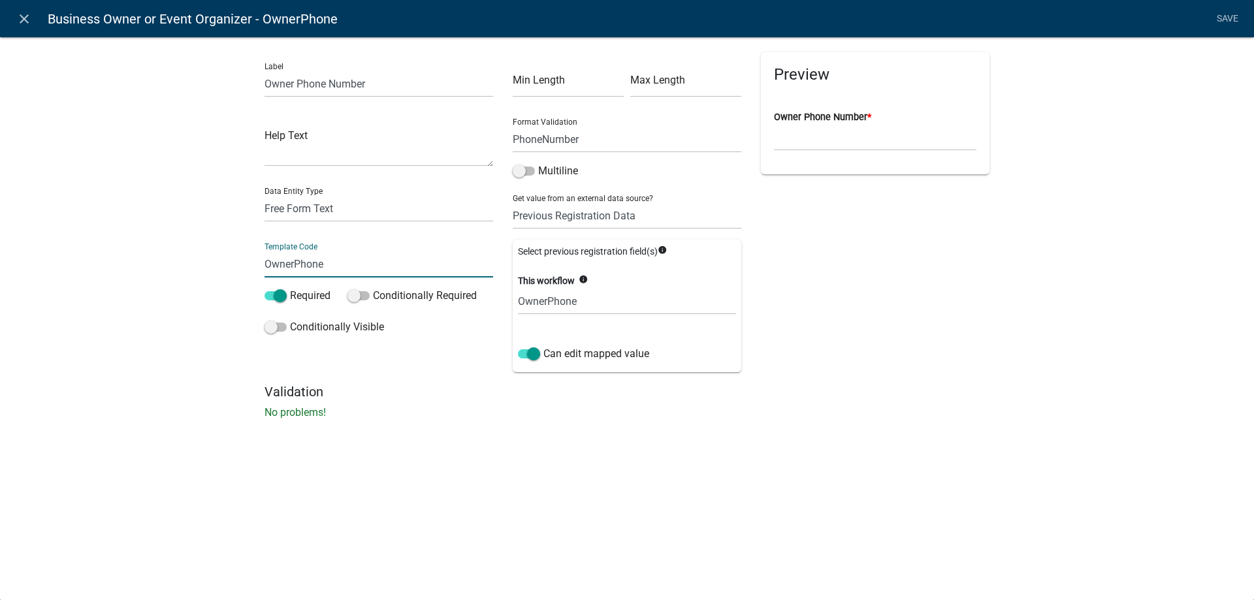
click at [293, 265] on input "OwnerPhone" at bounding box center [378, 264] width 229 height 27
click at [294, 261] on input "OwnerPhone" at bounding box center [378, 264] width 229 height 27
type input "OEPhone"
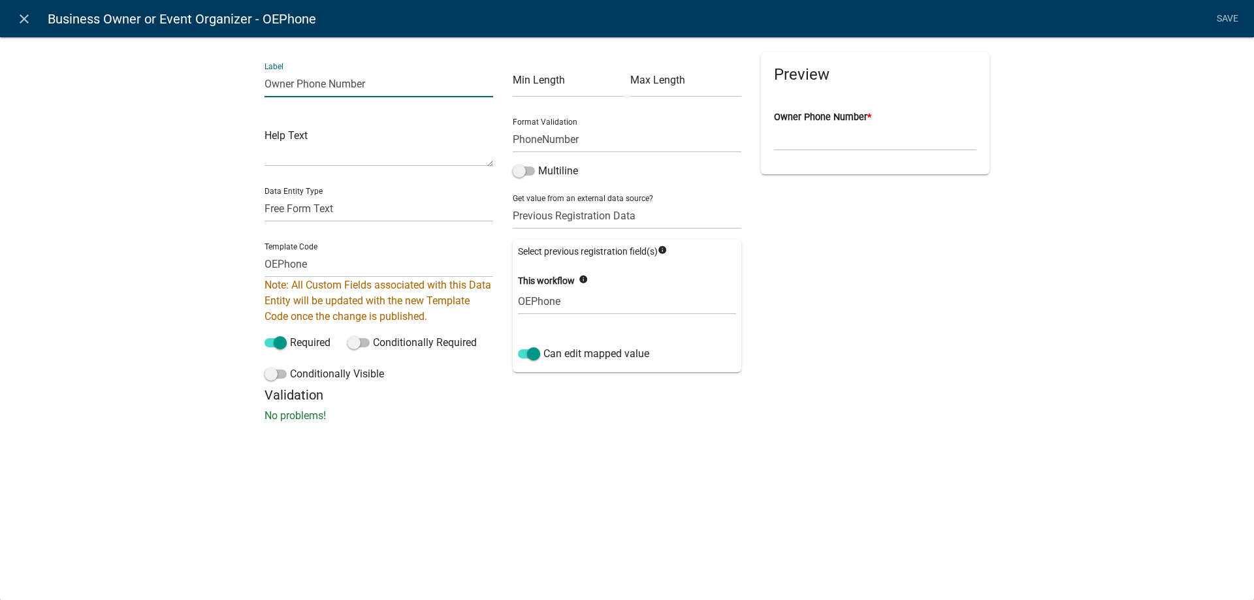
click at [298, 82] on input "Owner Phone Number" at bounding box center [378, 84] width 229 height 27
type input "Phone Number"
click at [1222, 19] on link "Save" at bounding box center [1227, 19] width 33 height 25
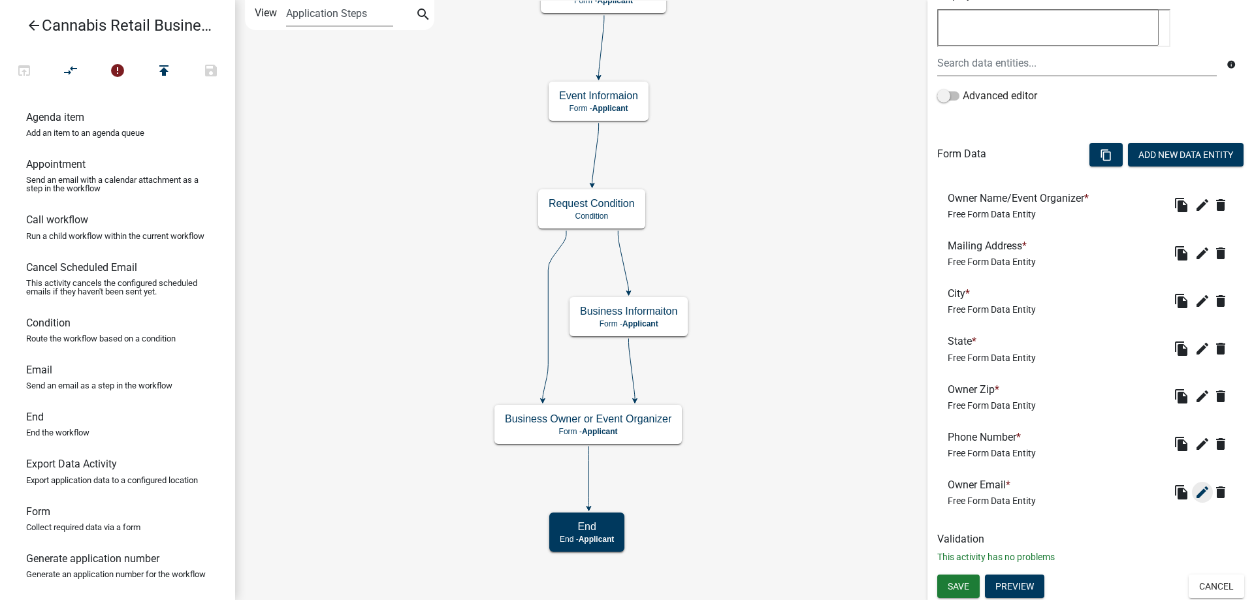
click at [1205, 490] on icon "edit" at bounding box center [1202, 493] width 16 height 16
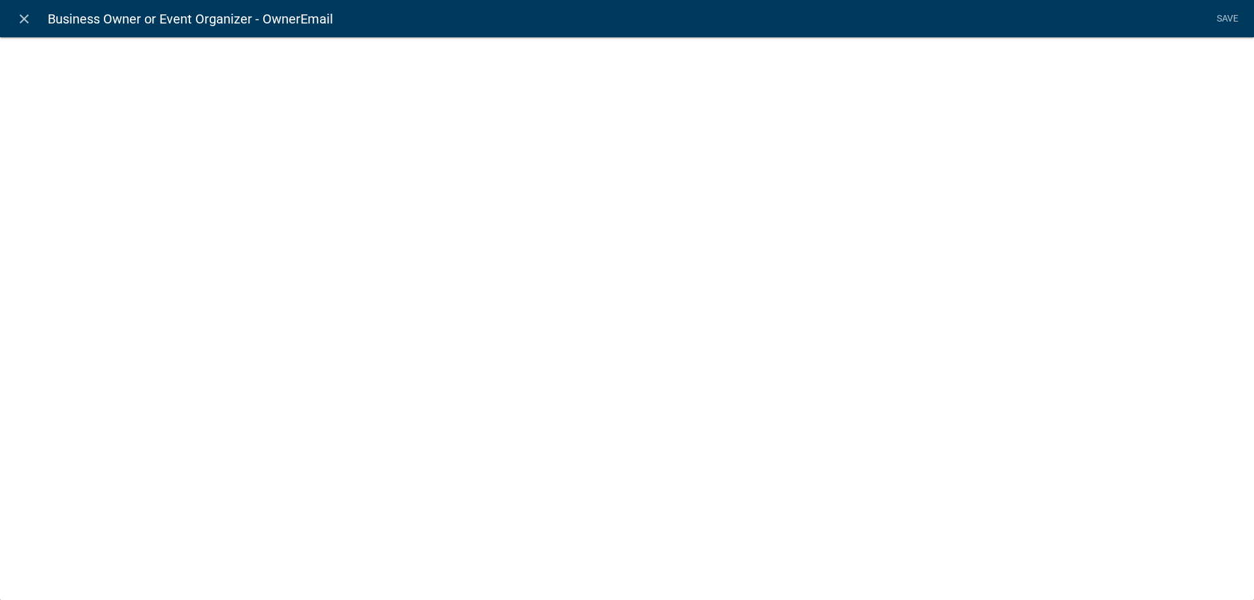
select select "0"
select select "2: Object"
select select "1: true"
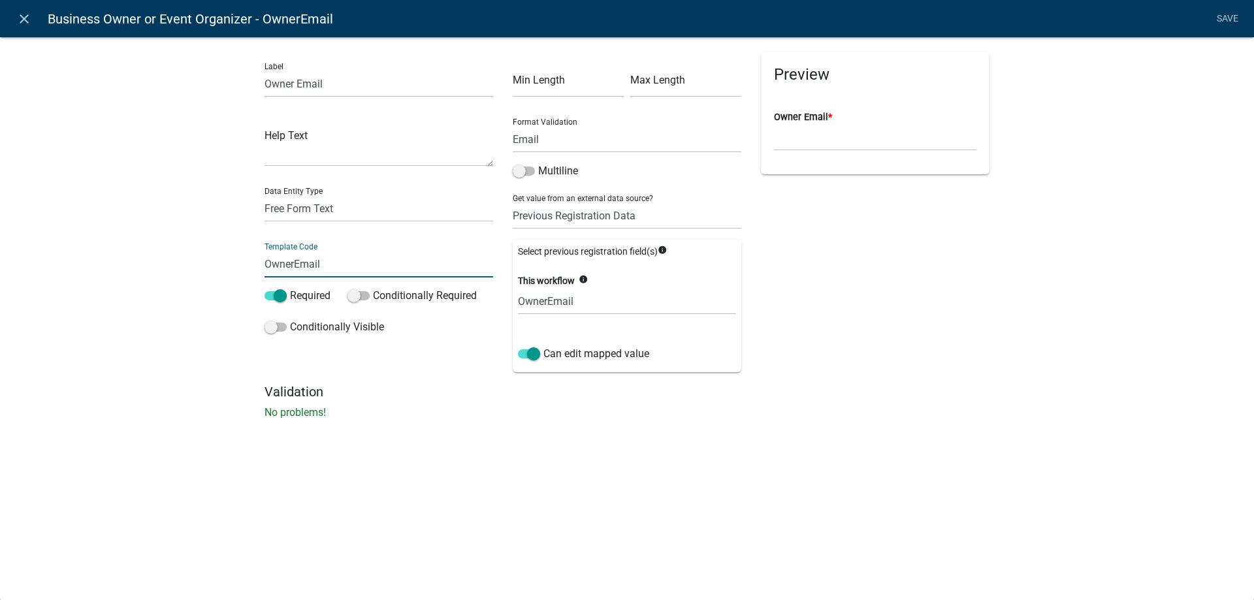
click at [294, 262] on input "OwnerEmail" at bounding box center [378, 264] width 229 height 27
type input "OEEmail"
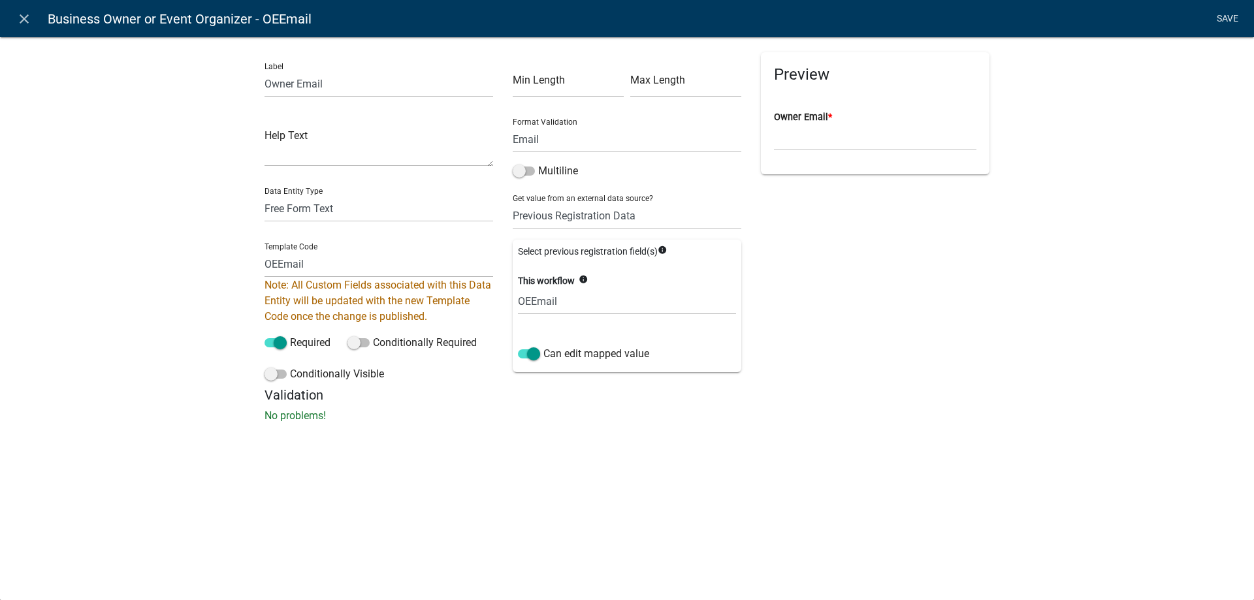
click at [1229, 17] on link "Save" at bounding box center [1227, 19] width 33 height 25
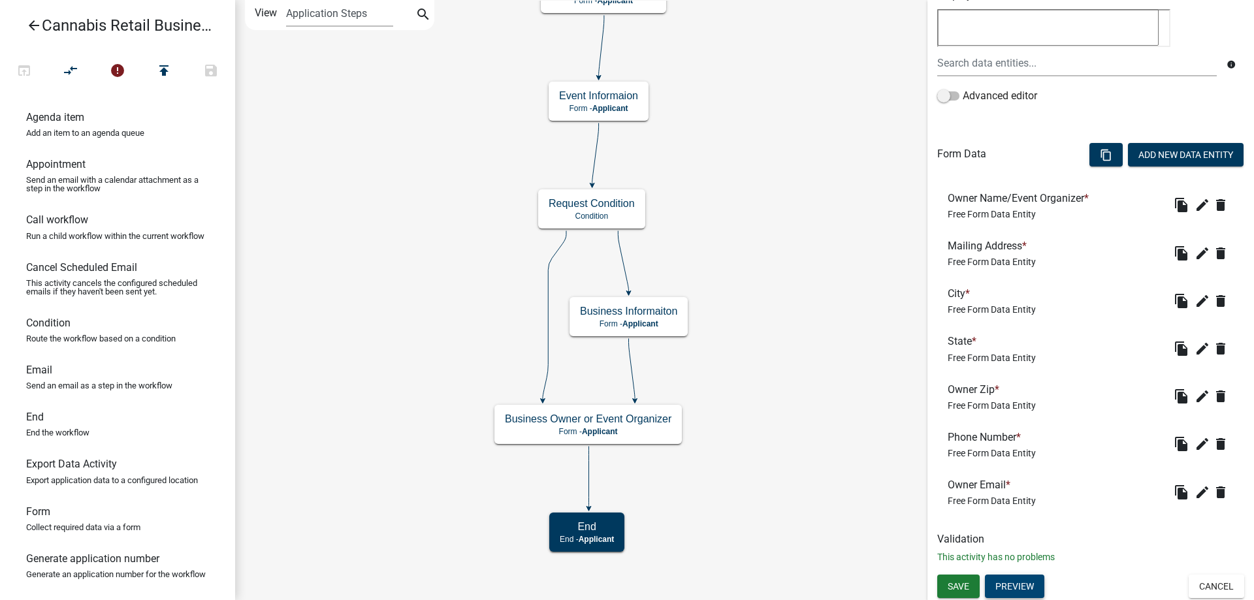
click at [1011, 586] on button "Preview" at bounding box center [1014, 587] width 59 height 24
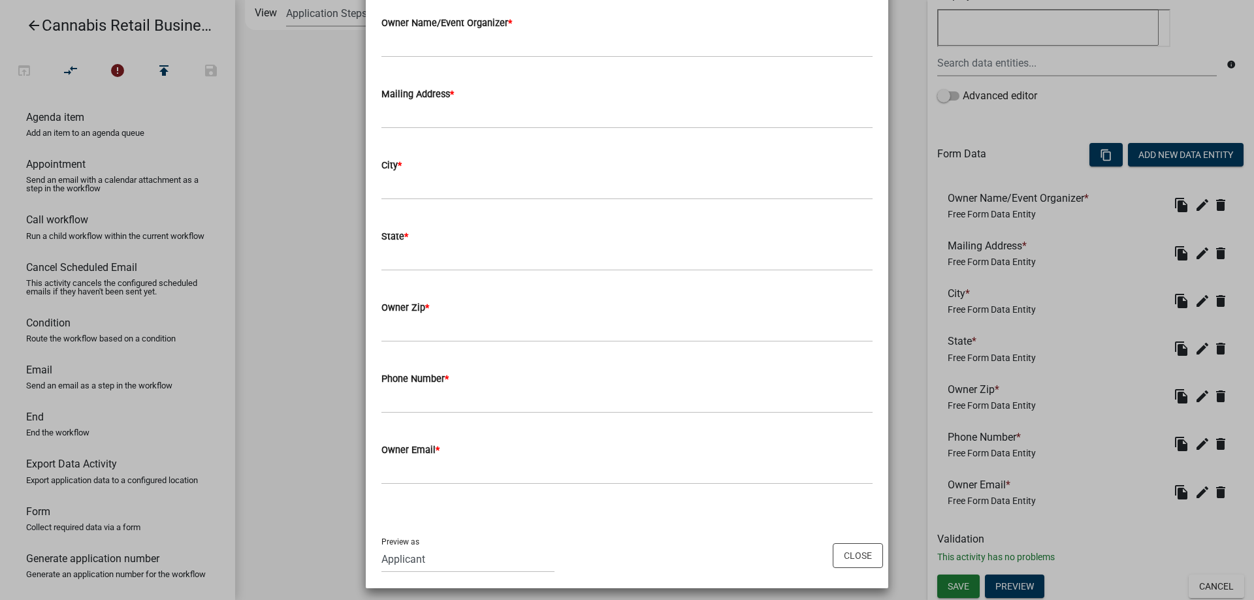
scroll to position [106, 0]
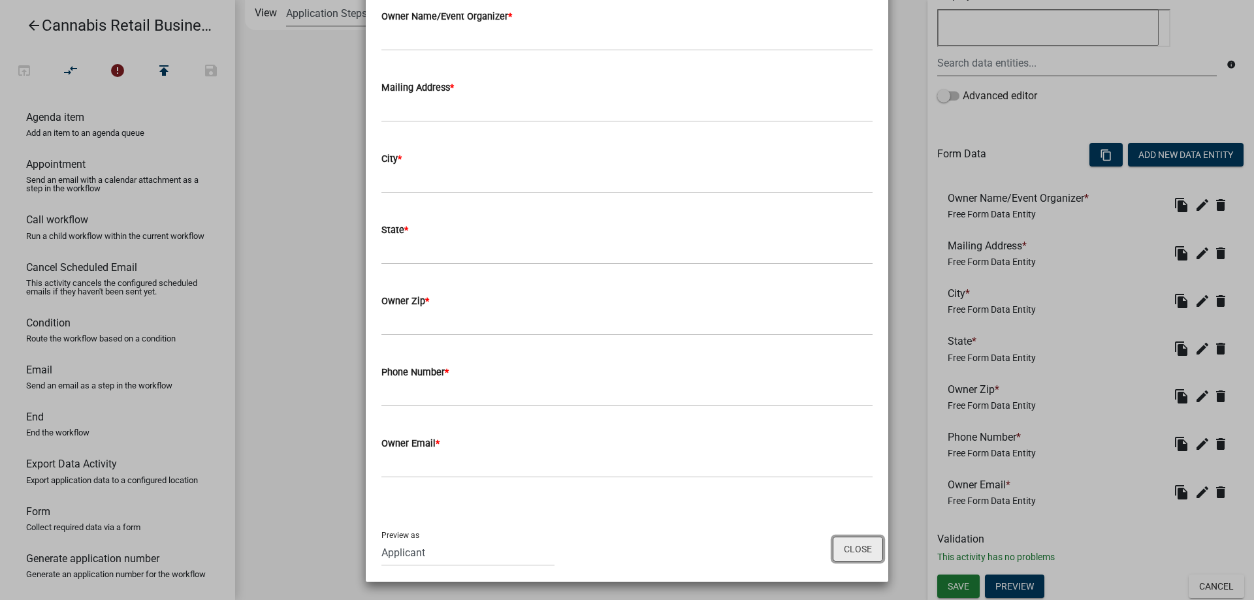
click at [870, 552] on button "Close" at bounding box center [858, 549] width 50 height 25
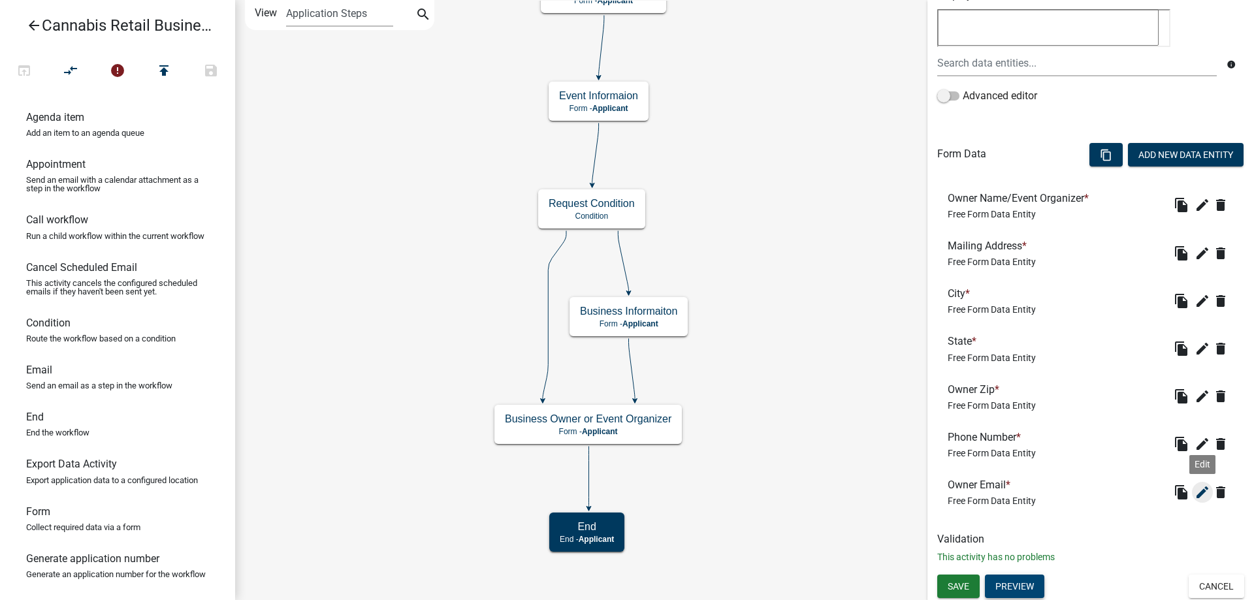
click at [1205, 491] on icon "edit" at bounding box center [1202, 493] width 16 height 16
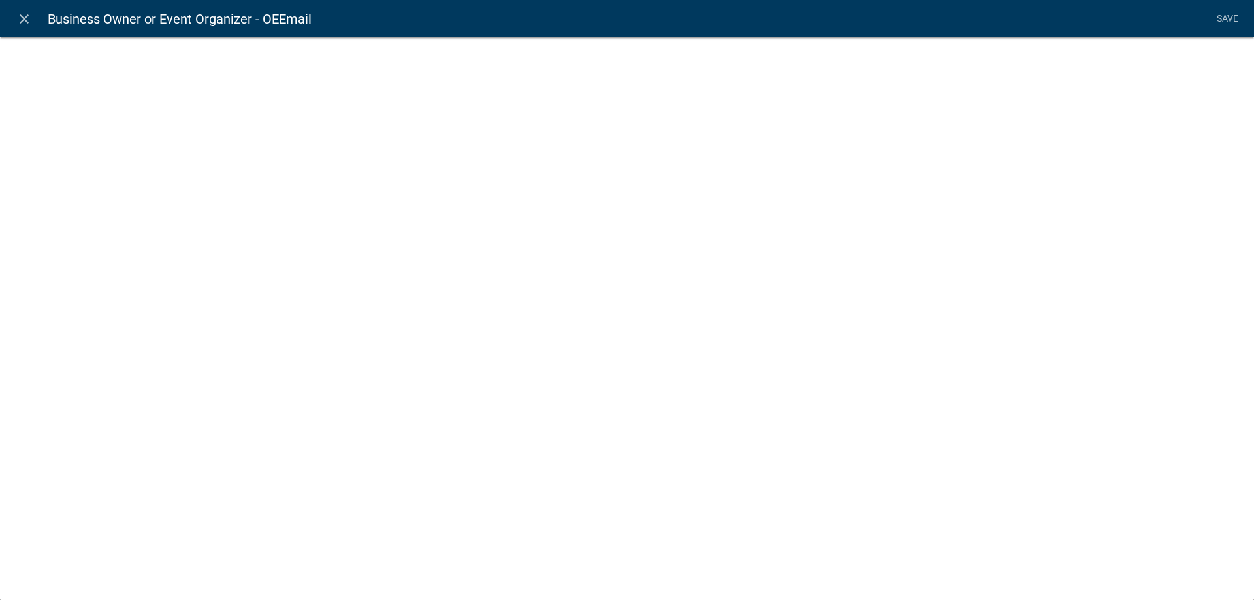
select select "0"
select select "2: Object"
select select "1: true"
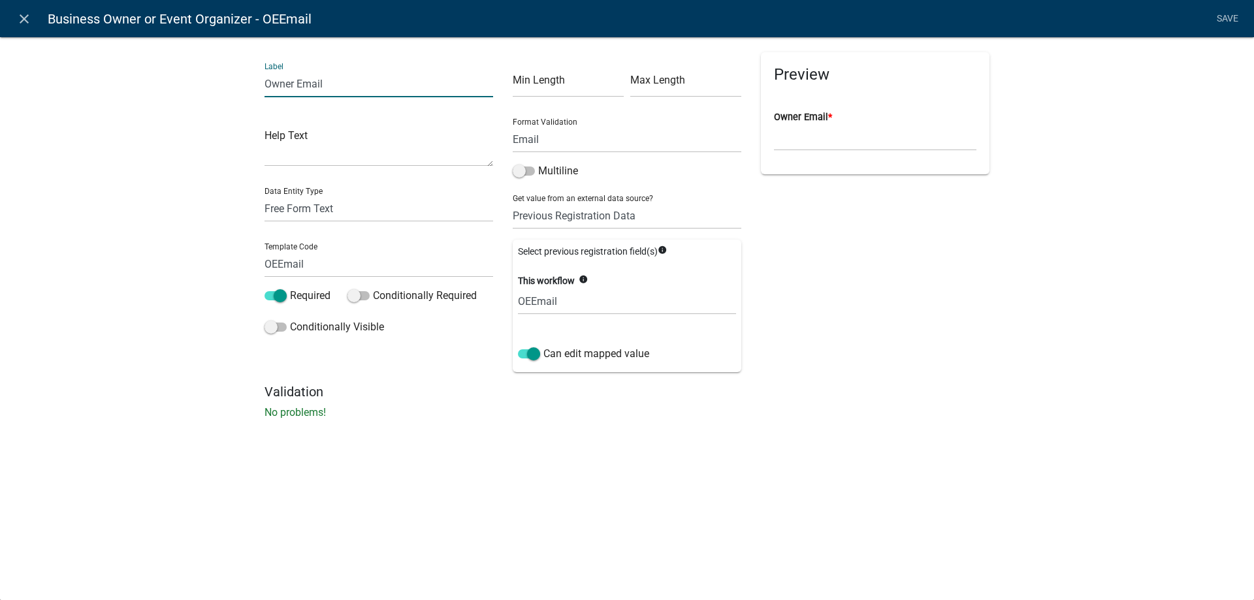
drag, startPoint x: 296, startPoint y: 85, endPoint x: 212, endPoint y: 84, distance: 84.9
click at [264, 84] on input "Owner Email" at bounding box center [378, 84] width 229 height 27
type input "Email"
click at [1224, 18] on link "Save" at bounding box center [1227, 19] width 33 height 25
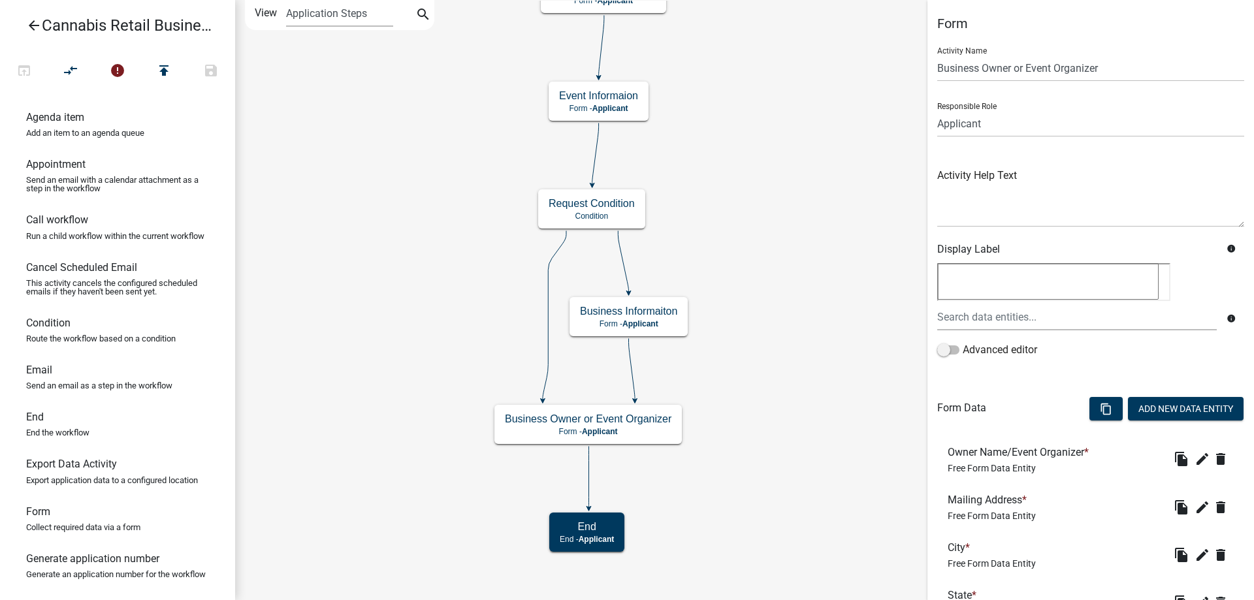
scroll to position [254, 0]
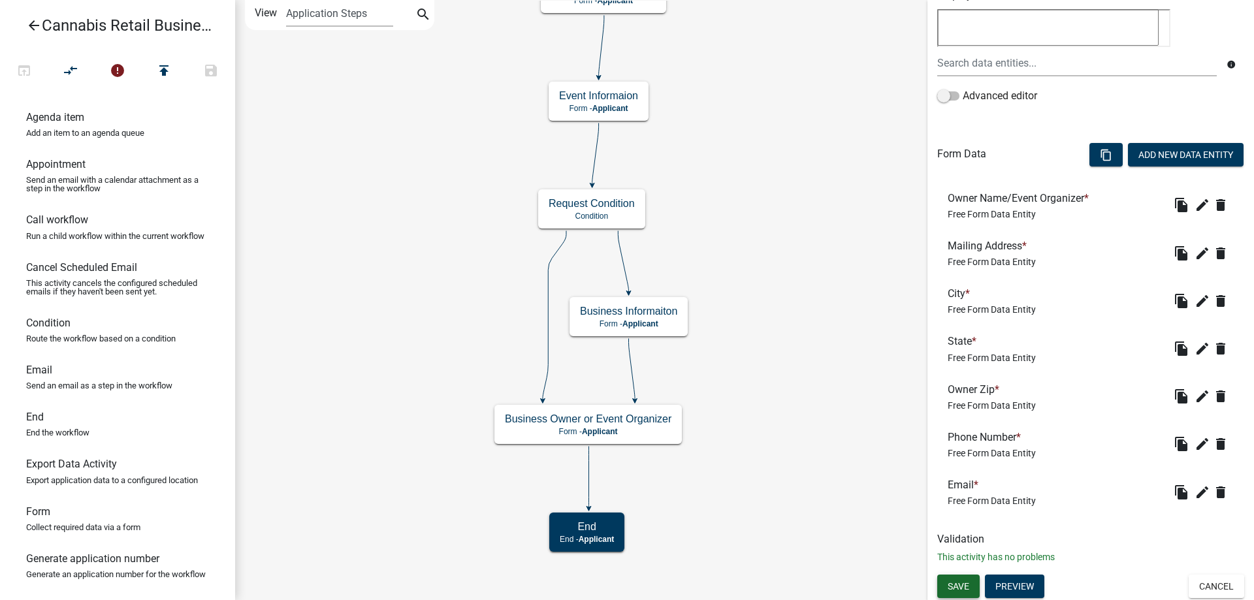
click at [956, 586] on span "Save" at bounding box center [958, 586] width 22 height 10
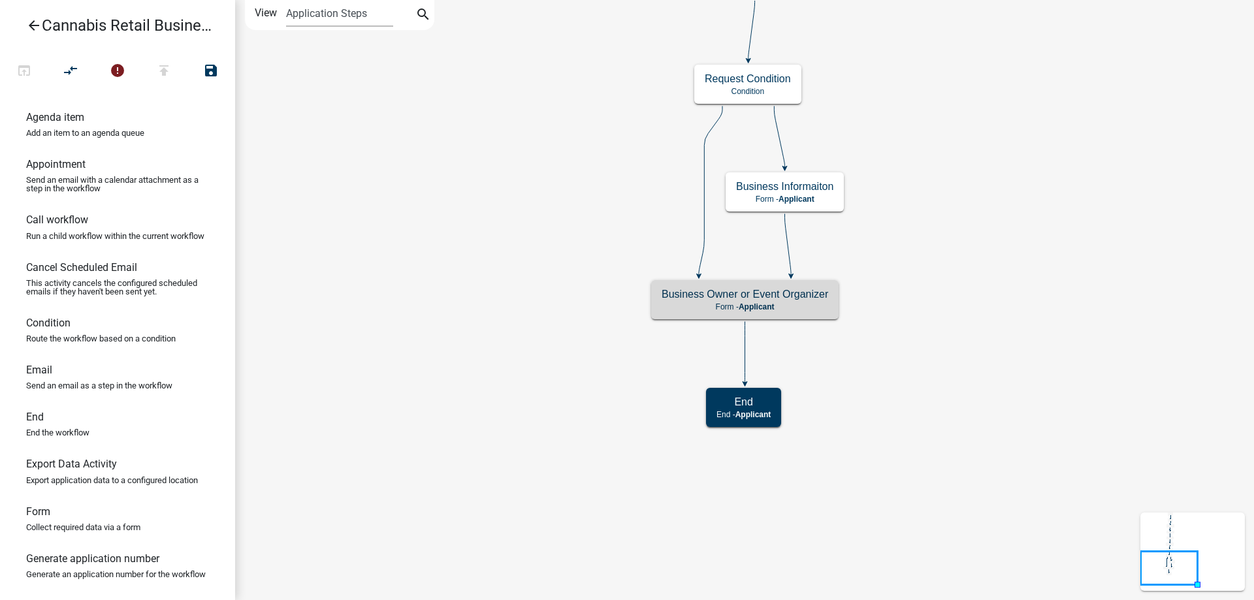
scroll to position [0, 0]
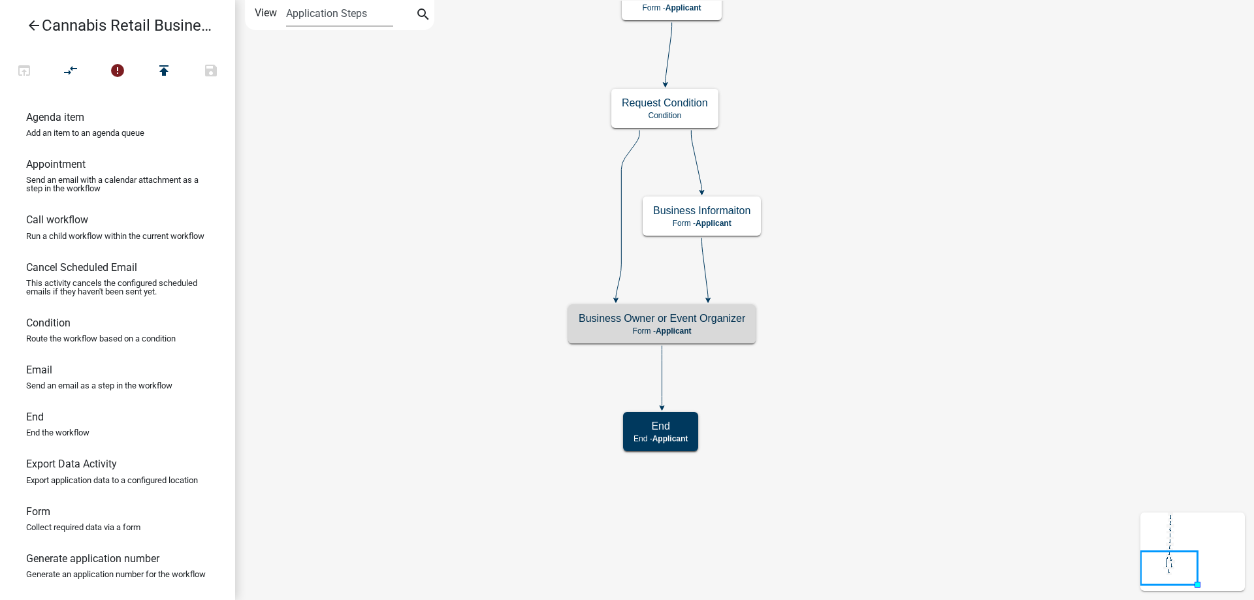
click at [945, 265] on div "start Start - Applicant Application Introduction Form - Applicant Parcel search…" at bounding box center [744, 300] width 1019 height 600
click at [734, 222] on g "Business Informaiton Form - Applicant" at bounding box center [702, 216] width 118 height 38
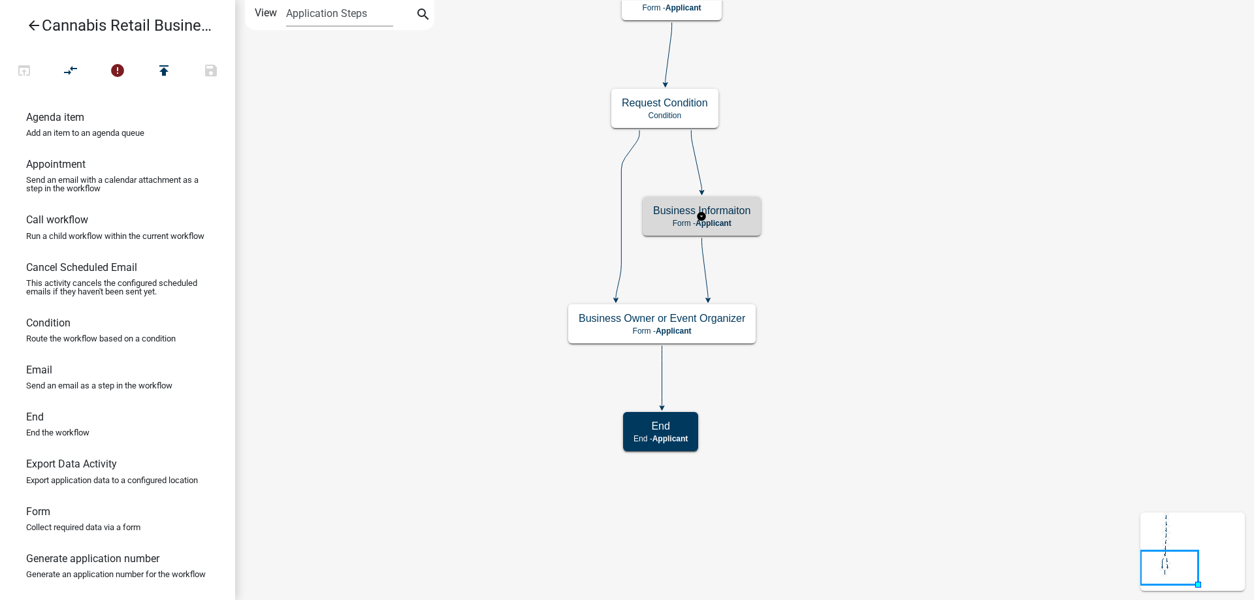
click at [734, 222] on p "Form - Applicant" at bounding box center [701, 223] width 97 height 9
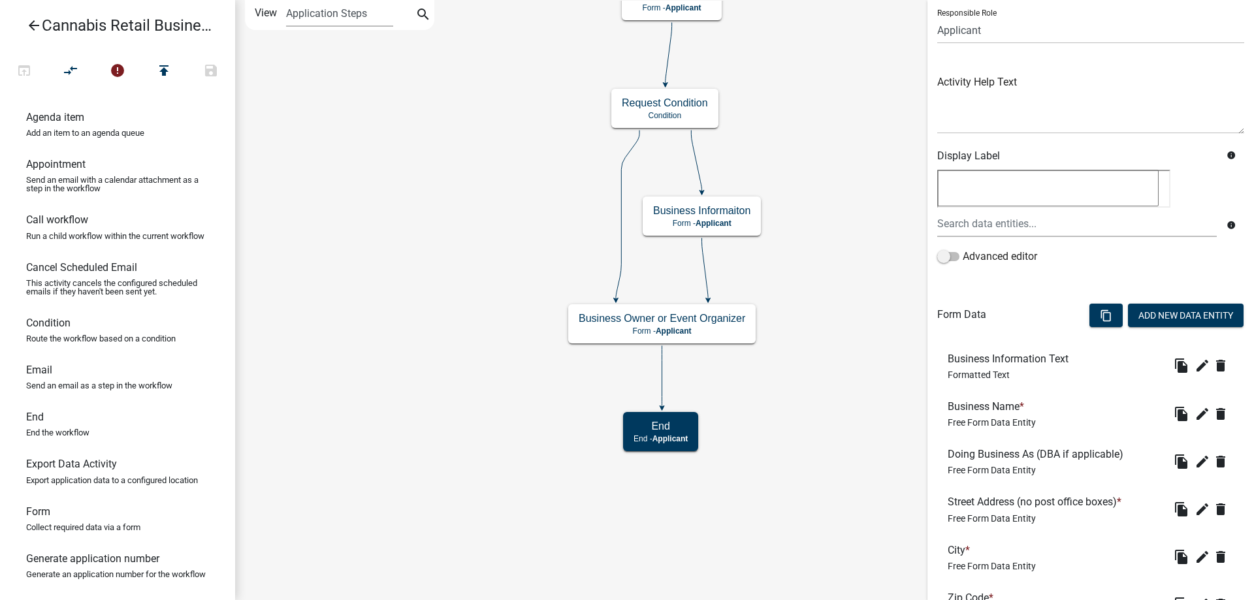
scroll to position [266, 0]
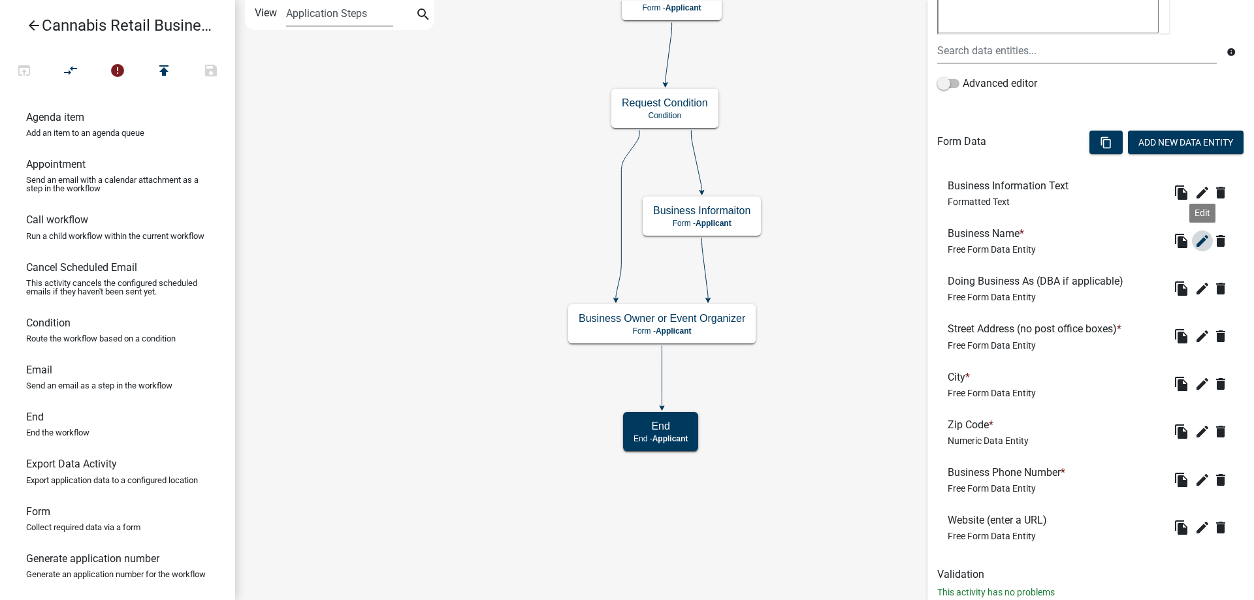
click at [1205, 240] on icon "edit" at bounding box center [1202, 241] width 16 height 16
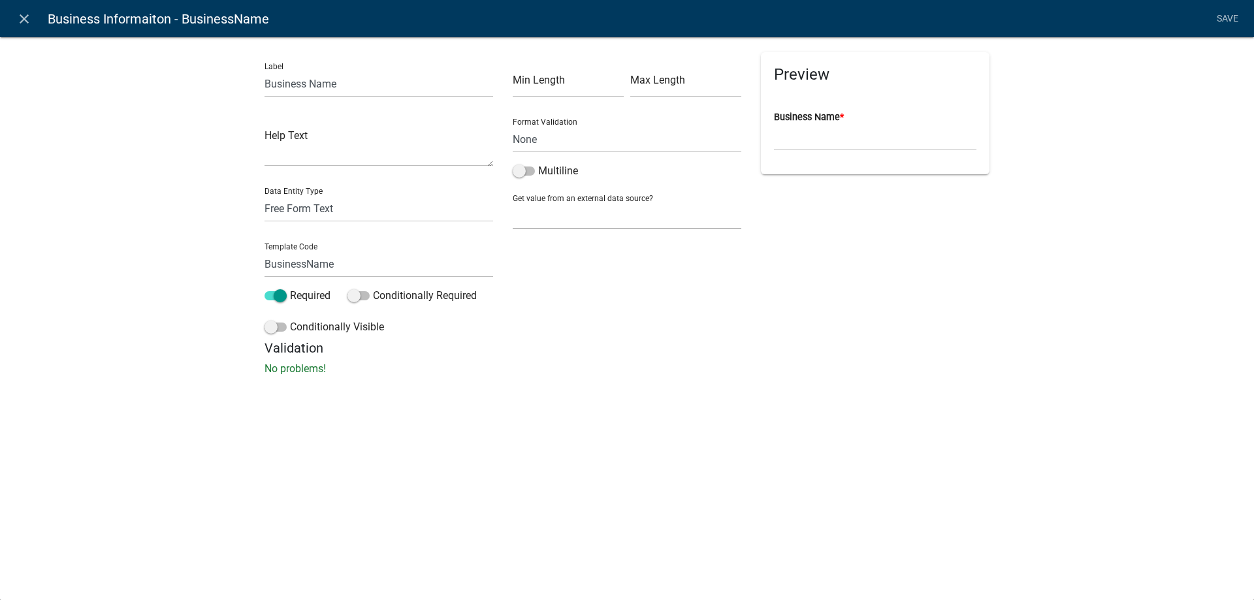
click at [513, 202] on select "None Parcel search Previous Registration Data Applicant Data" at bounding box center [627, 215] width 229 height 27
select select "2: Object"
click option "Previous Registration Data" at bounding box center [0, 0] width 0 height 0
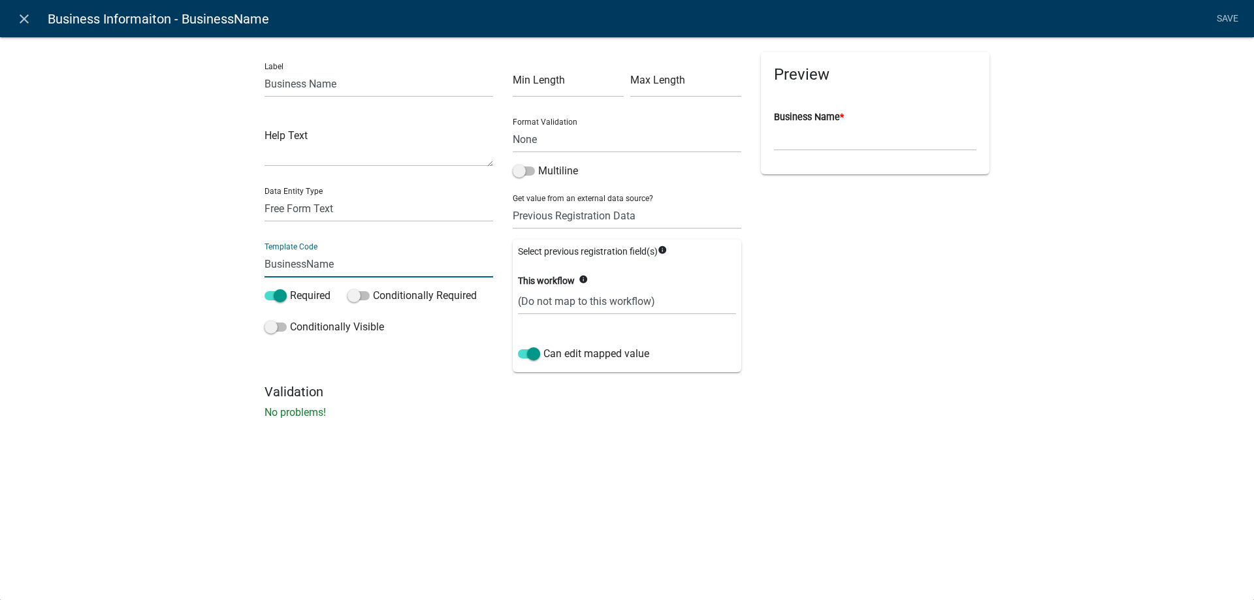
click at [346, 264] on input "BusinessName" at bounding box center [378, 264] width 229 height 27
click at [518, 288] on select "(Do not map to this workflow) BusinessName" at bounding box center [627, 301] width 218 height 27
select select "1: true"
click option "BusinessName" at bounding box center [0, 0] width 0 height 0
click at [1228, 18] on link "Save" at bounding box center [1227, 19] width 33 height 25
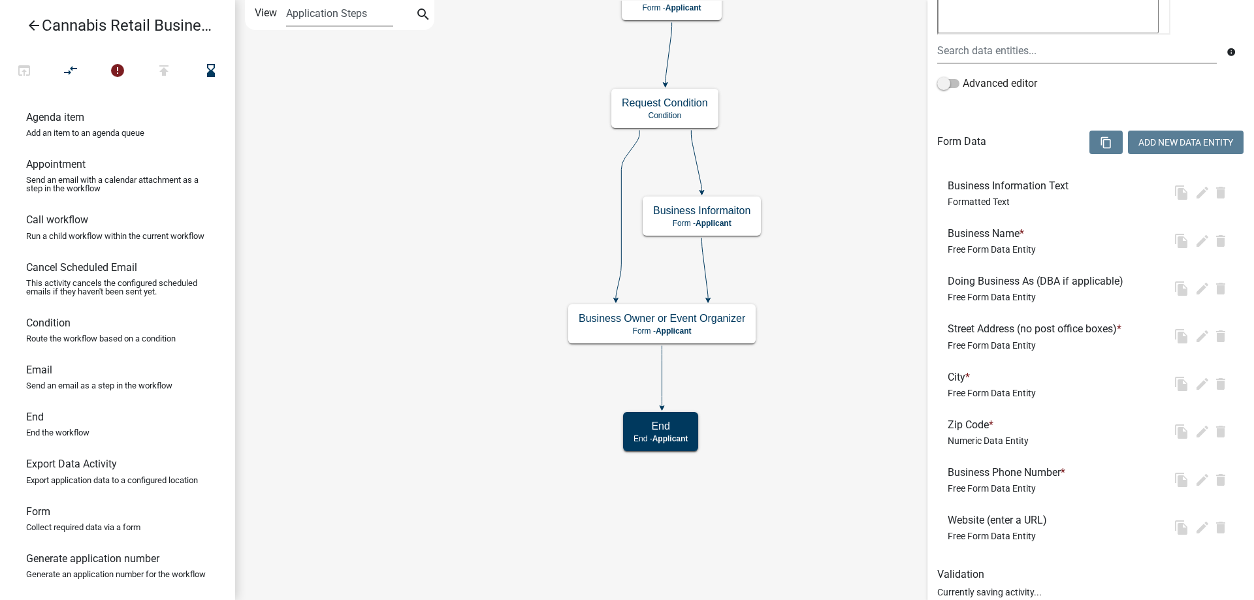
scroll to position [0, 0]
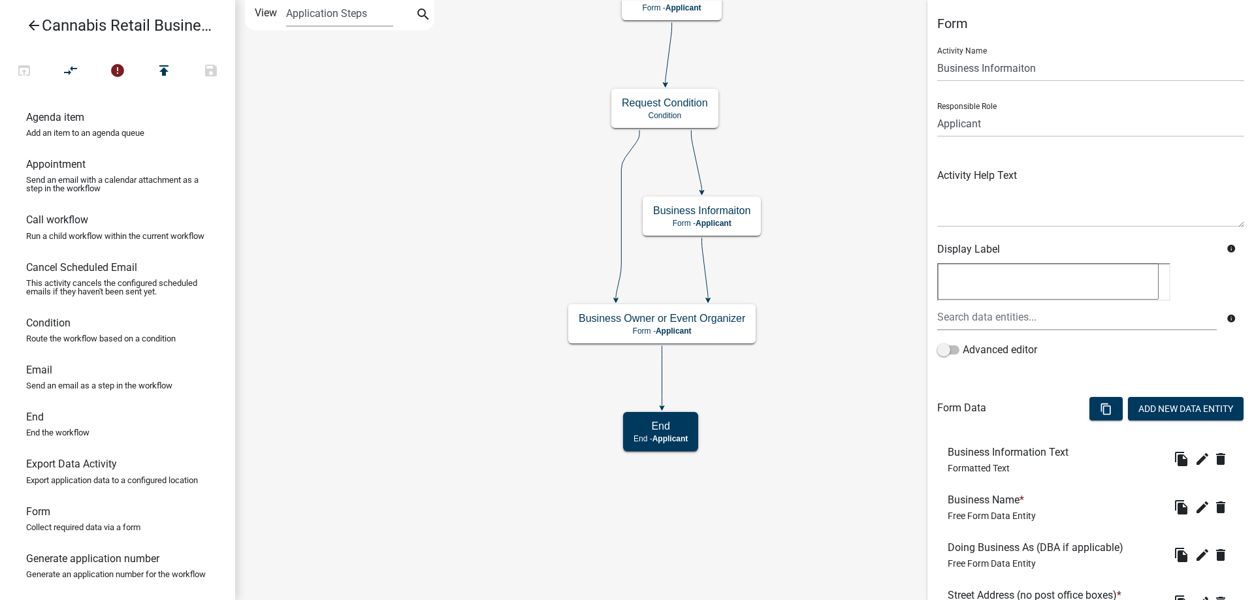
click at [536, 270] on icon "start Start - Applicant Application Introduction Form - Applicant Parcel search…" at bounding box center [744, 300] width 1017 height 599
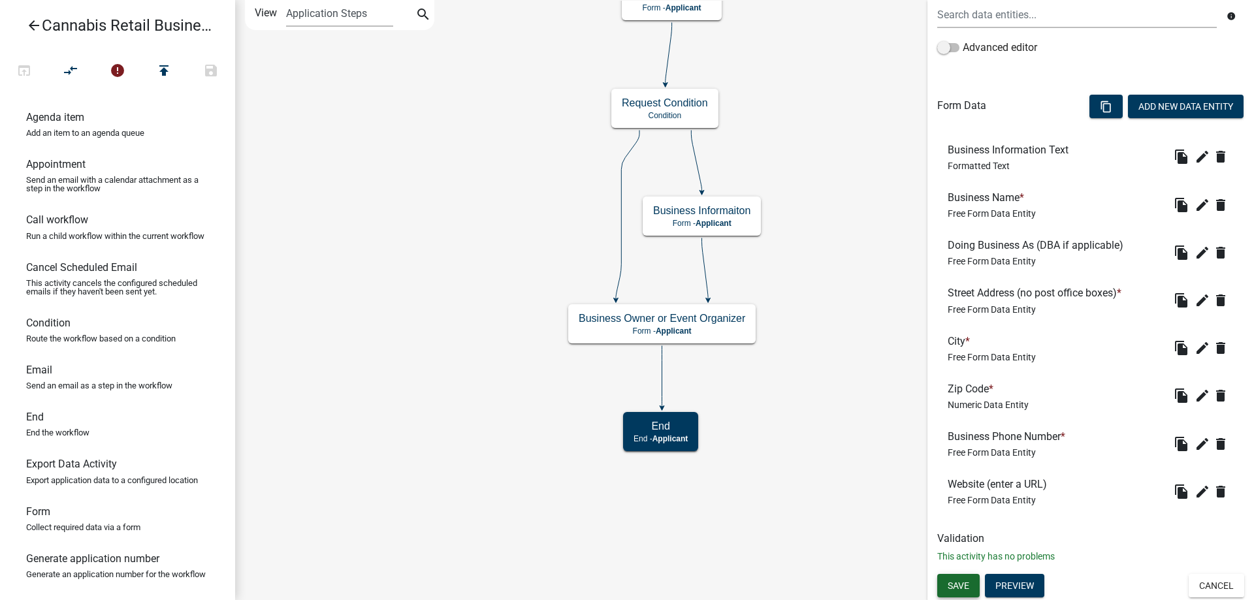
click at [948, 582] on span "Save" at bounding box center [958, 585] width 22 height 10
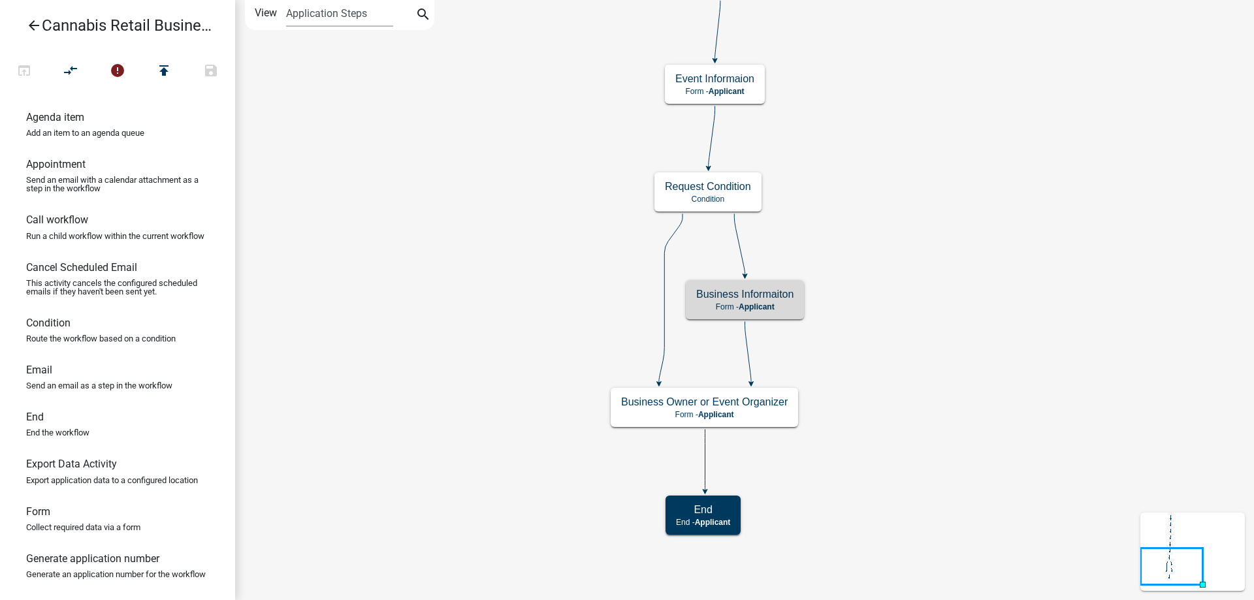
click at [39, 26] on icon "arrow_back" at bounding box center [34, 27] width 16 height 18
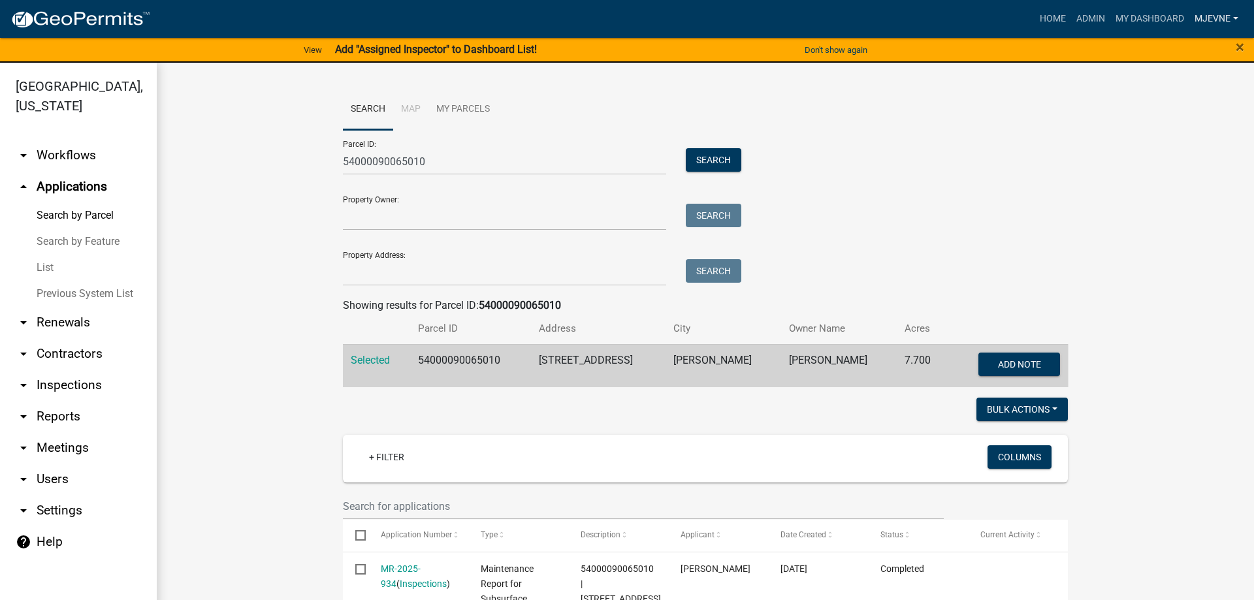
click at [1228, 14] on link "MJevne" at bounding box center [1216, 19] width 54 height 25
click at [1153, 161] on link "Logout" at bounding box center [1188, 158] width 112 height 31
